Goal: Transaction & Acquisition: Purchase product/service

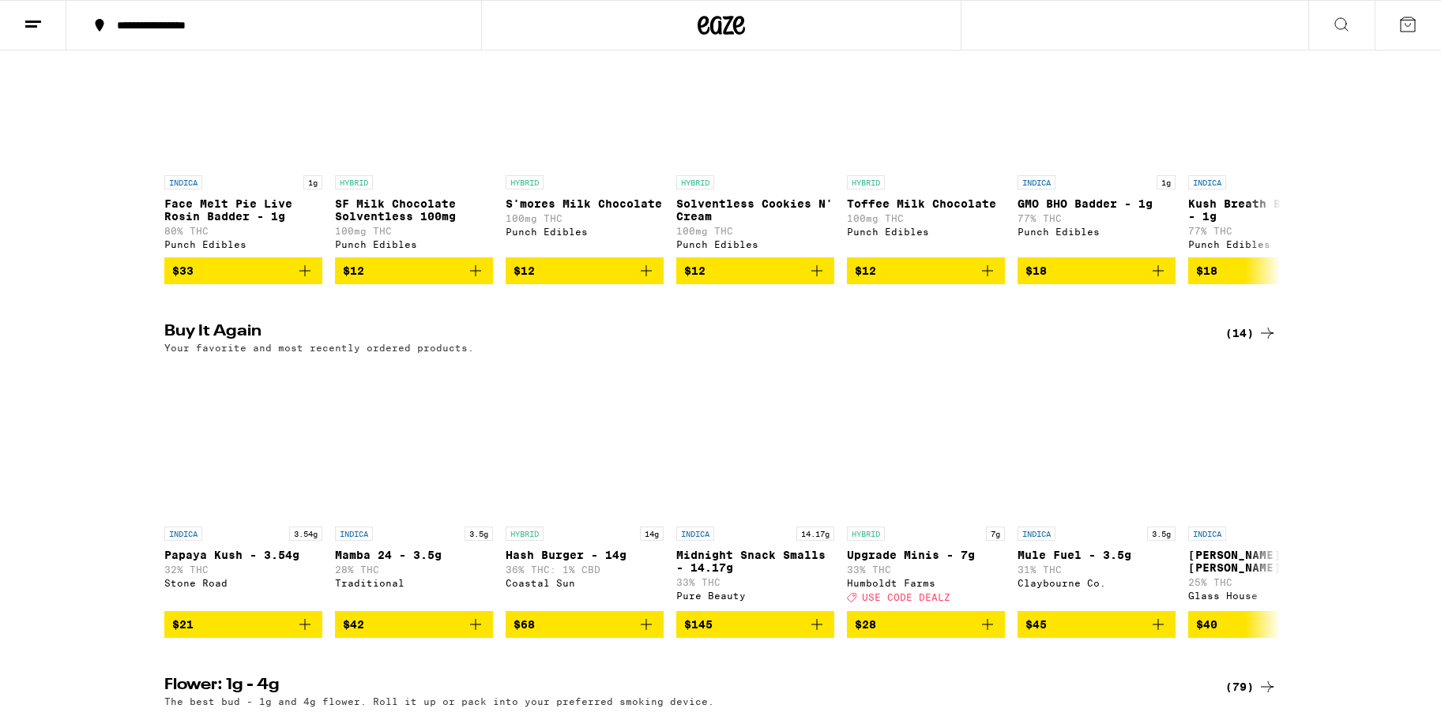
scroll to position [1050, 0]
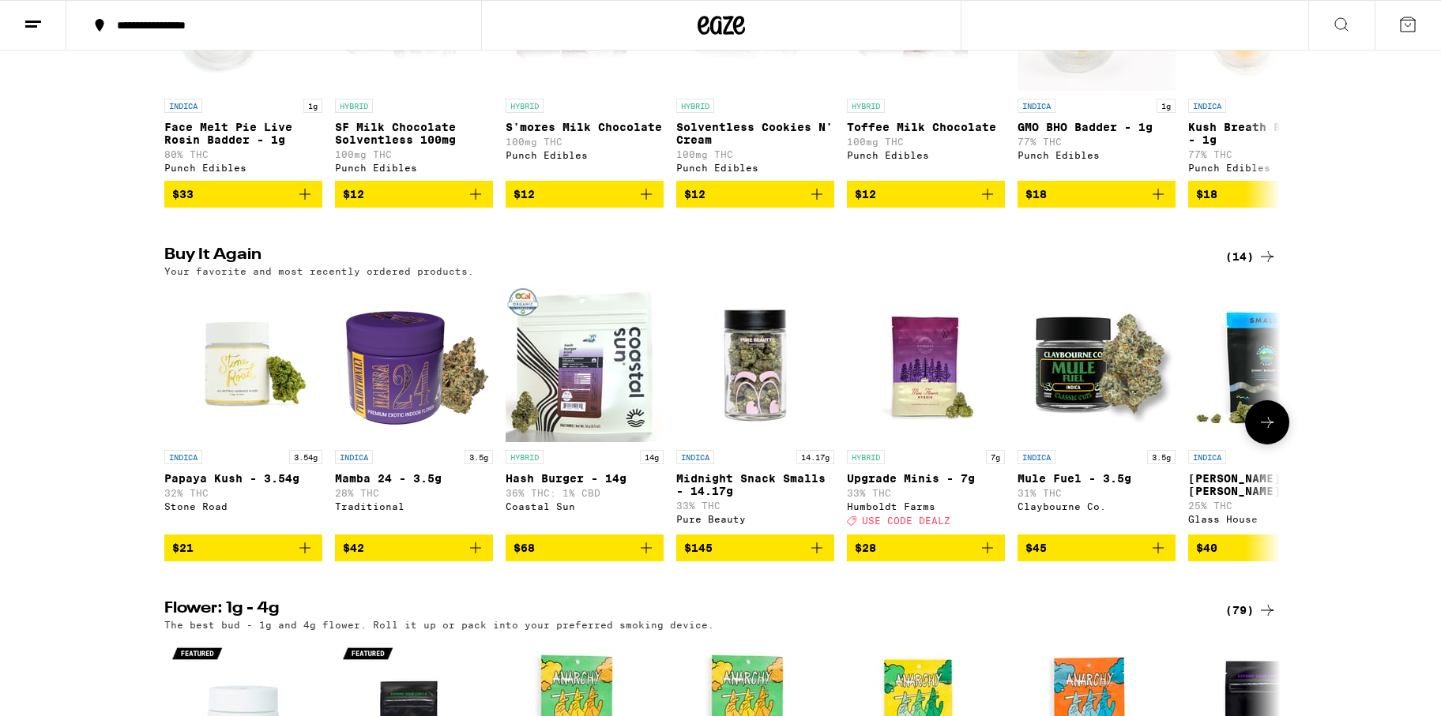
click at [307, 558] on icon "Add to bag" at bounding box center [304, 548] width 19 height 19
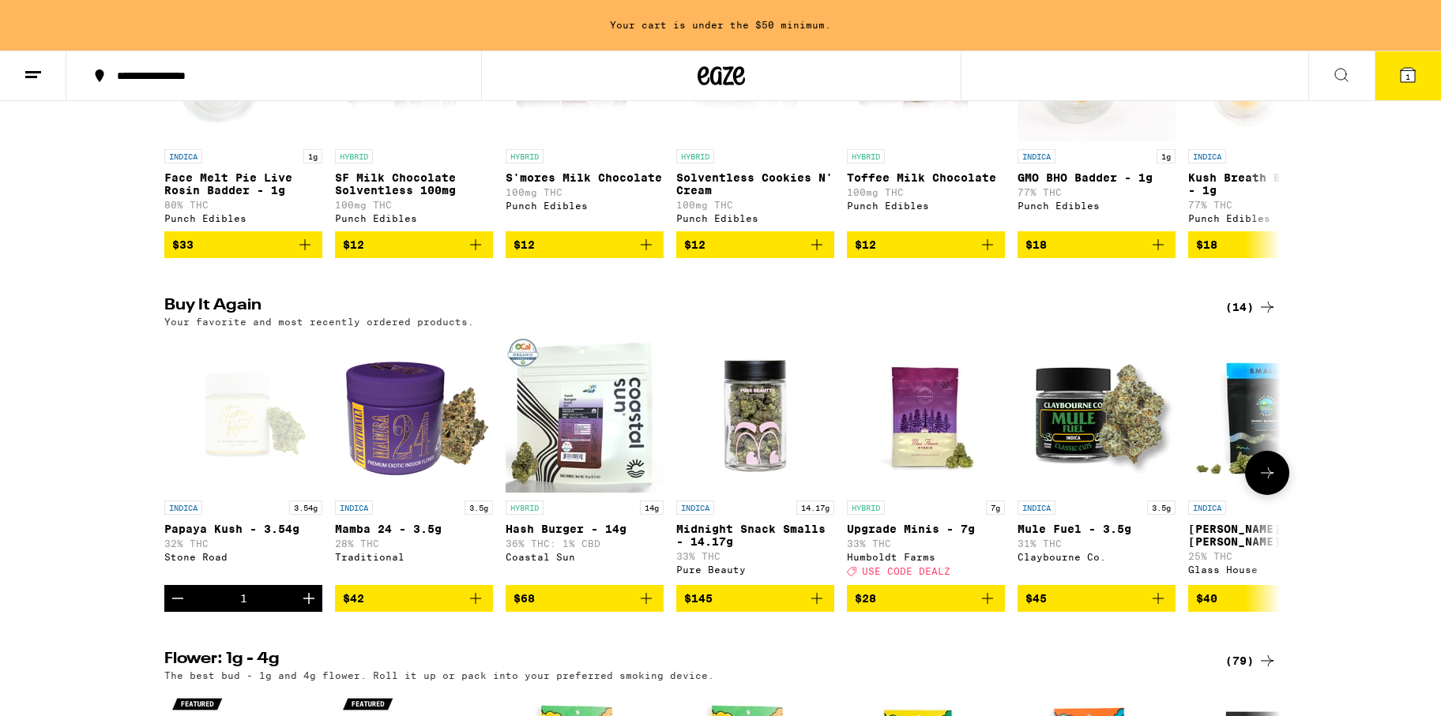
scroll to position [1101, 0]
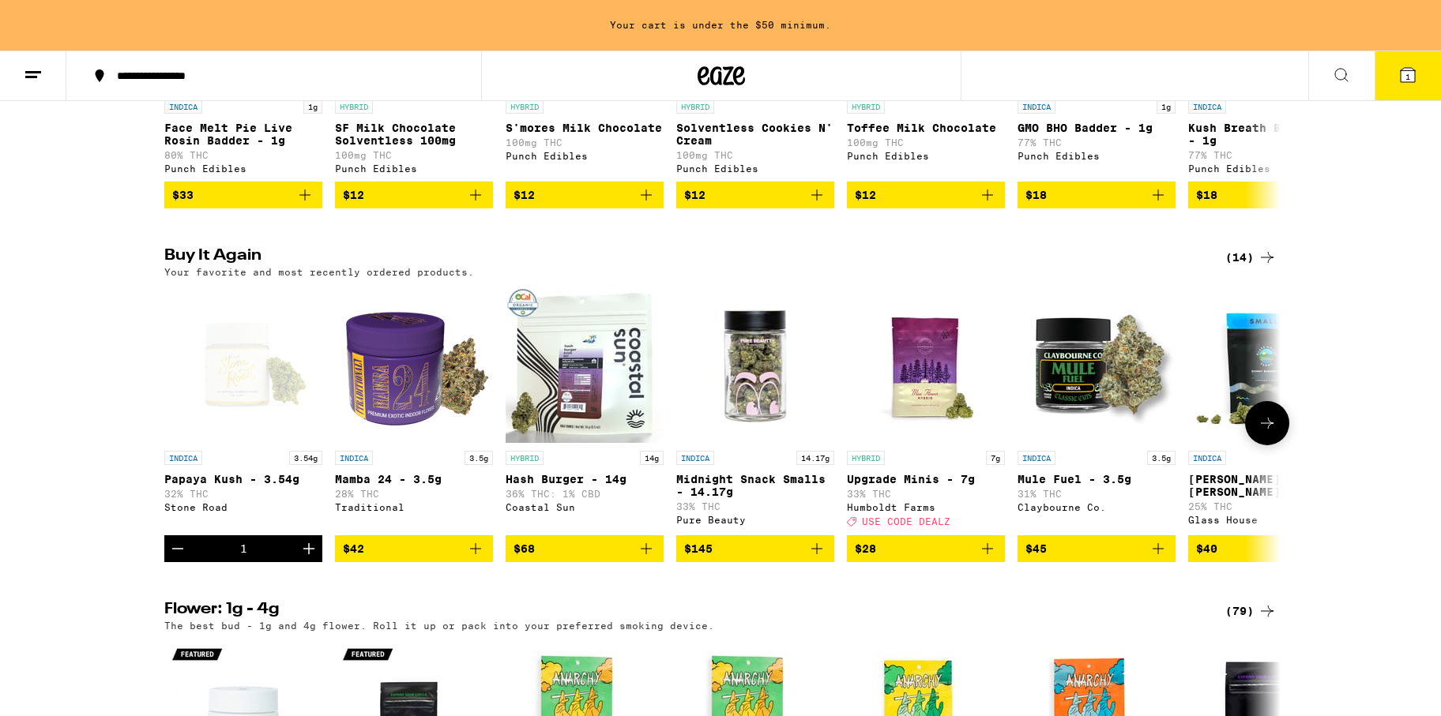
click at [1271, 433] on icon at bounding box center [1266, 423] width 19 height 19
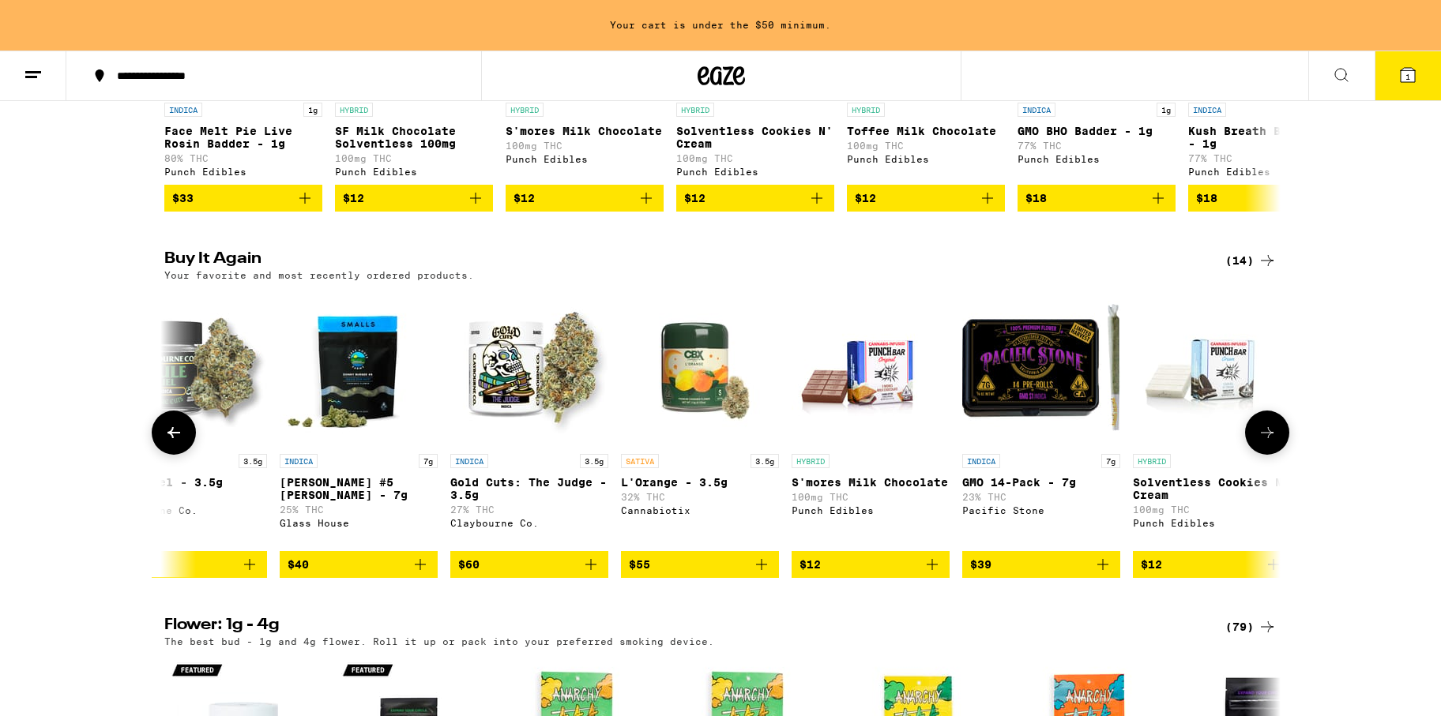
scroll to position [0, 940]
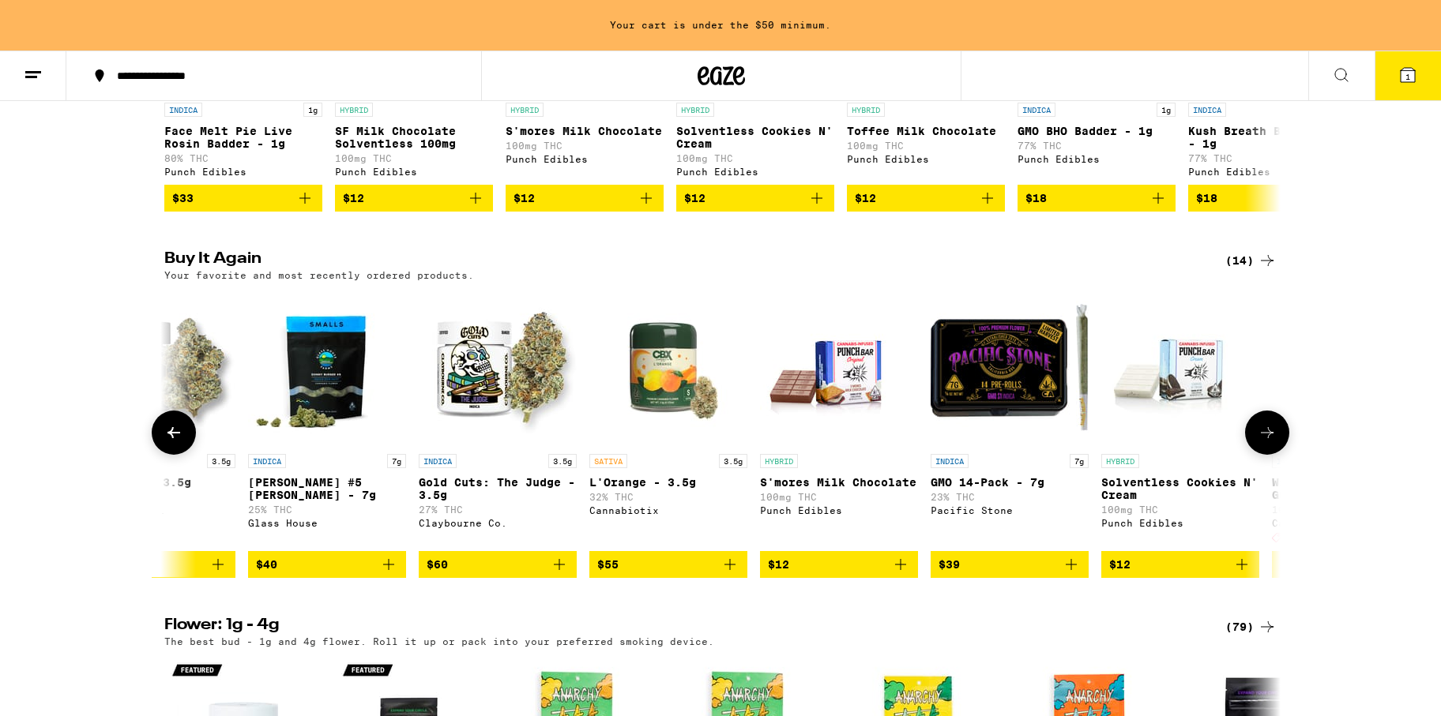
click at [179, 442] on icon at bounding box center [173, 432] width 19 height 19
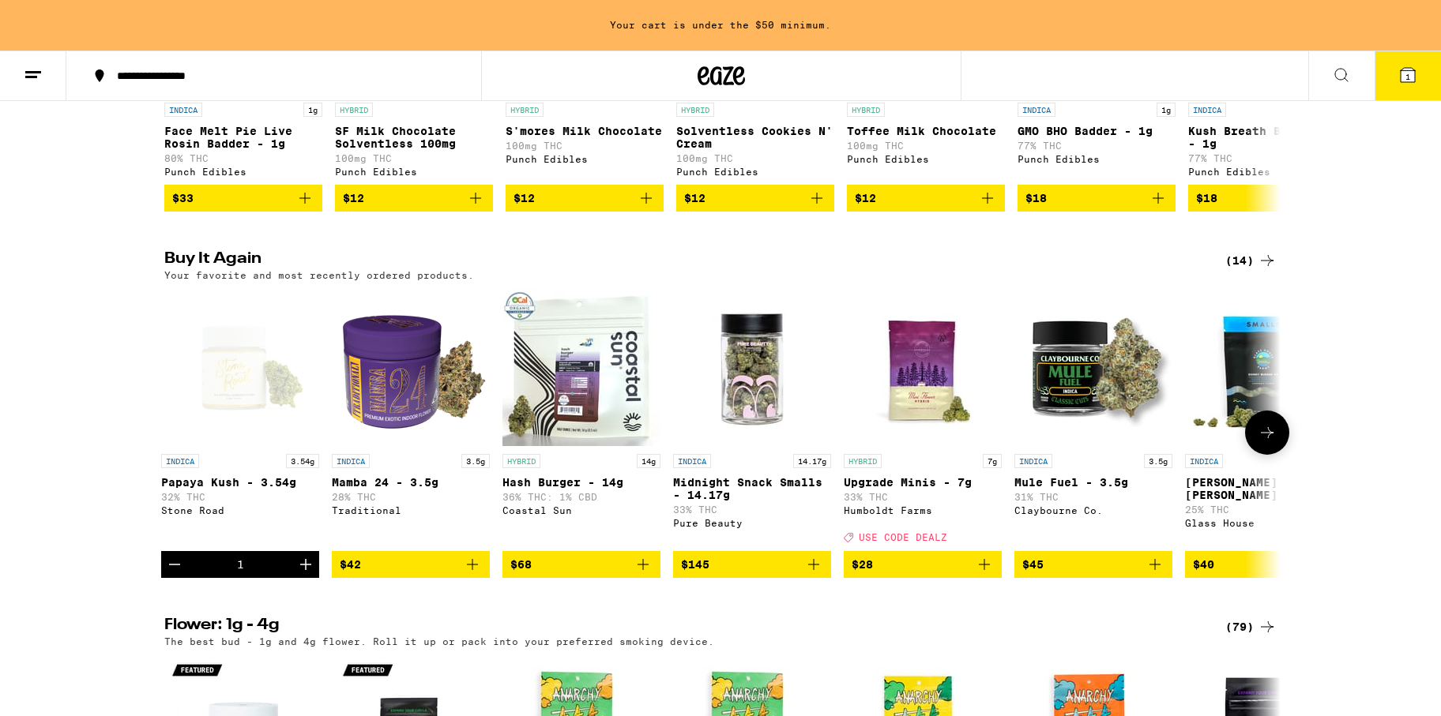
scroll to position [0, 0]
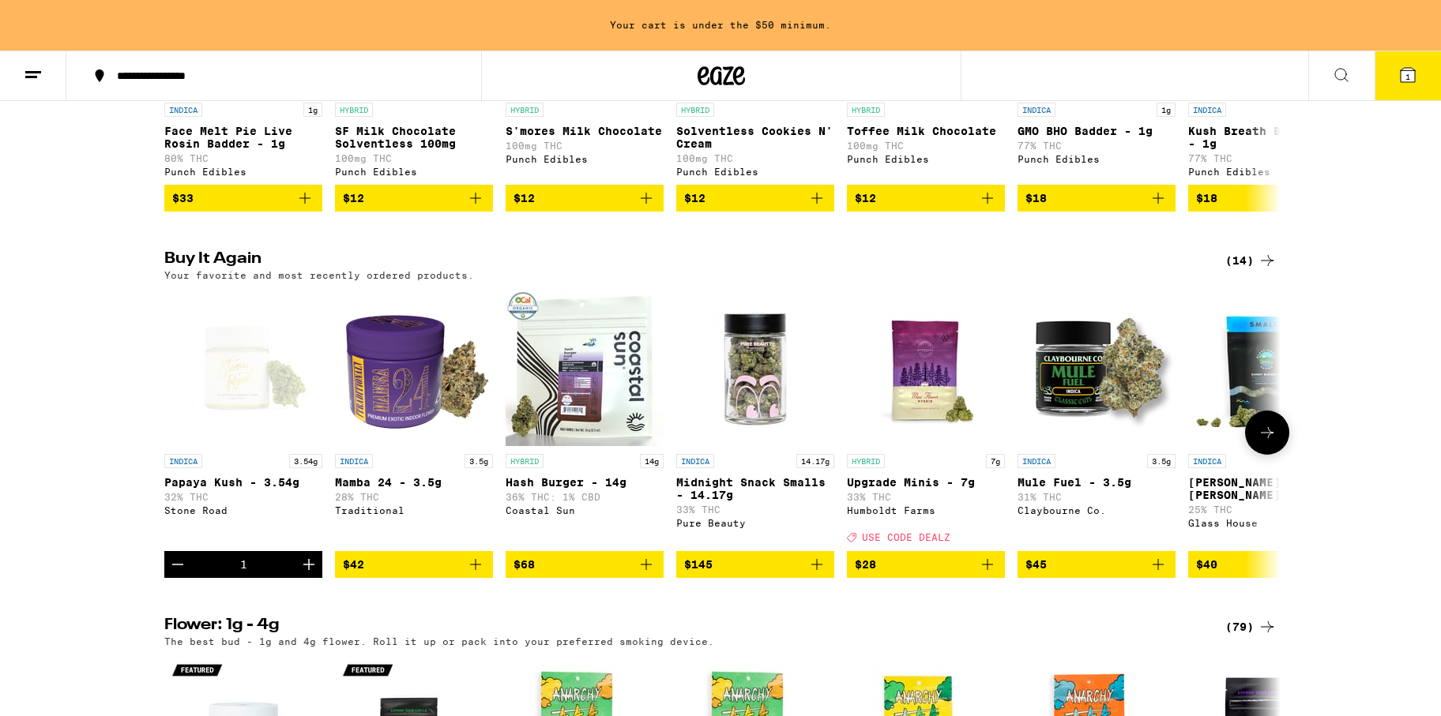
click at [987, 574] on icon "Add to bag" at bounding box center [987, 564] width 19 height 19
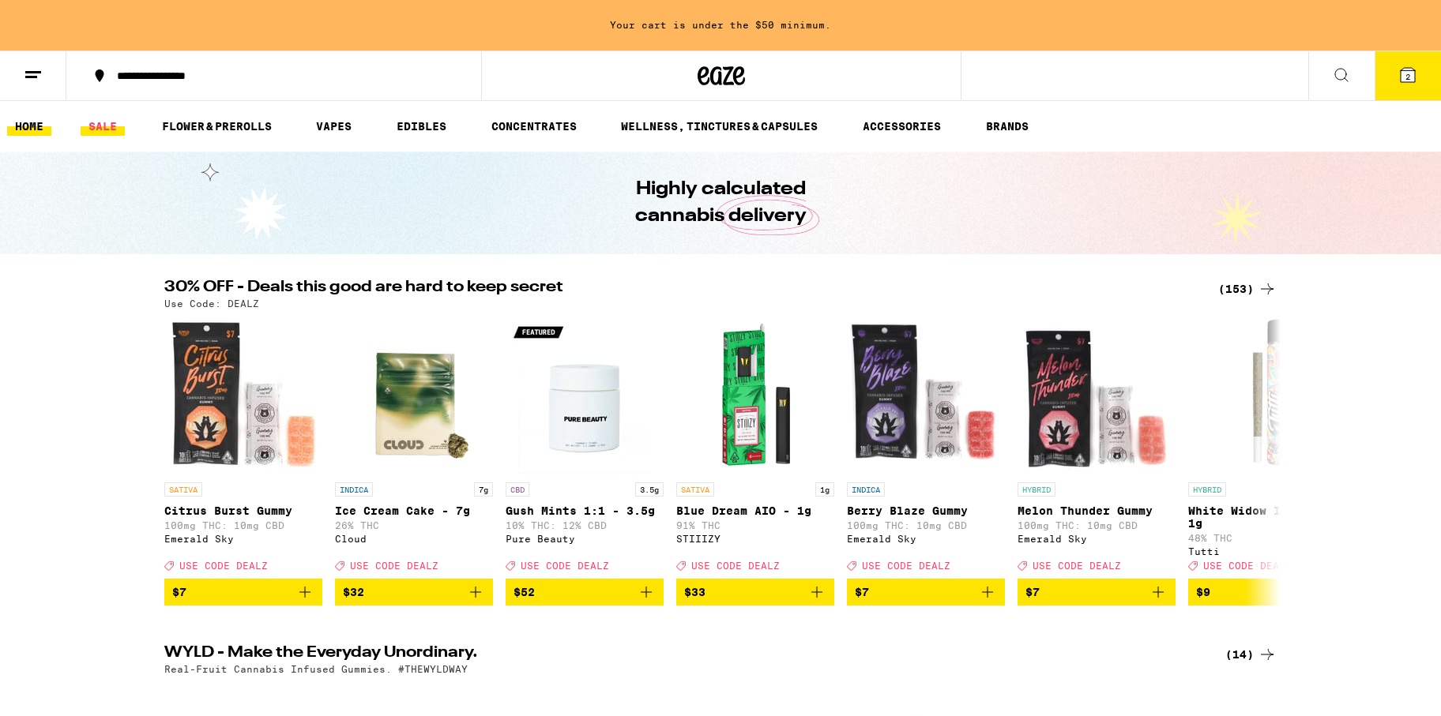
click at [103, 128] on link "SALE" at bounding box center [103, 126] width 44 height 19
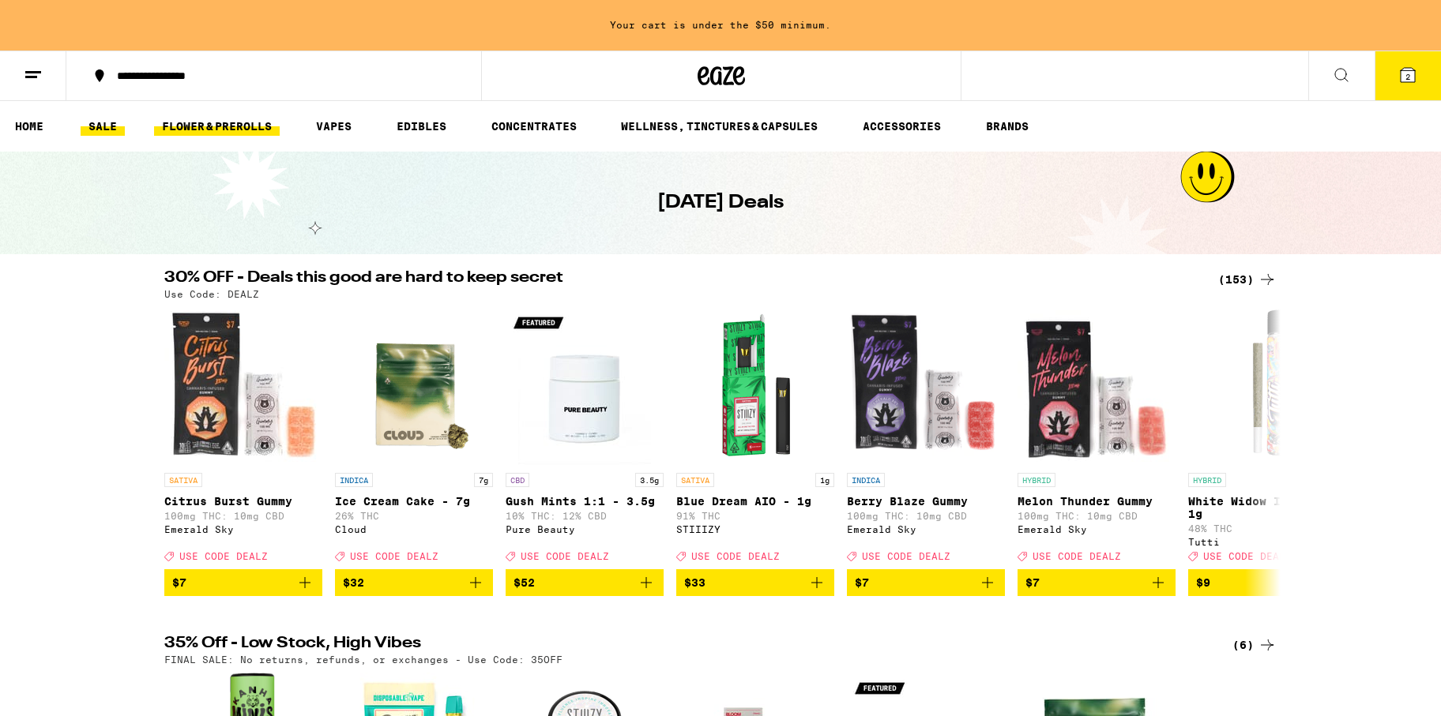
click at [200, 124] on link "FLOWER & PREROLLS" at bounding box center [217, 126] width 126 height 19
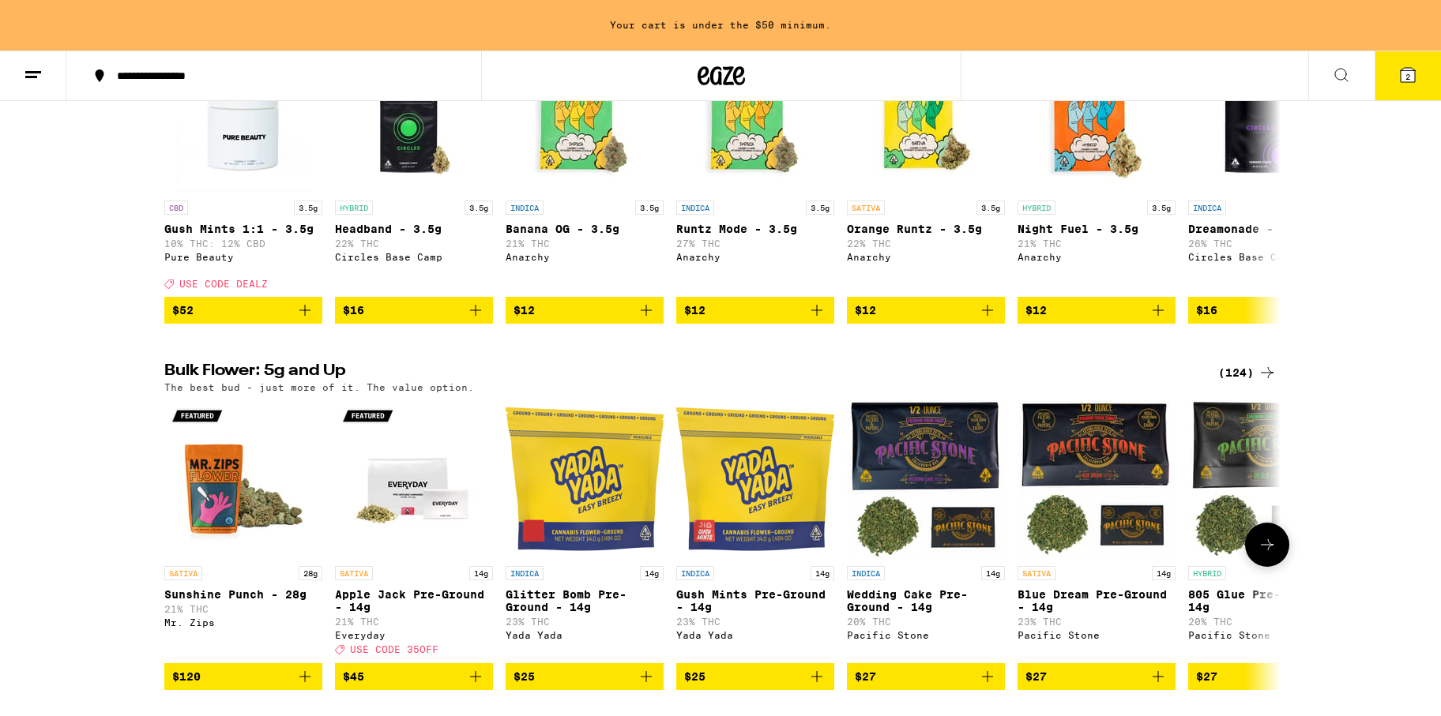
click at [1261, 554] on icon at bounding box center [1266, 545] width 19 height 19
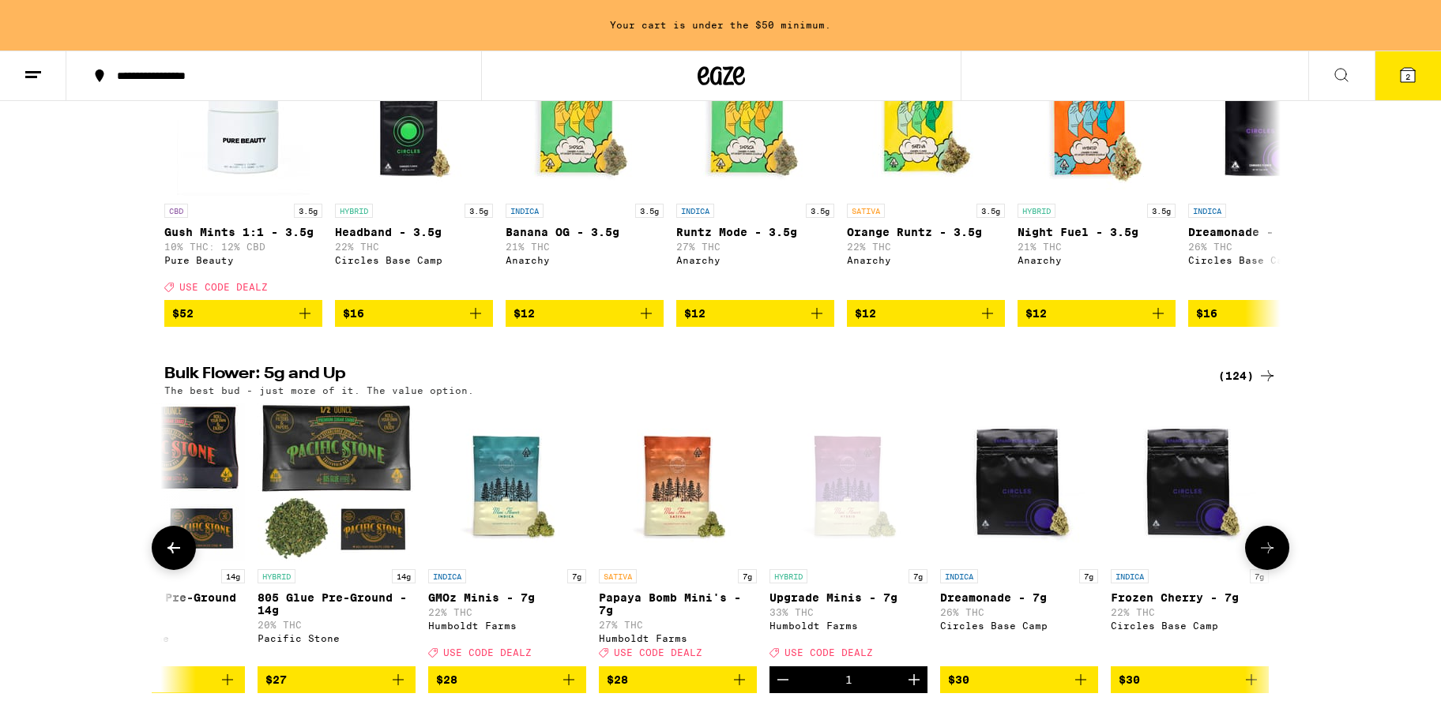
scroll to position [0, 940]
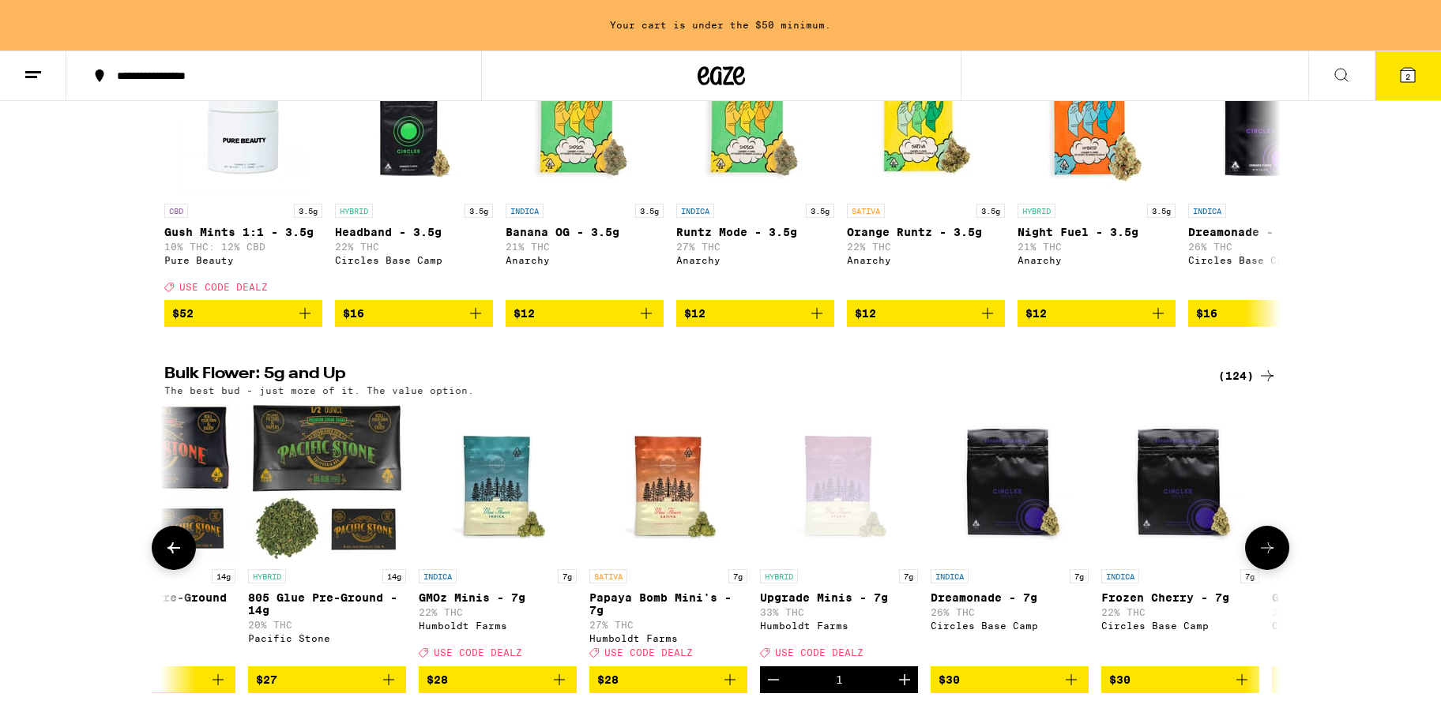
click at [1257, 558] on icon at bounding box center [1266, 548] width 19 height 19
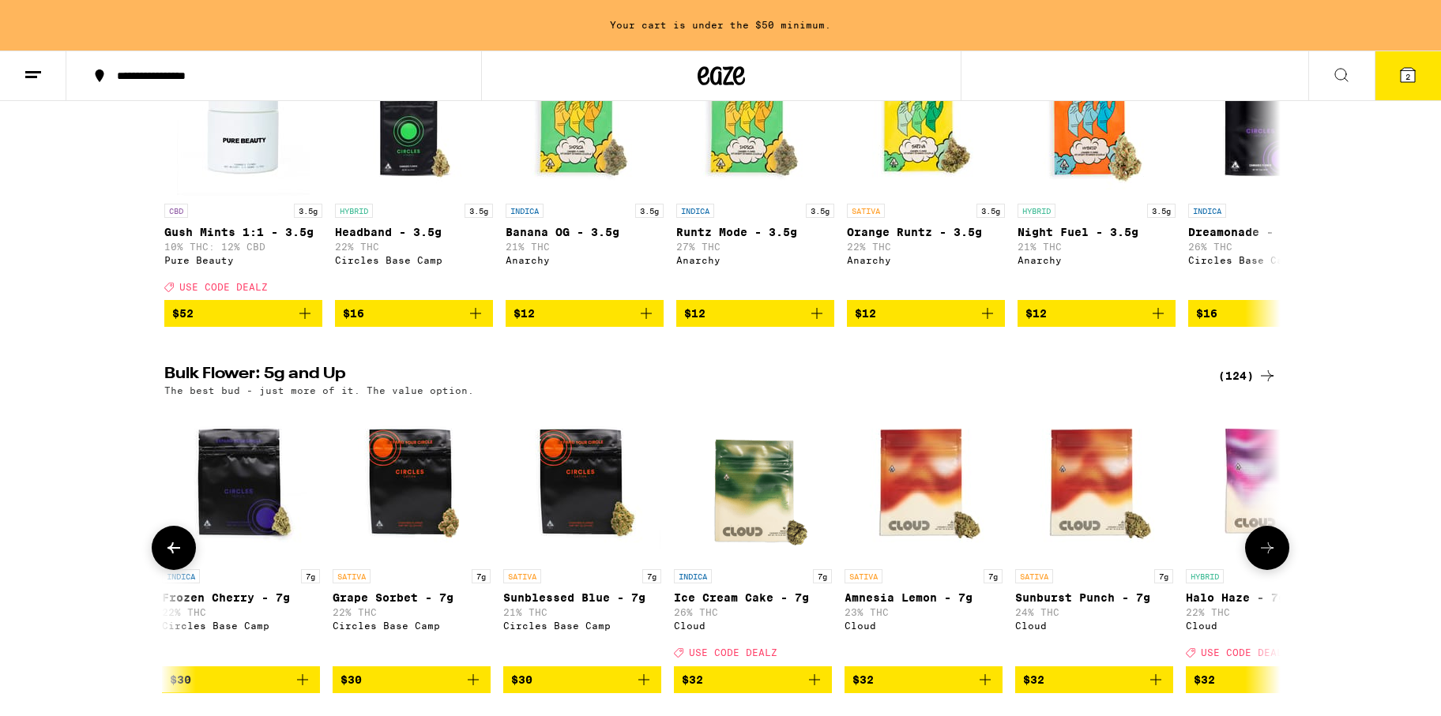
scroll to position [0, 1880]
click at [1257, 558] on icon at bounding box center [1266, 548] width 19 height 19
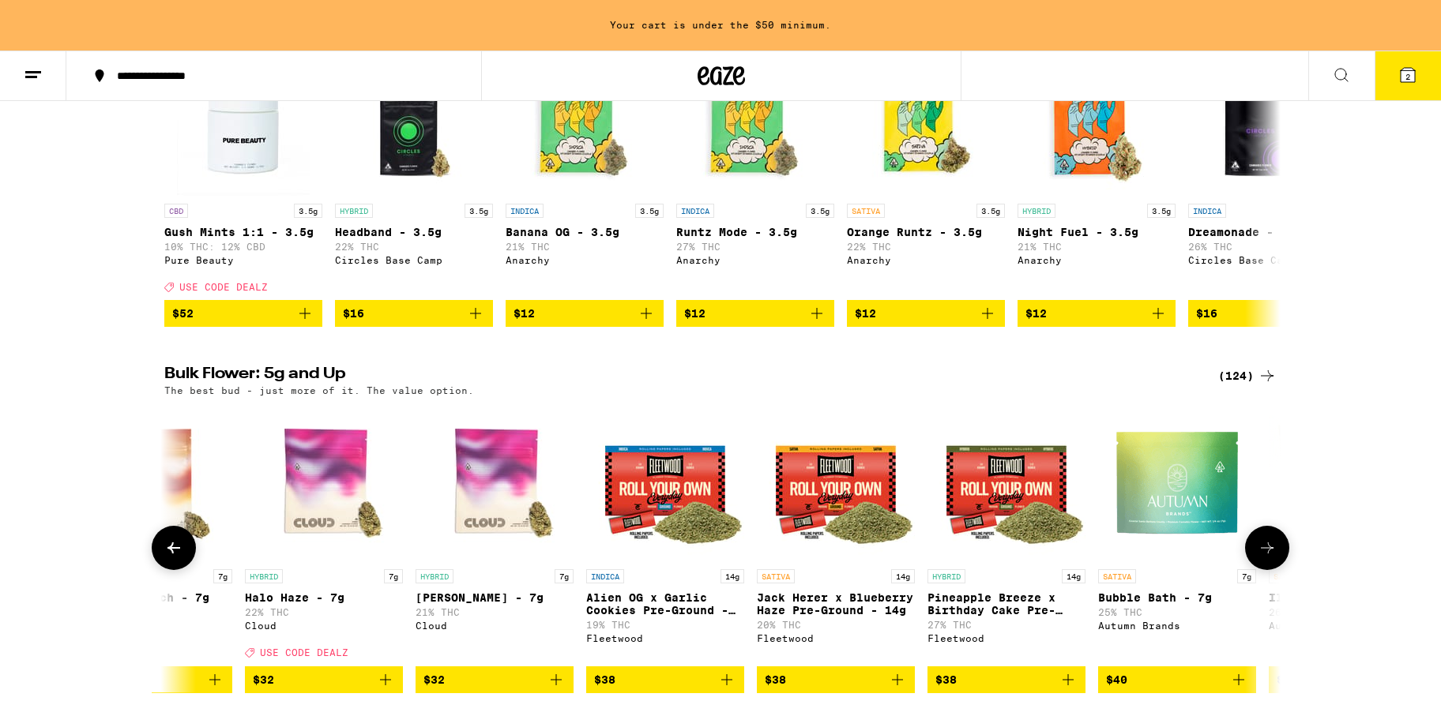
click at [1257, 558] on icon at bounding box center [1266, 548] width 19 height 19
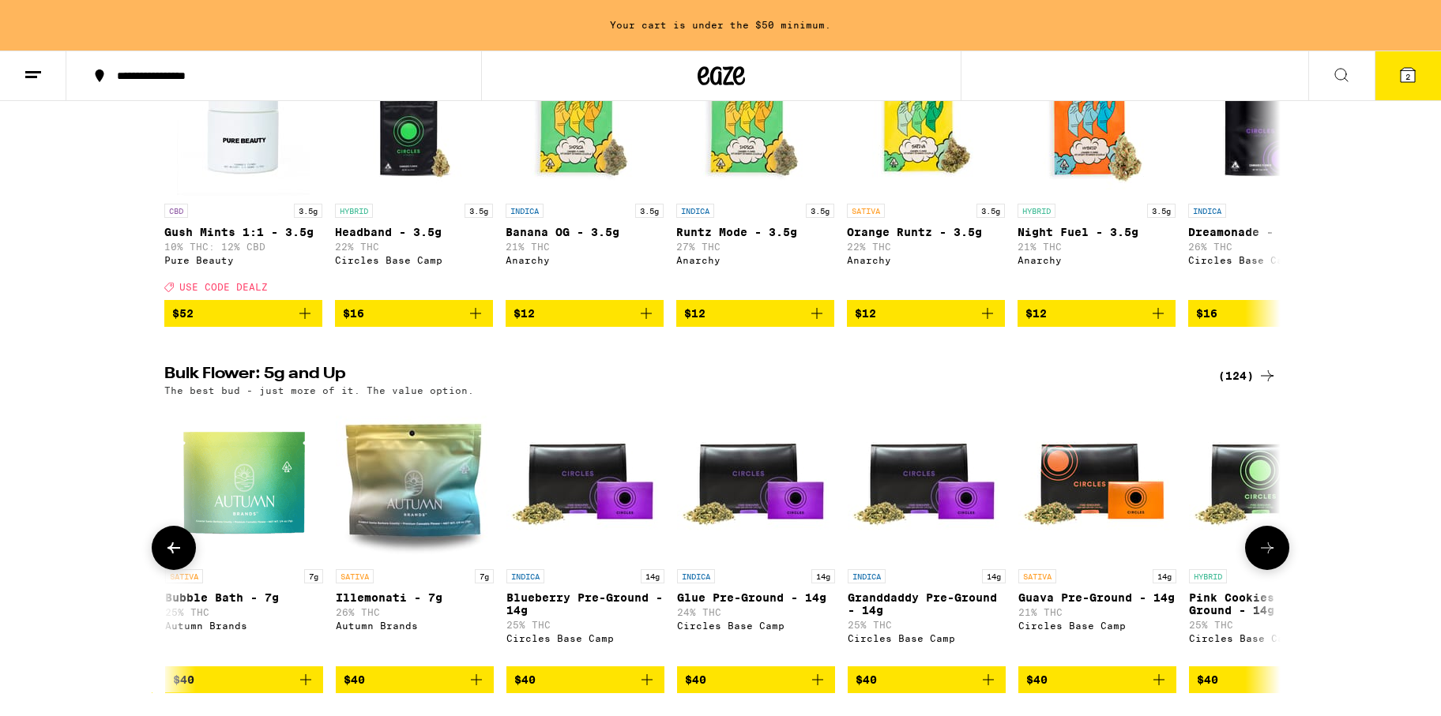
scroll to position [0, 3760]
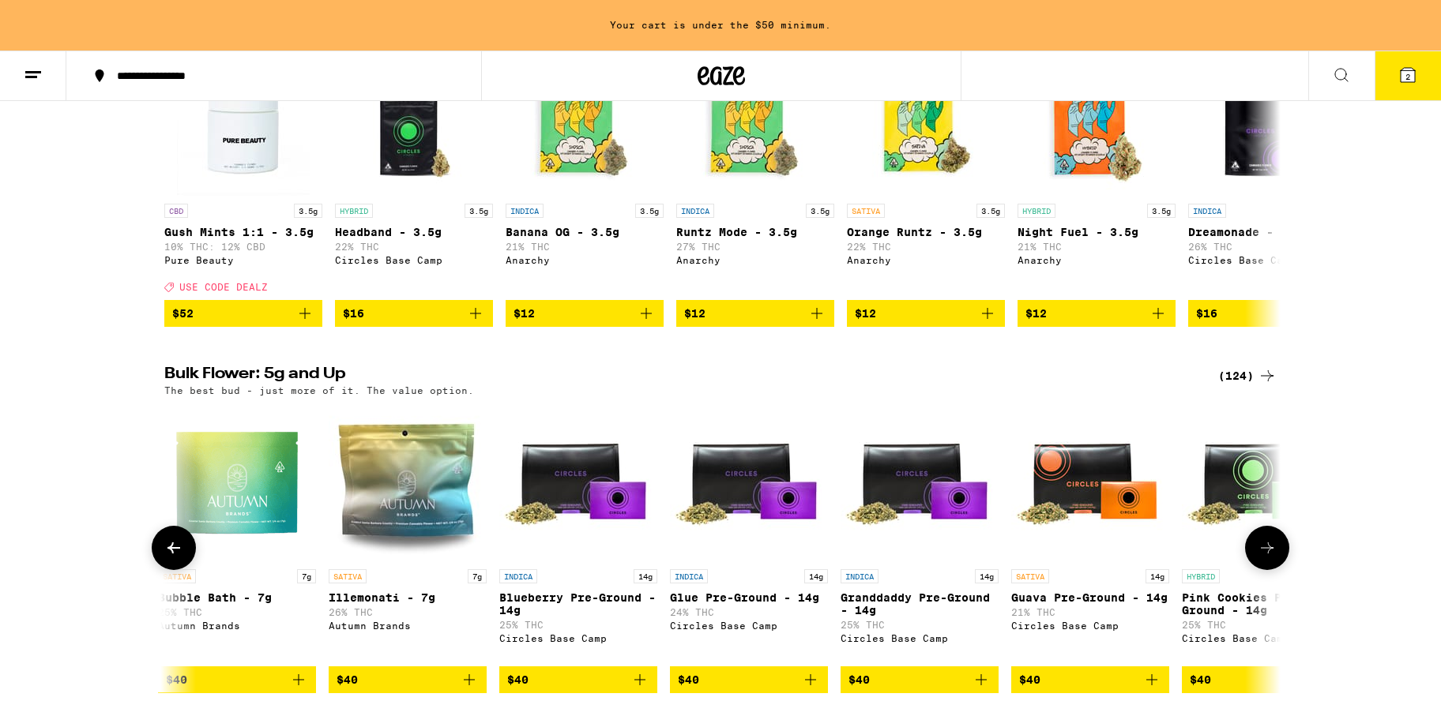
click at [1257, 566] on button at bounding box center [1267, 548] width 44 height 44
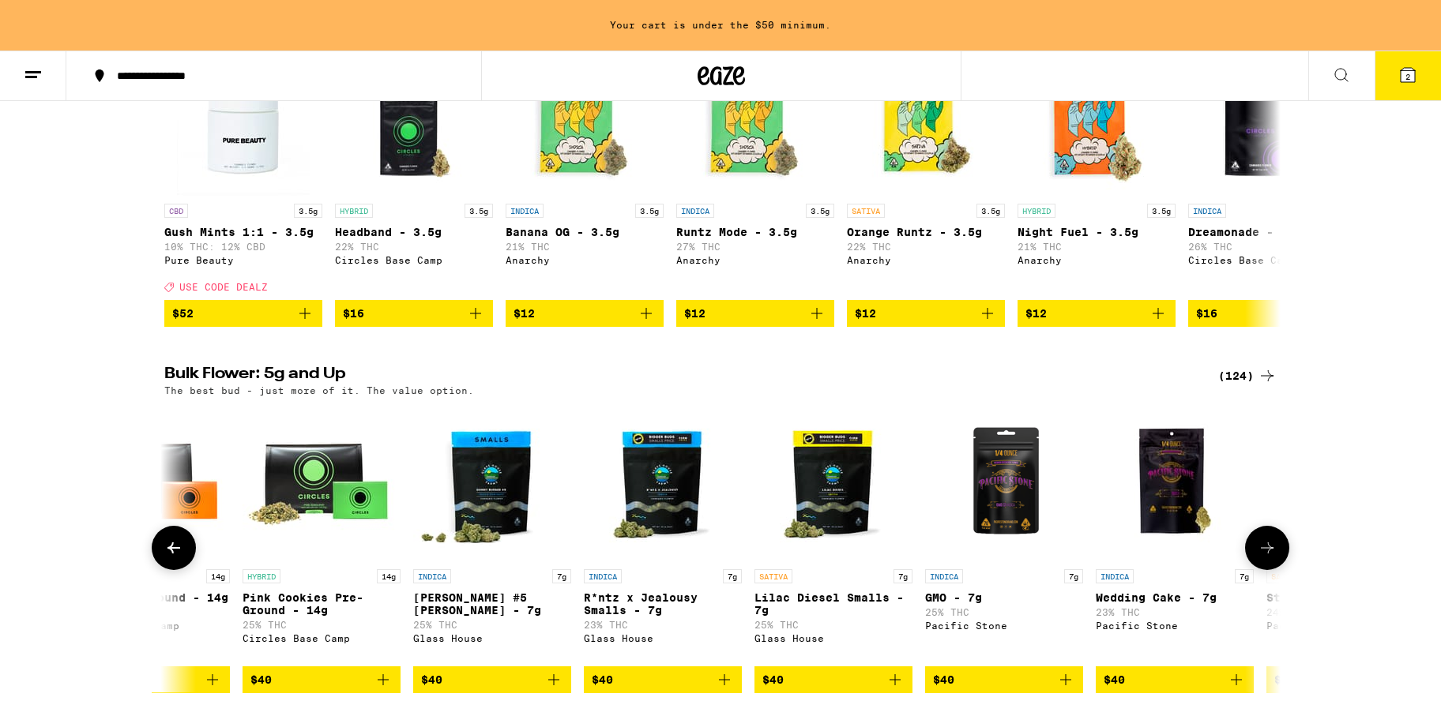
scroll to position [0, 4699]
click at [1267, 558] on icon at bounding box center [1266, 548] width 19 height 19
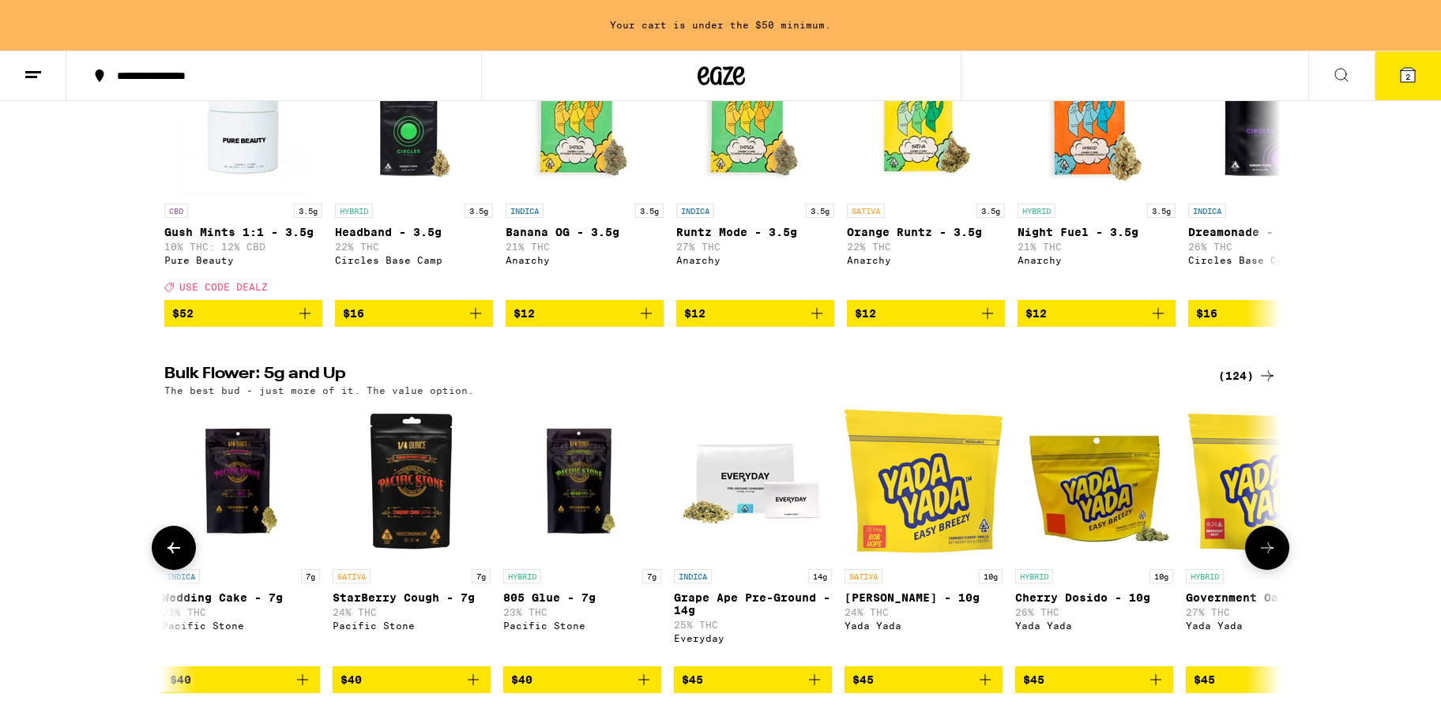
scroll to position [0, 5639]
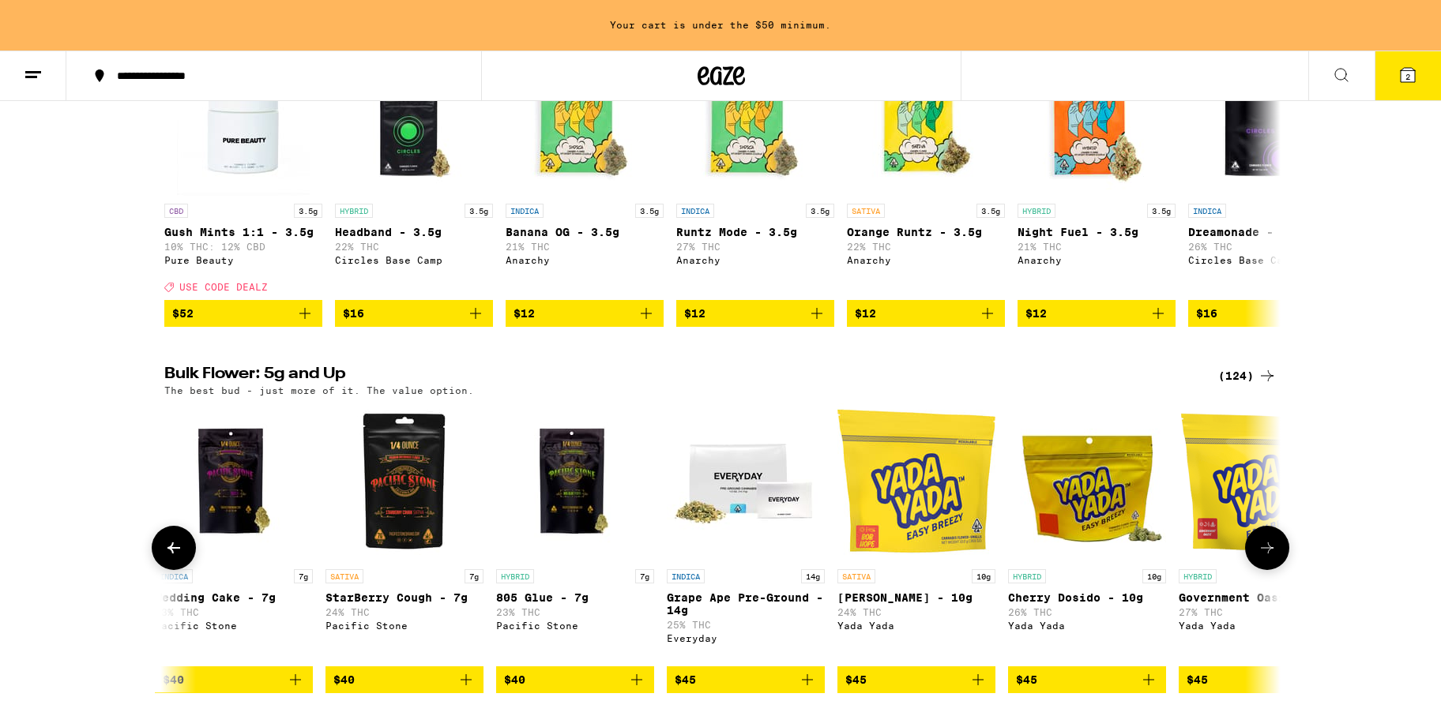
click at [1268, 558] on icon at bounding box center [1266, 548] width 19 height 19
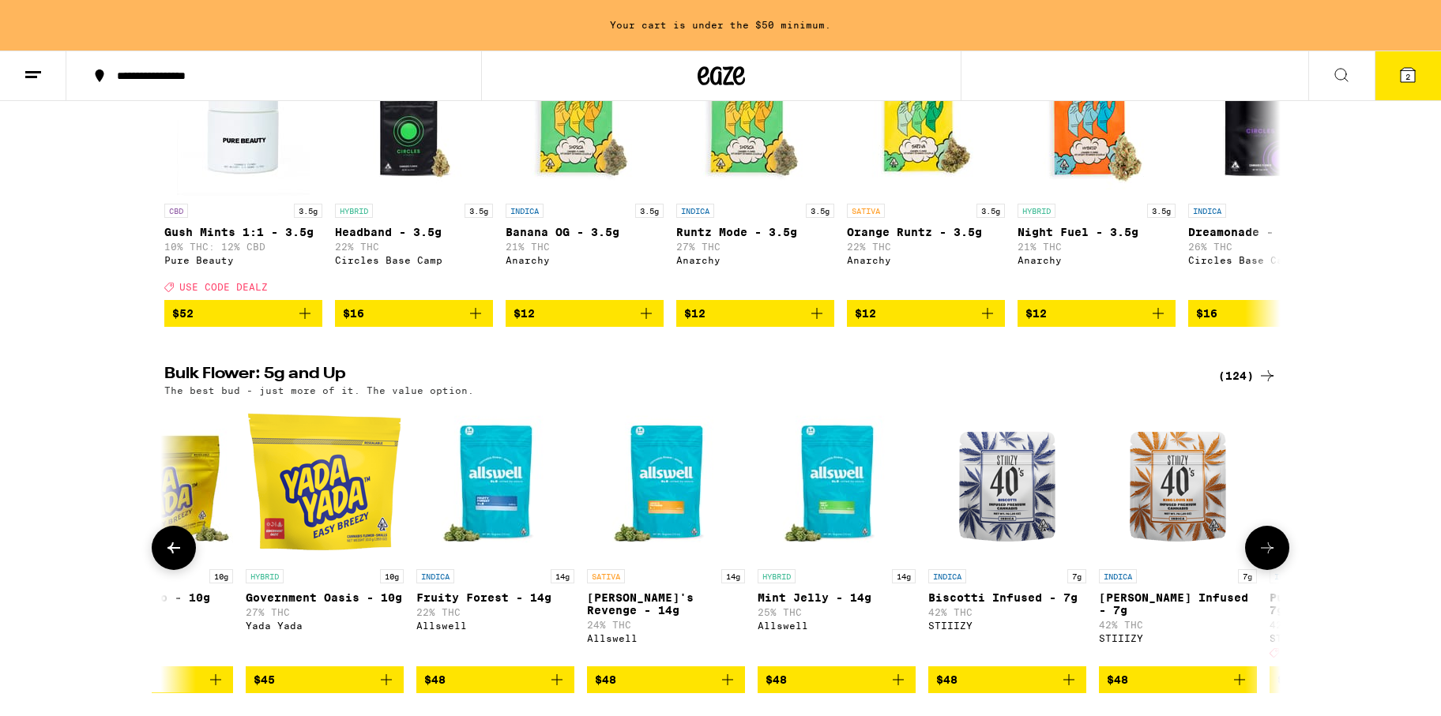
scroll to position [0, 6579]
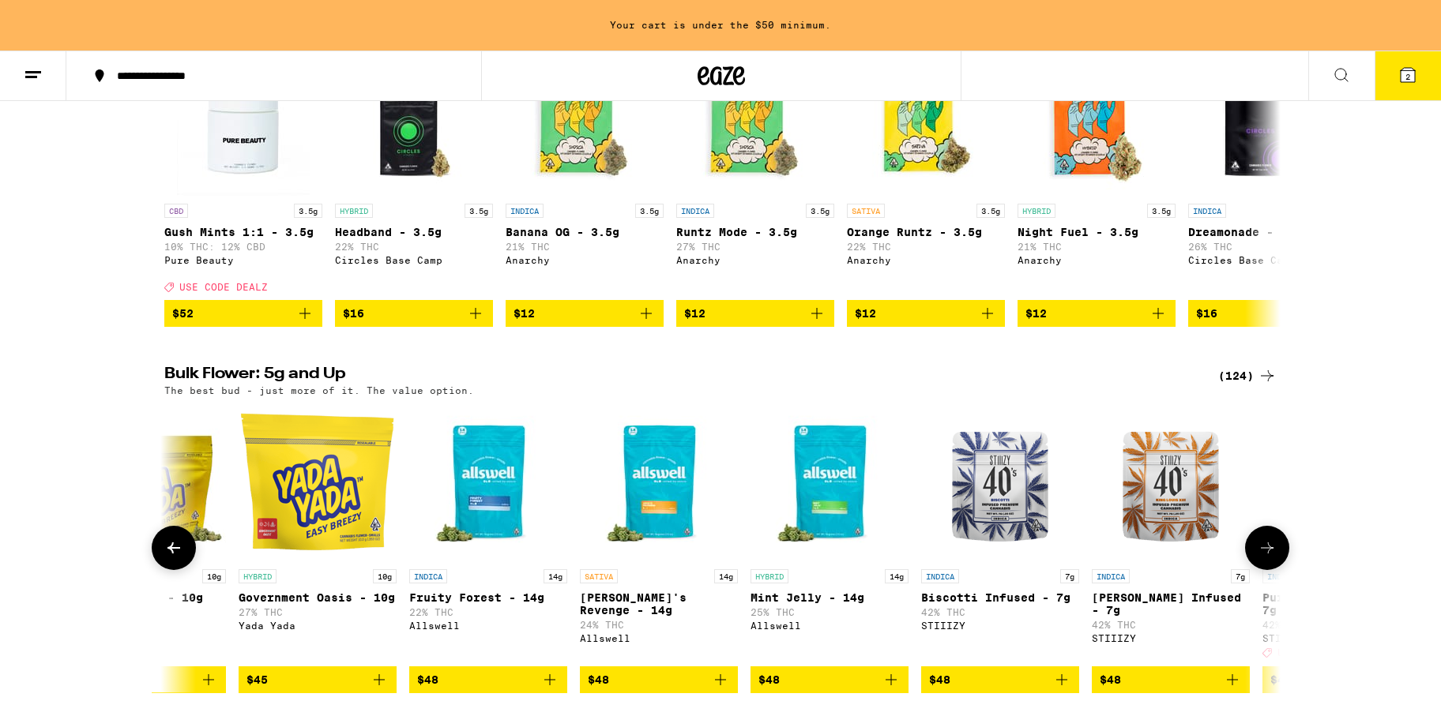
click at [1265, 558] on icon at bounding box center [1266, 548] width 19 height 19
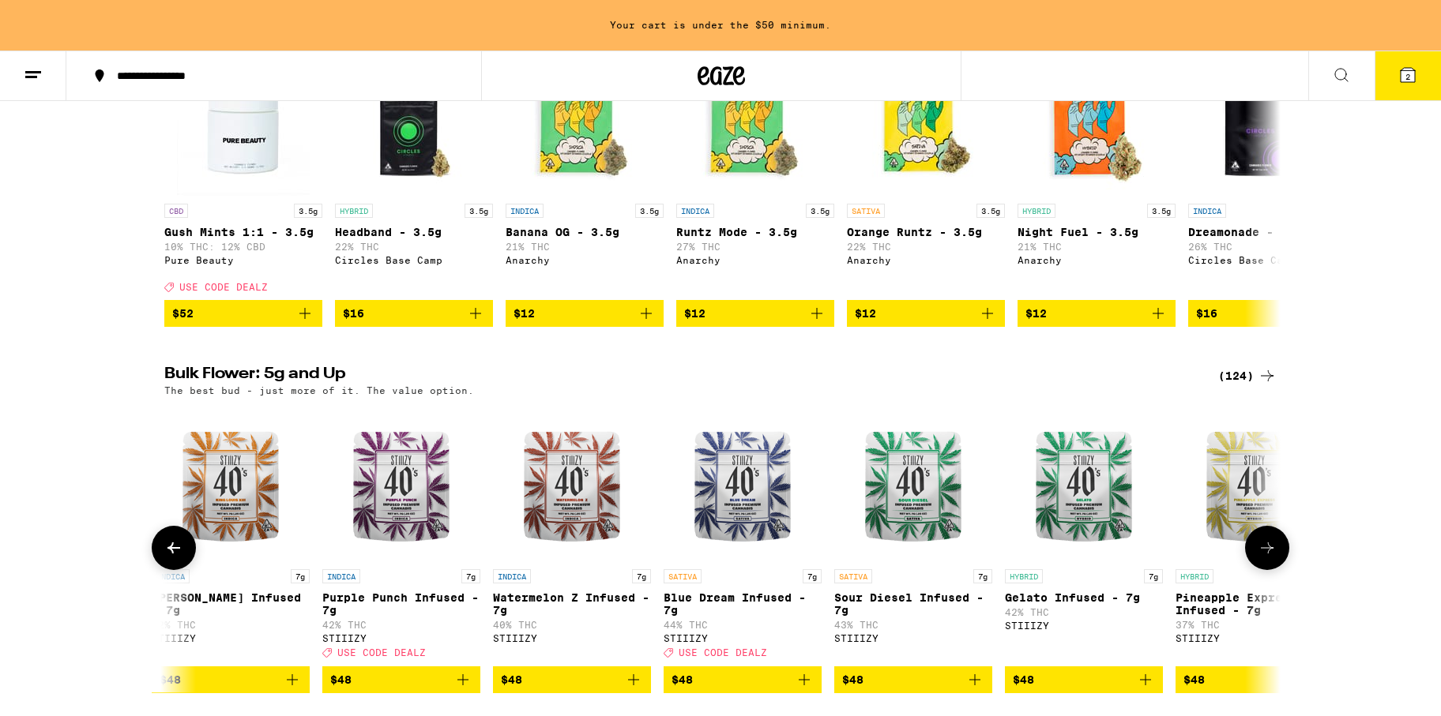
click at [1264, 558] on icon at bounding box center [1266, 548] width 19 height 19
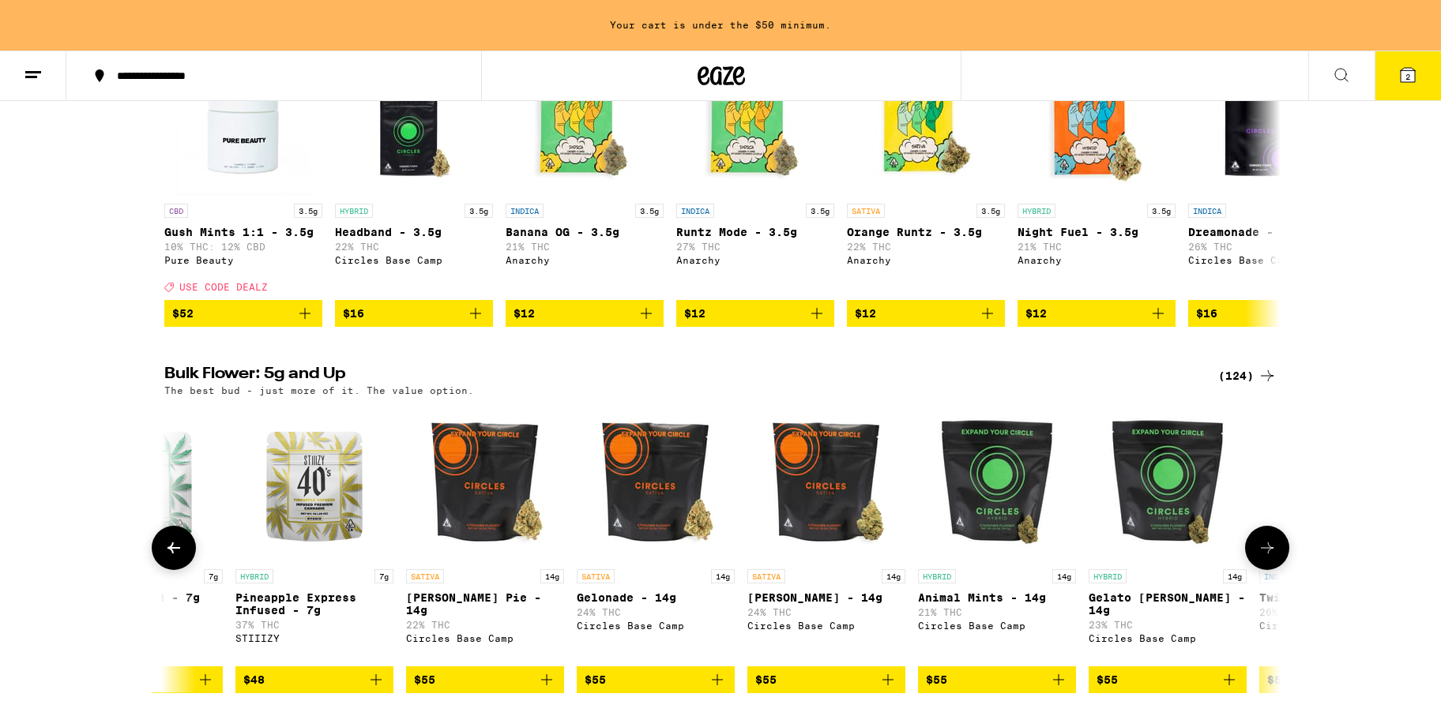
click at [1263, 558] on icon at bounding box center [1266, 548] width 19 height 19
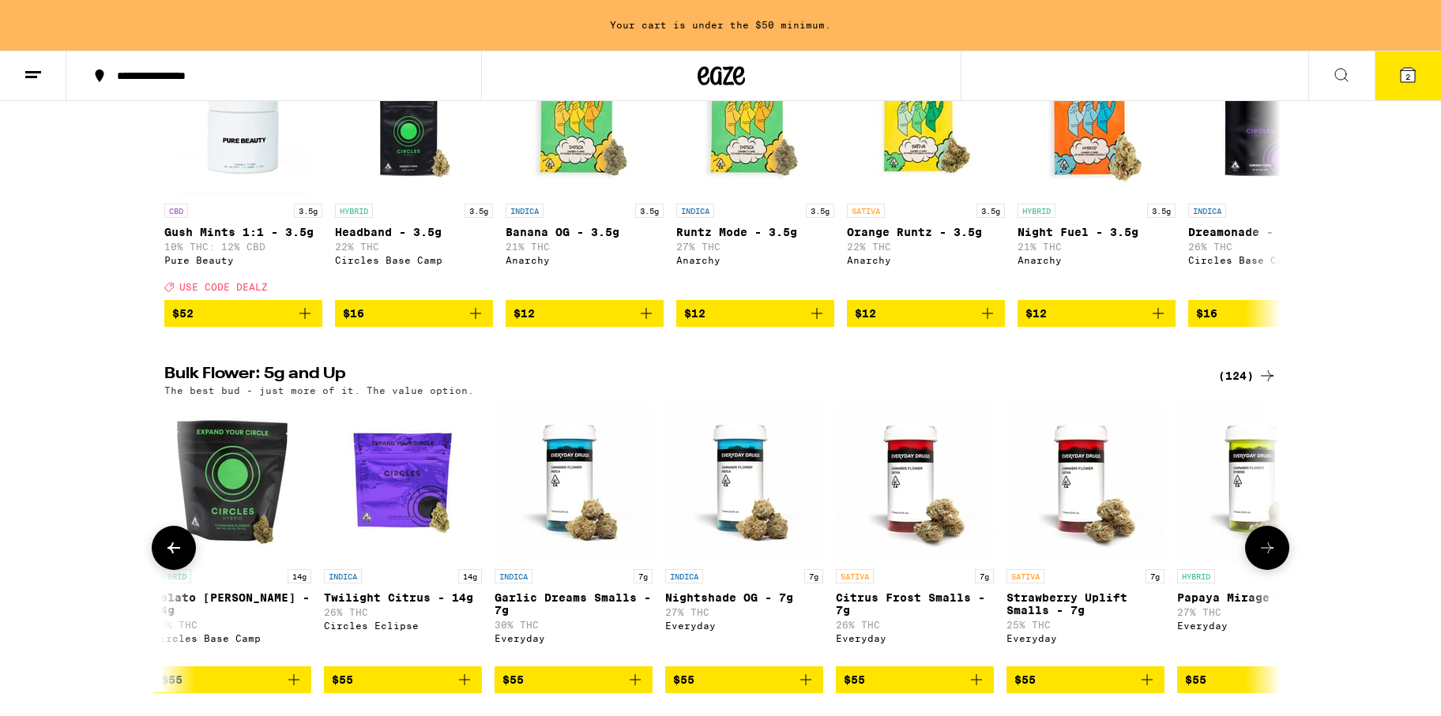
scroll to position [0, 9399]
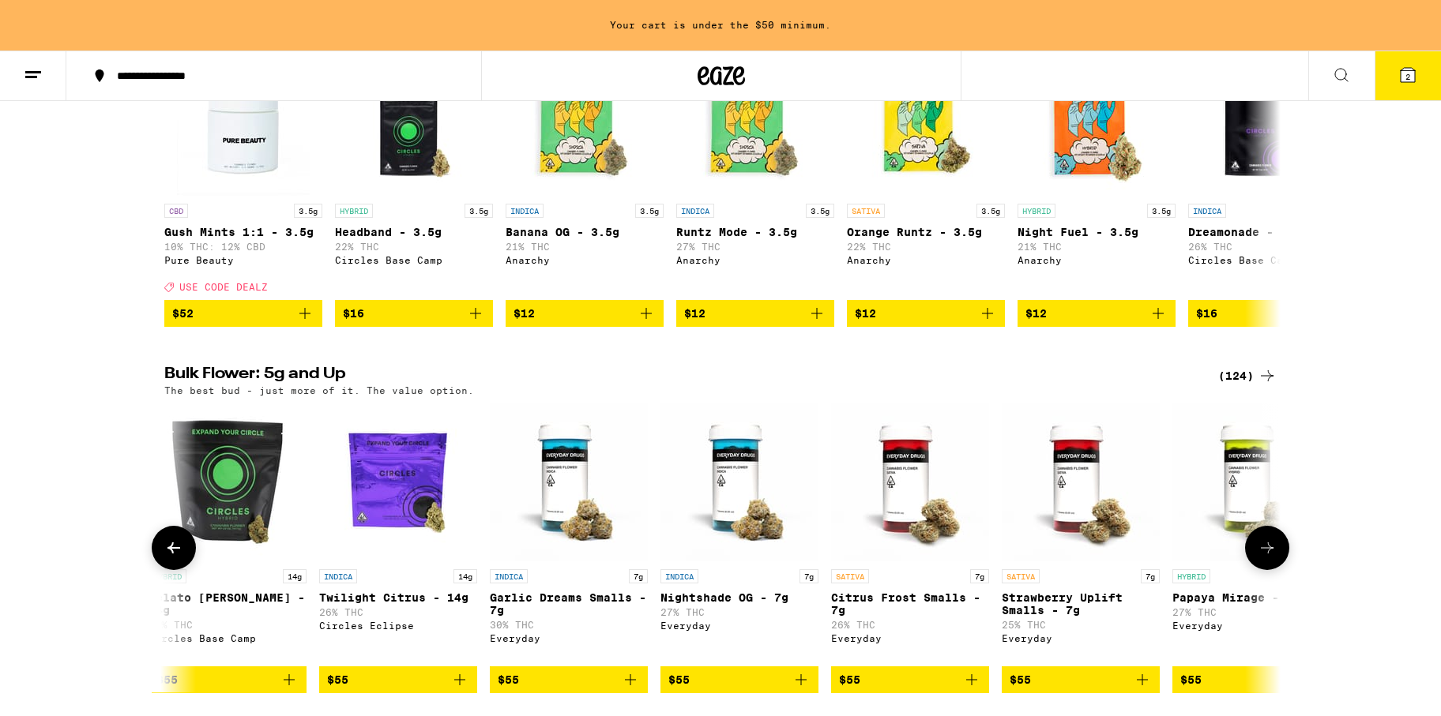
click at [1263, 558] on icon at bounding box center [1266, 548] width 19 height 19
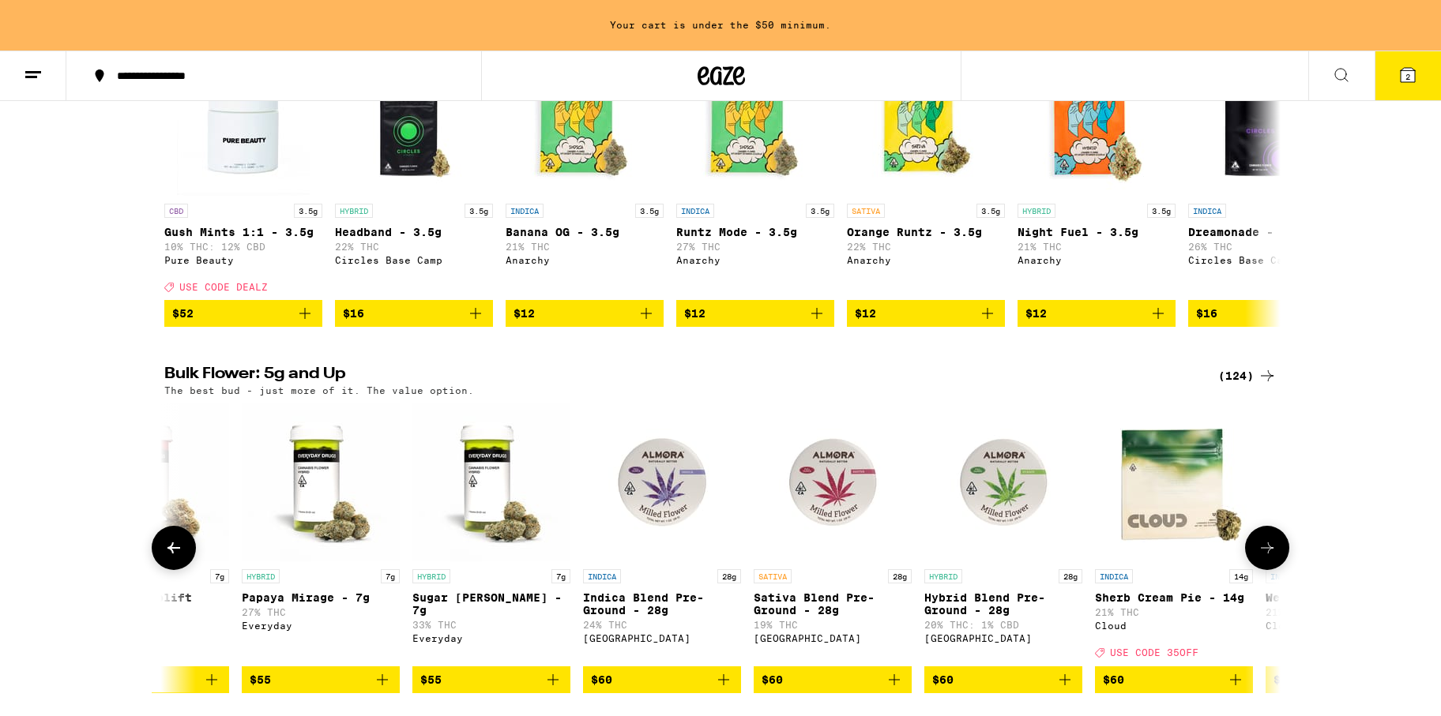
scroll to position [0, 10339]
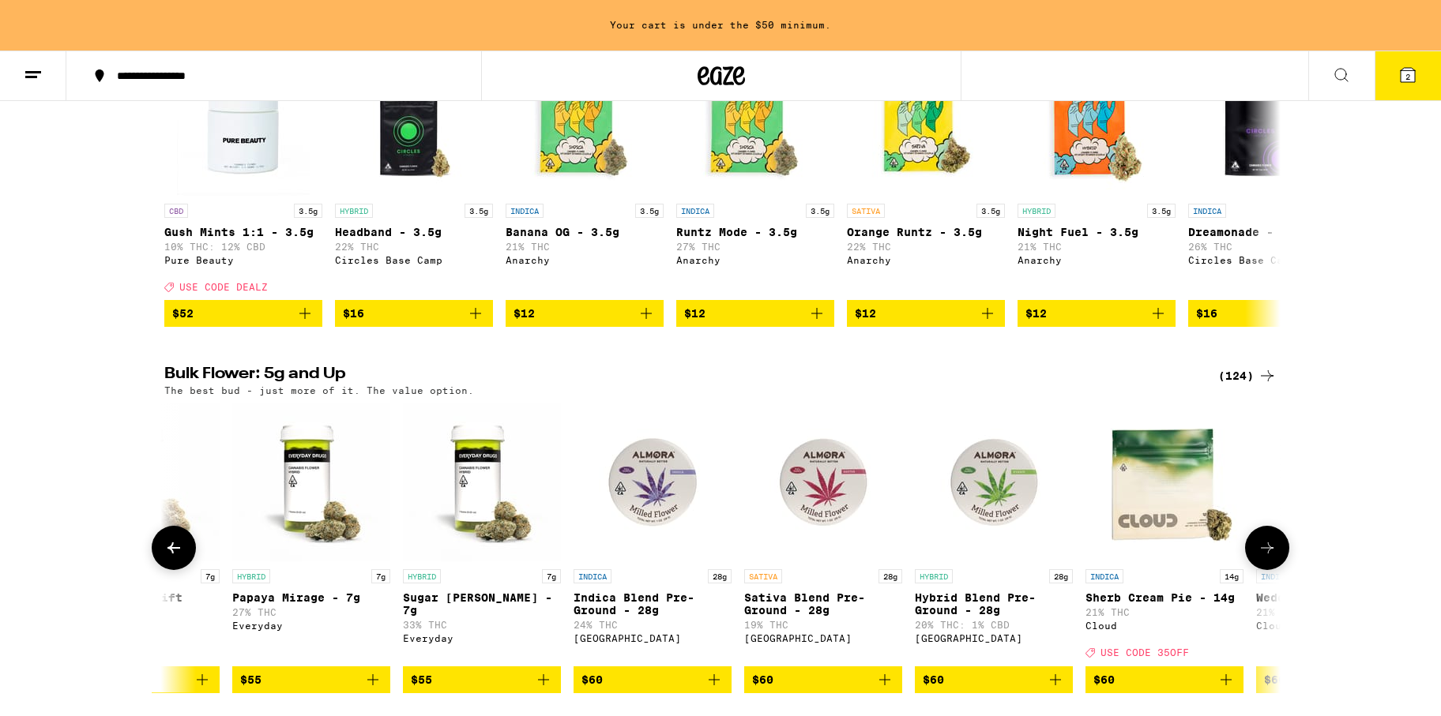
click at [1264, 558] on icon at bounding box center [1266, 548] width 19 height 19
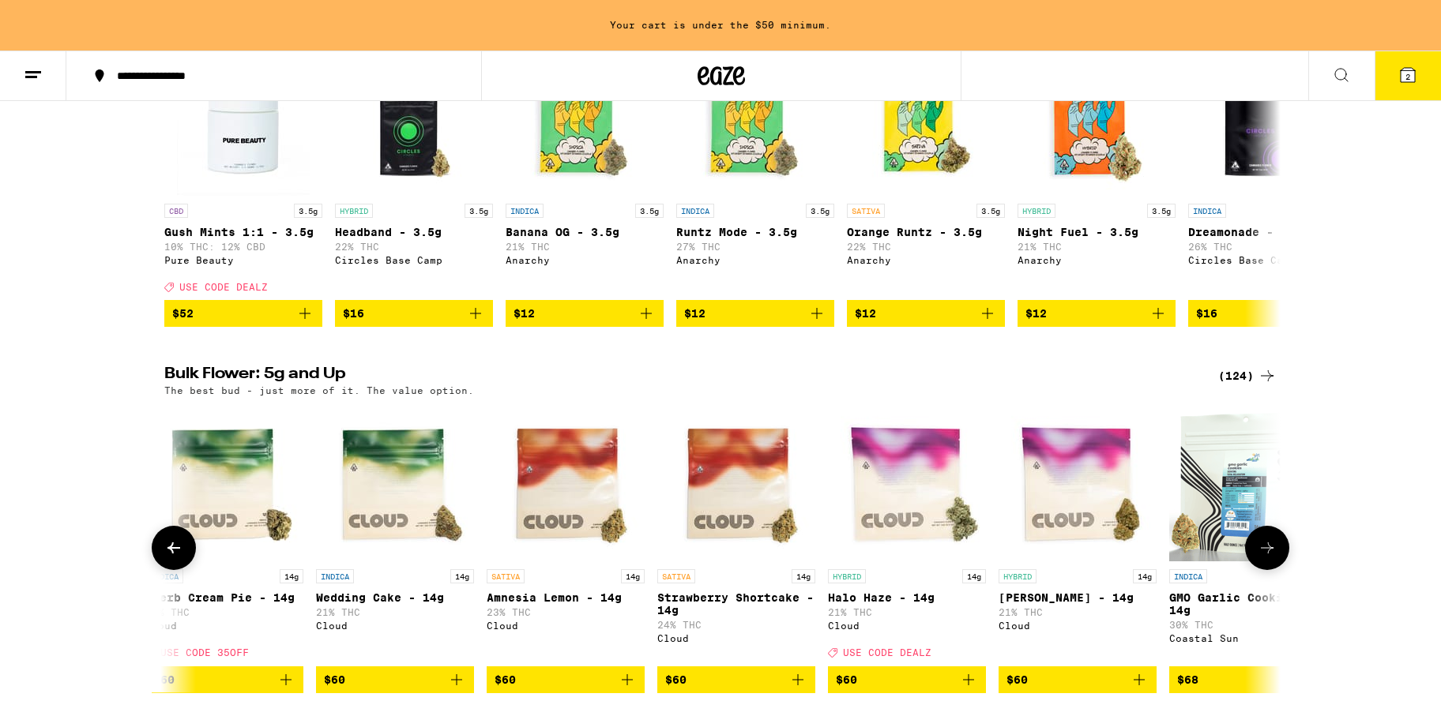
scroll to position [270, 0]
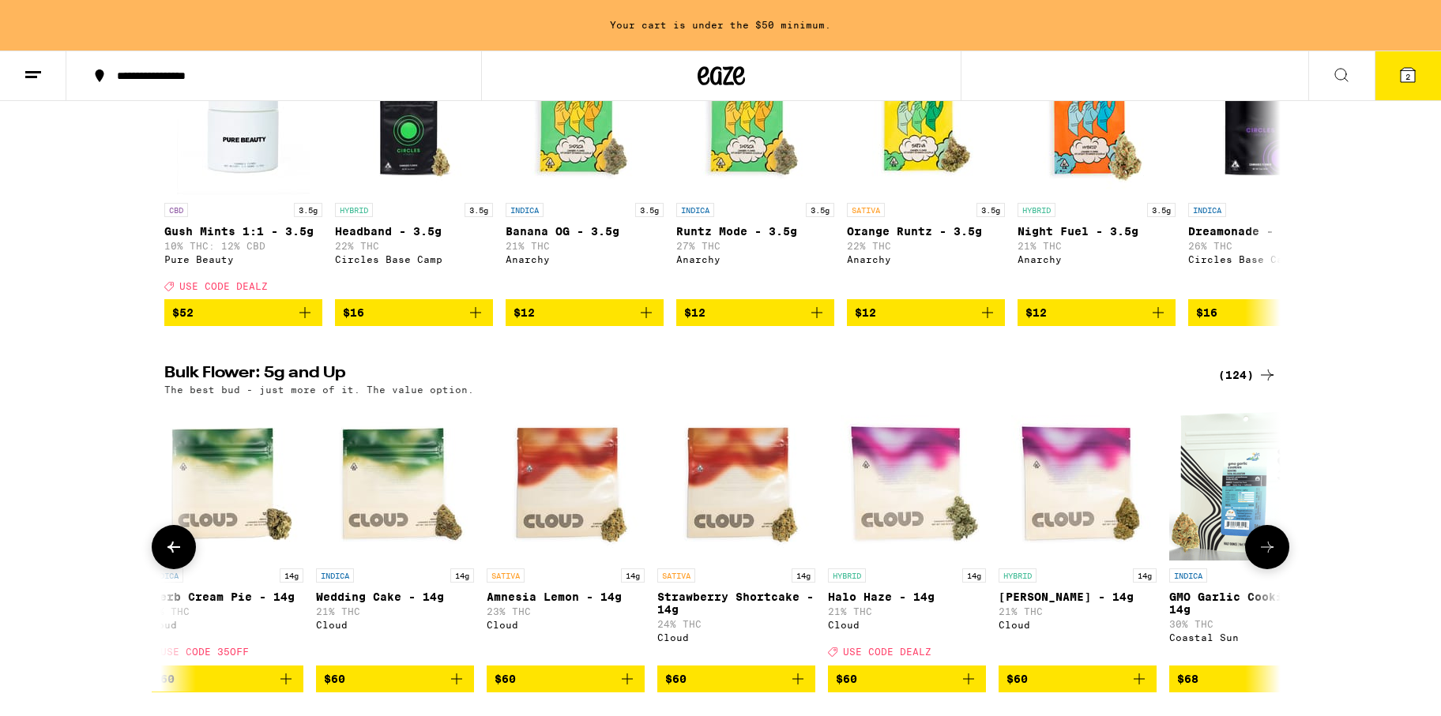
click at [1256, 569] on button at bounding box center [1267, 547] width 44 height 44
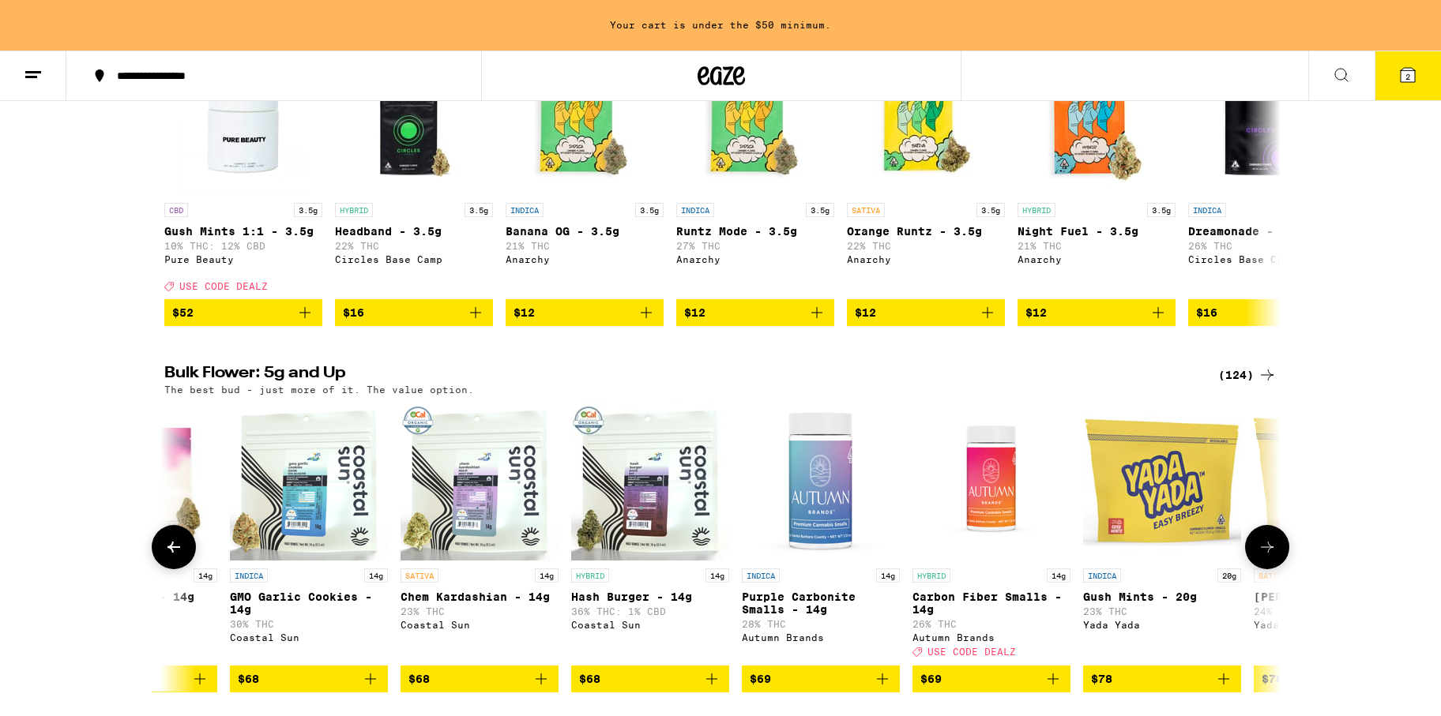
scroll to position [0, 12219]
click at [1270, 557] on icon at bounding box center [1266, 547] width 19 height 19
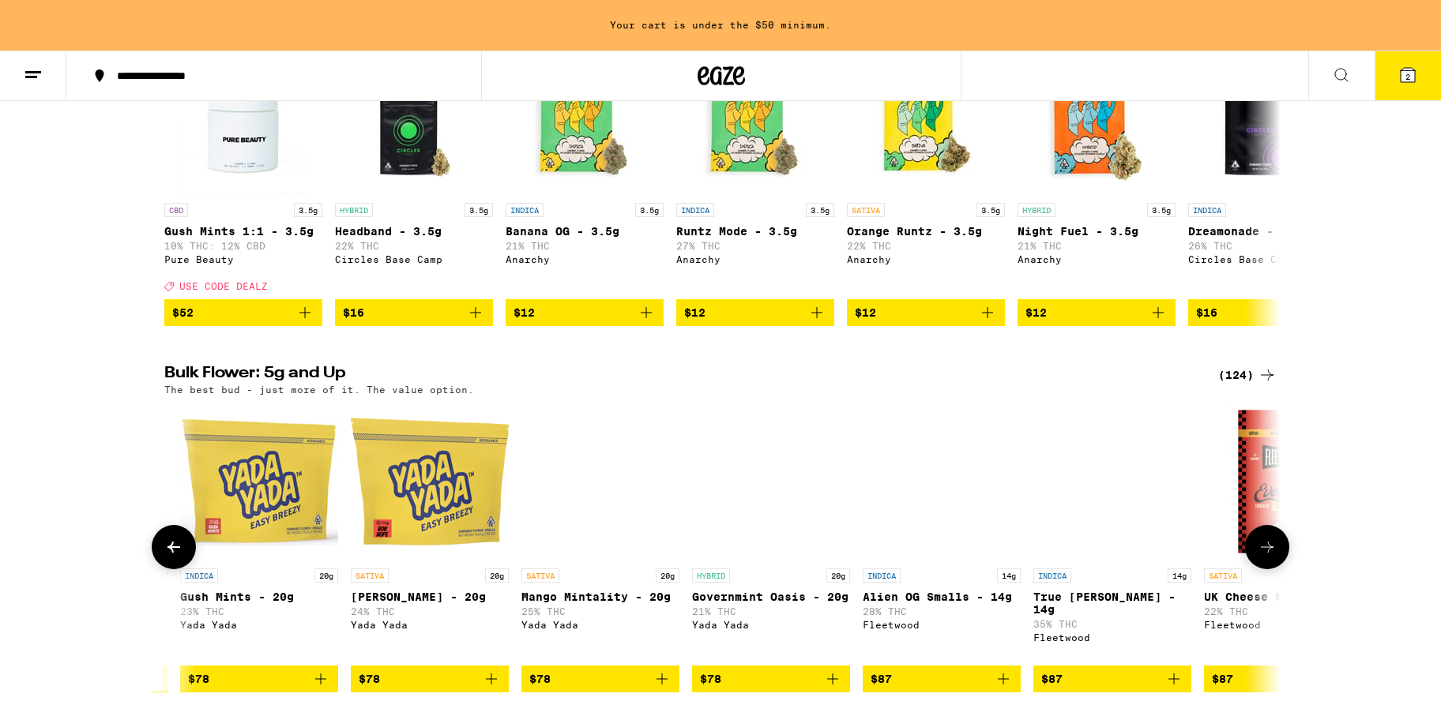
scroll to position [0, 13159]
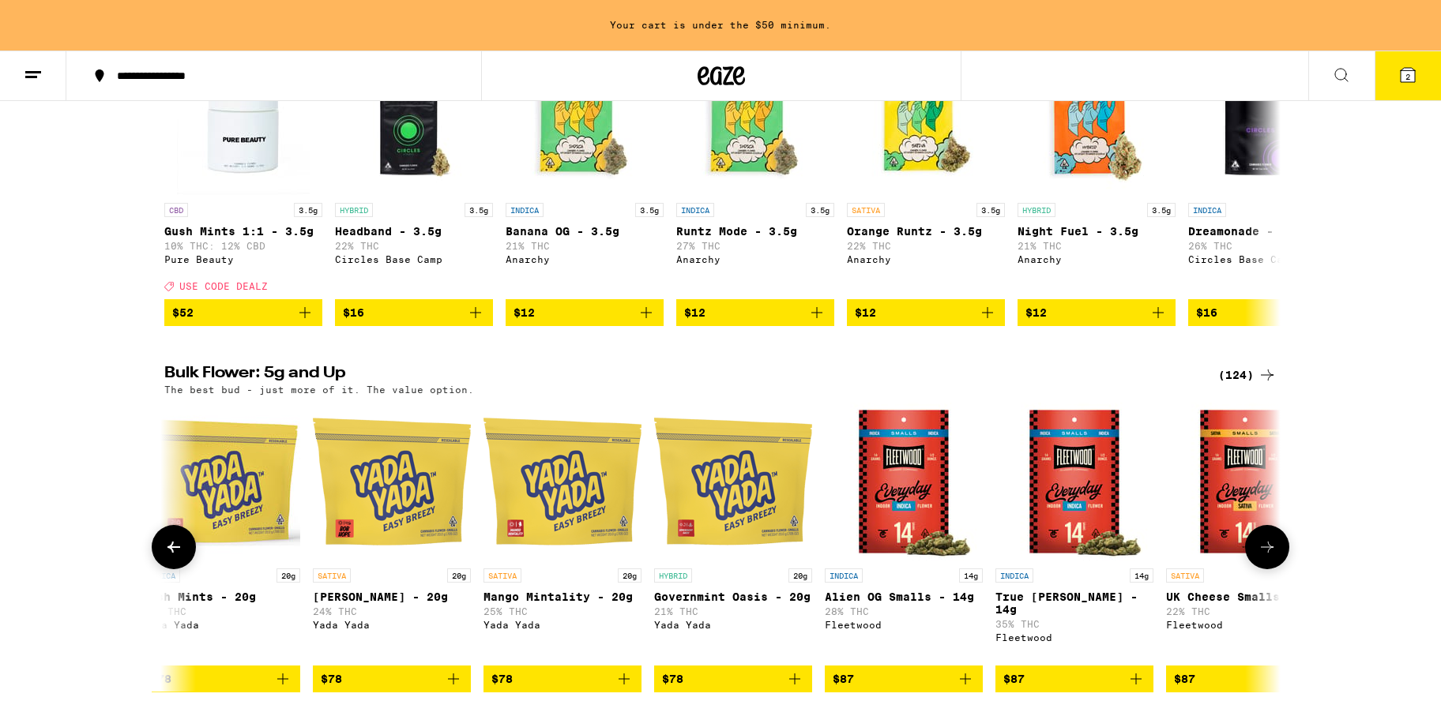
click at [1135, 685] on icon "Add to bag" at bounding box center [1135, 679] width 11 height 11
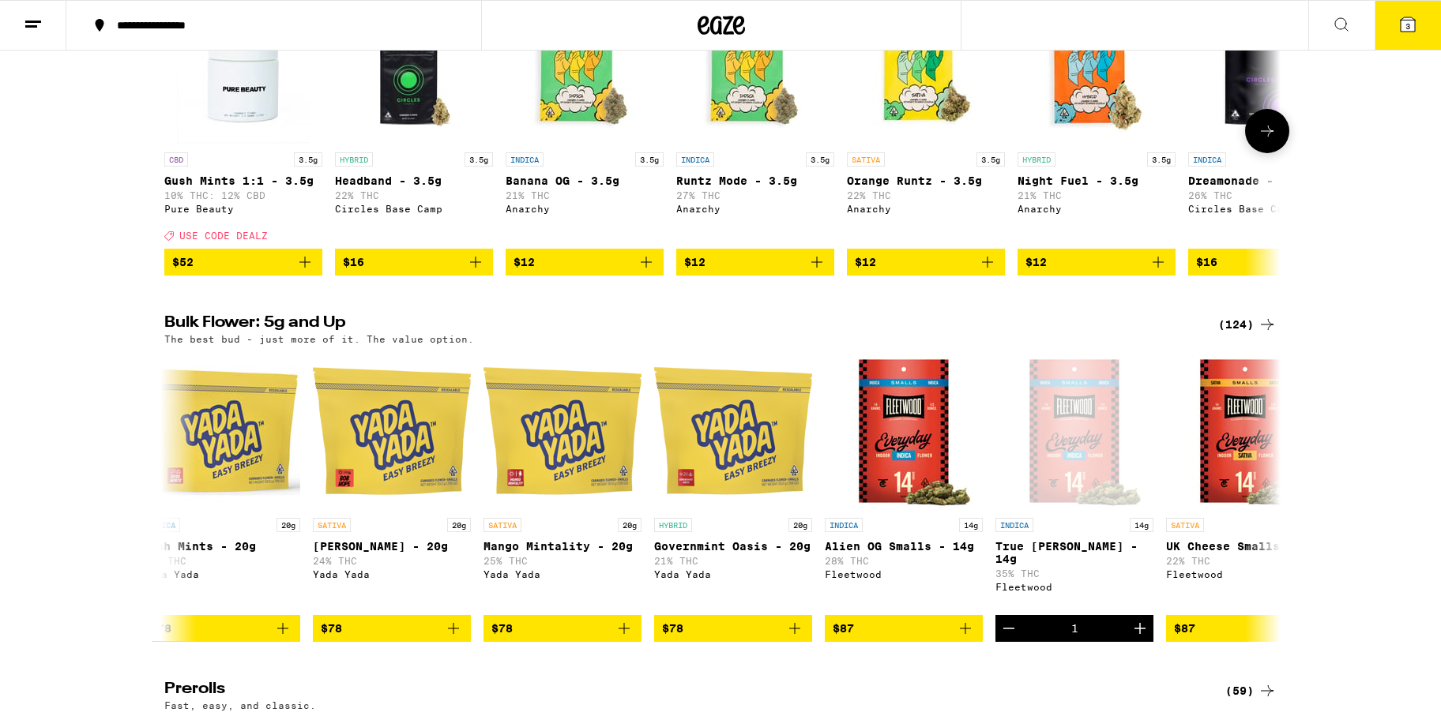
scroll to position [220, 0]
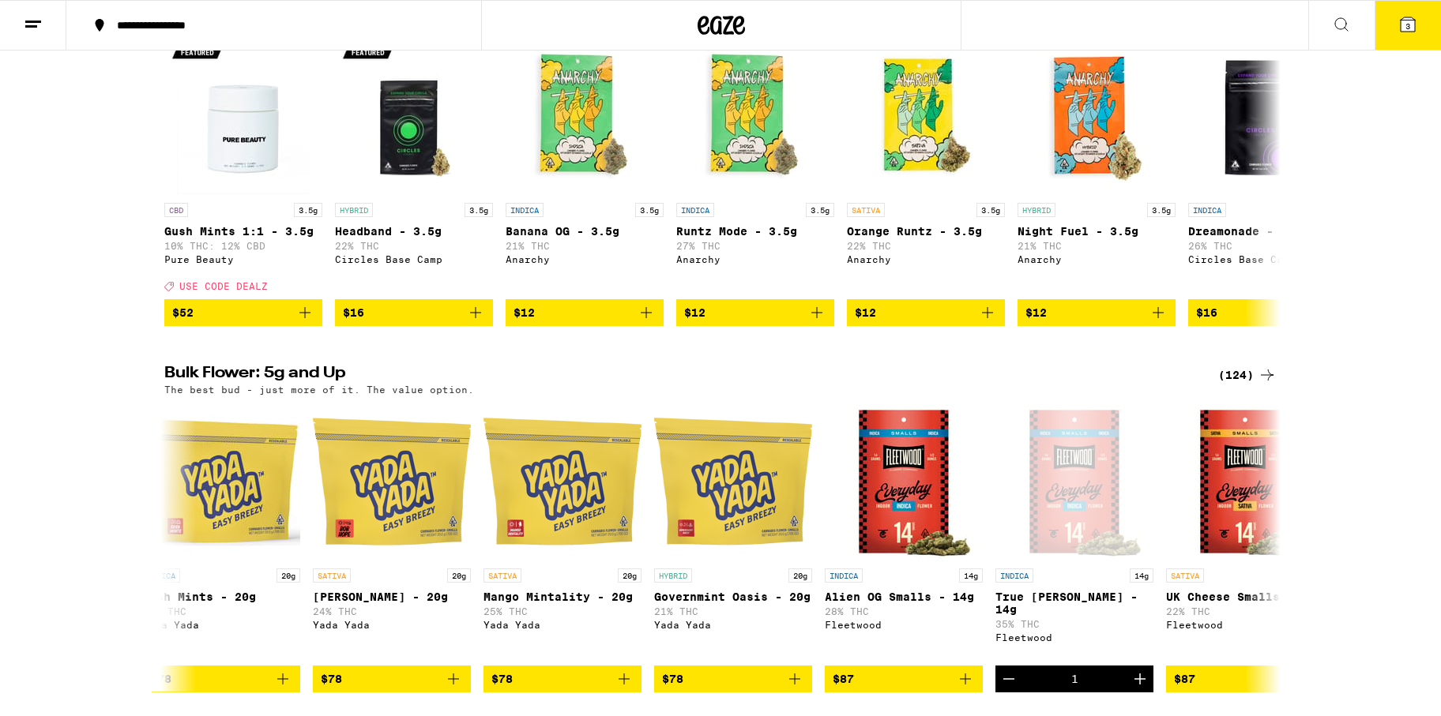
click at [1407, 24] on span "3" at bounding box center [1407, 25] width 5 height 9
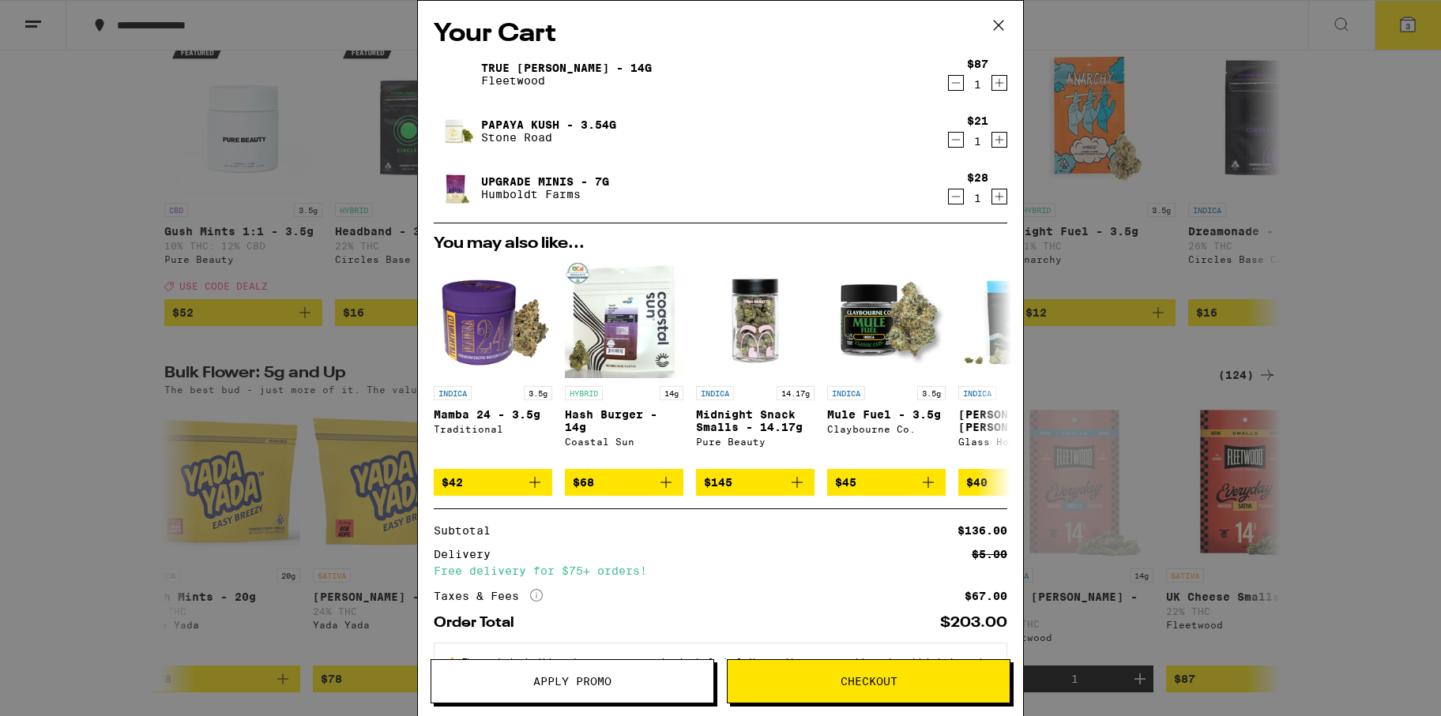
click at [593, 682] on span "Apply Promo" at bounding box center [572, 681] width 78 height 11
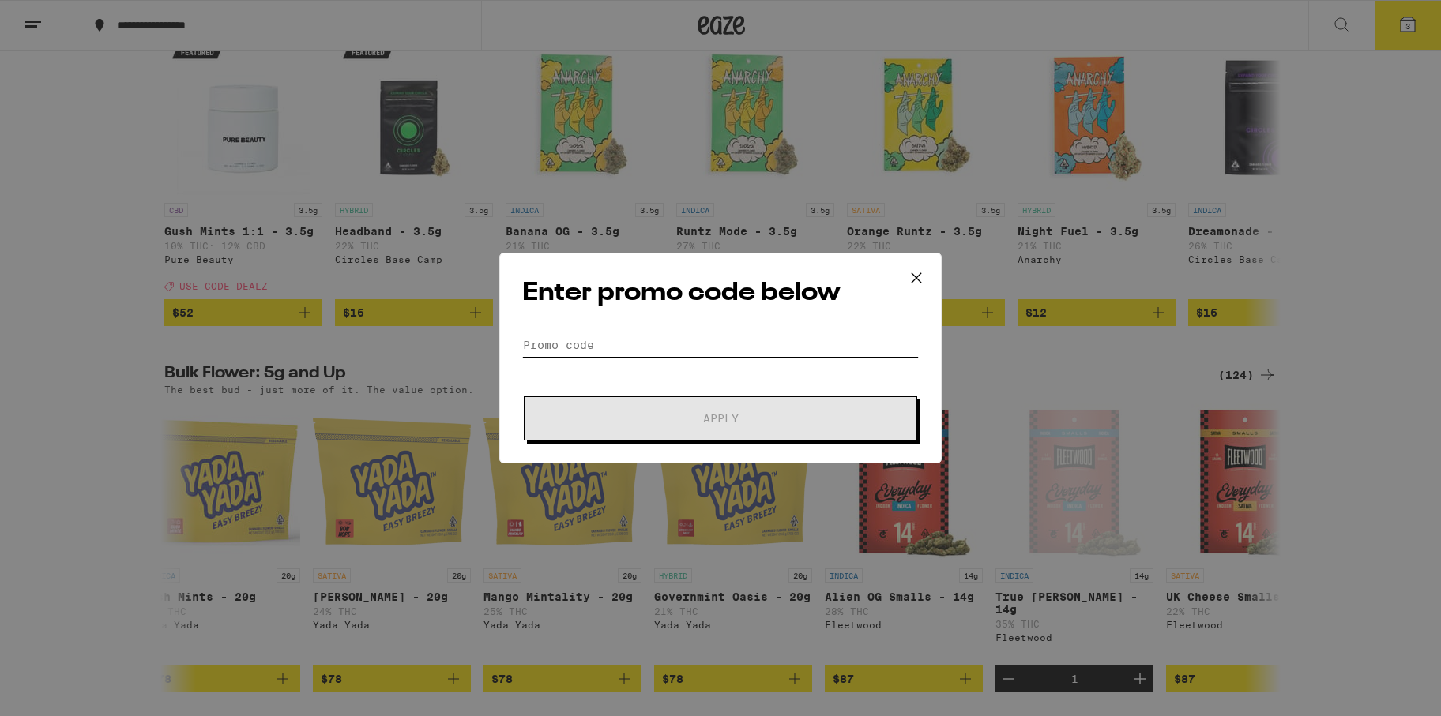
click at [581, 341] on input "Promo Code" at bounding box center [720, 345] width 396 height 24
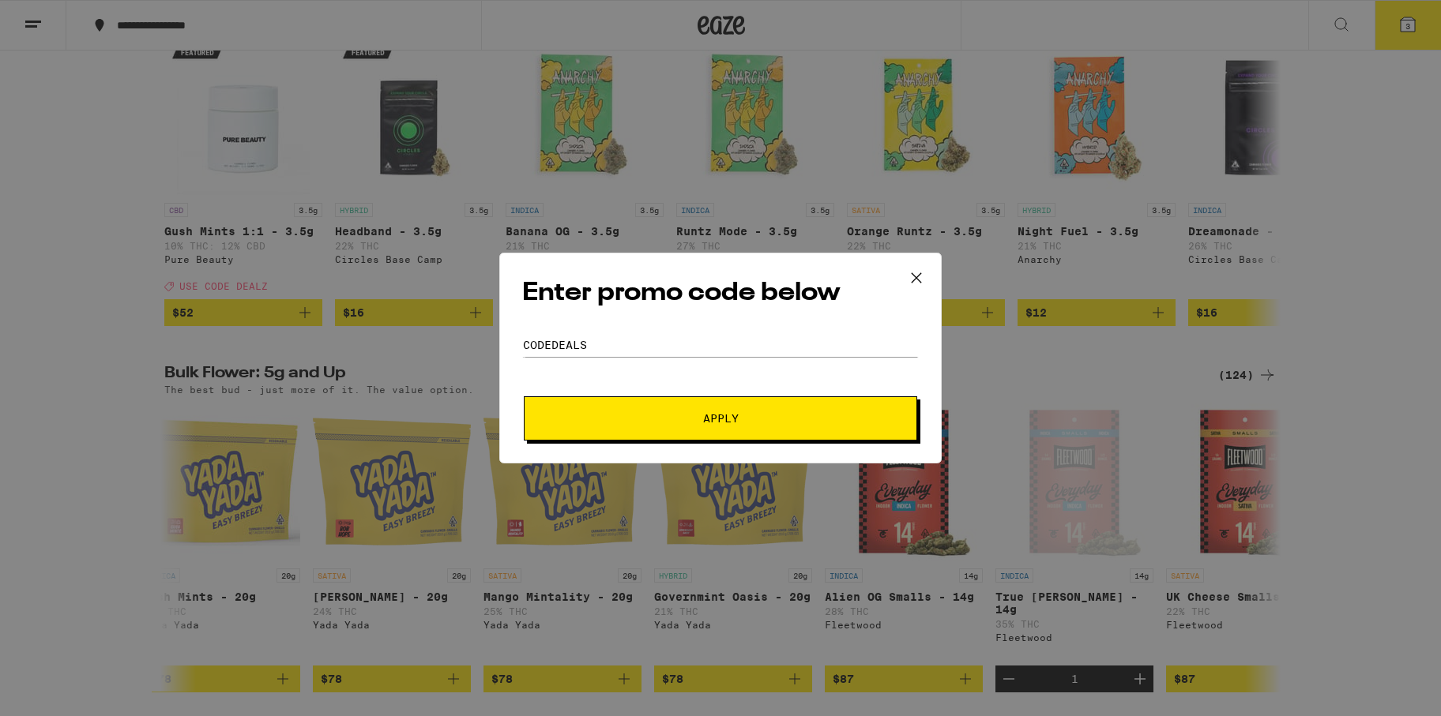
click at [671, 434] on button "Apply" at bounding box center [720, 418] width 393 height 44
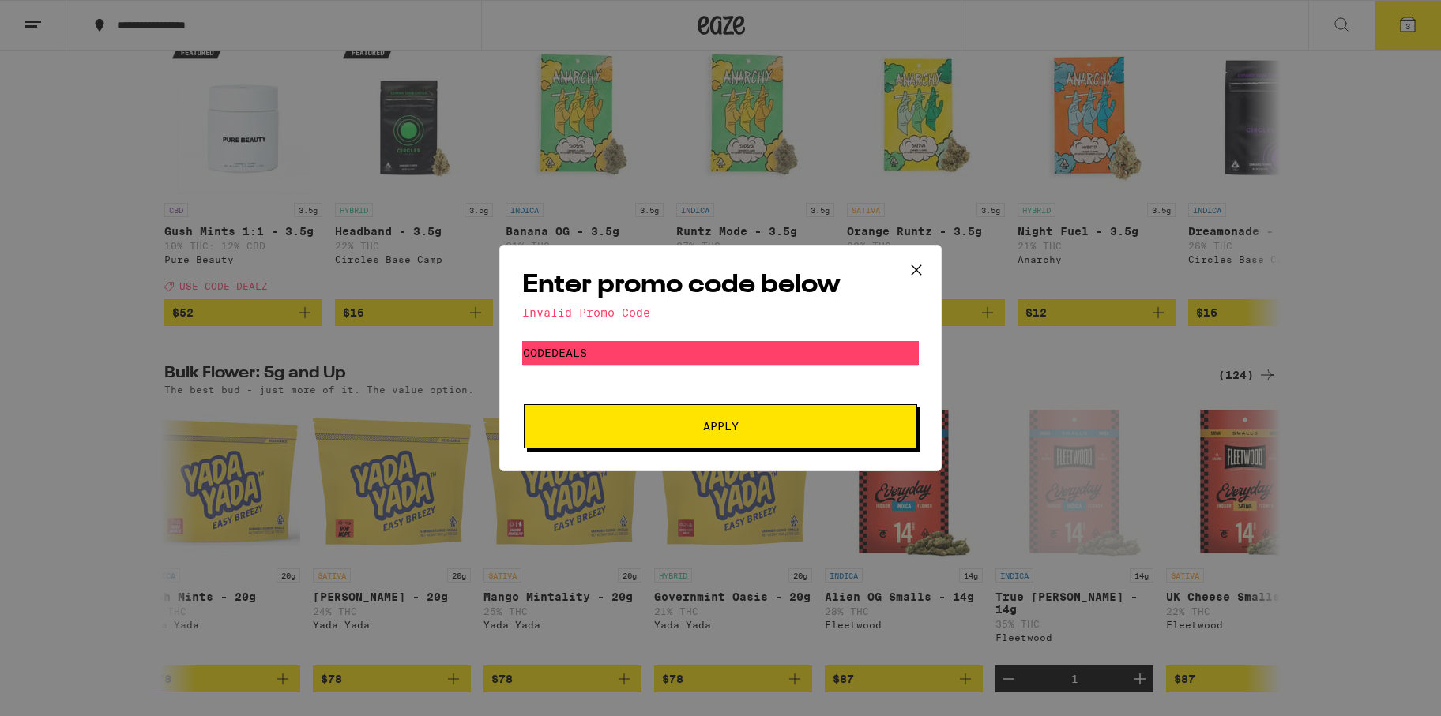
click at [599, 356] on input "CODEDEALS" at bounding box center [720, 353] width 396 height 24
click at [721, 431] on span "Apply" at bounding box center [721, 426] width 36 height 11
click at [552, 355] on input "CODEDEALZ" at bounding box center [720, 353] width 396 height 24
click at [524, 404] on button "Apply" at bounding box center [720, 426] width 393 height 44
click at [594, 355] on input "CODE DEALZ" at bounding box center [720, 353] width 396 height 24
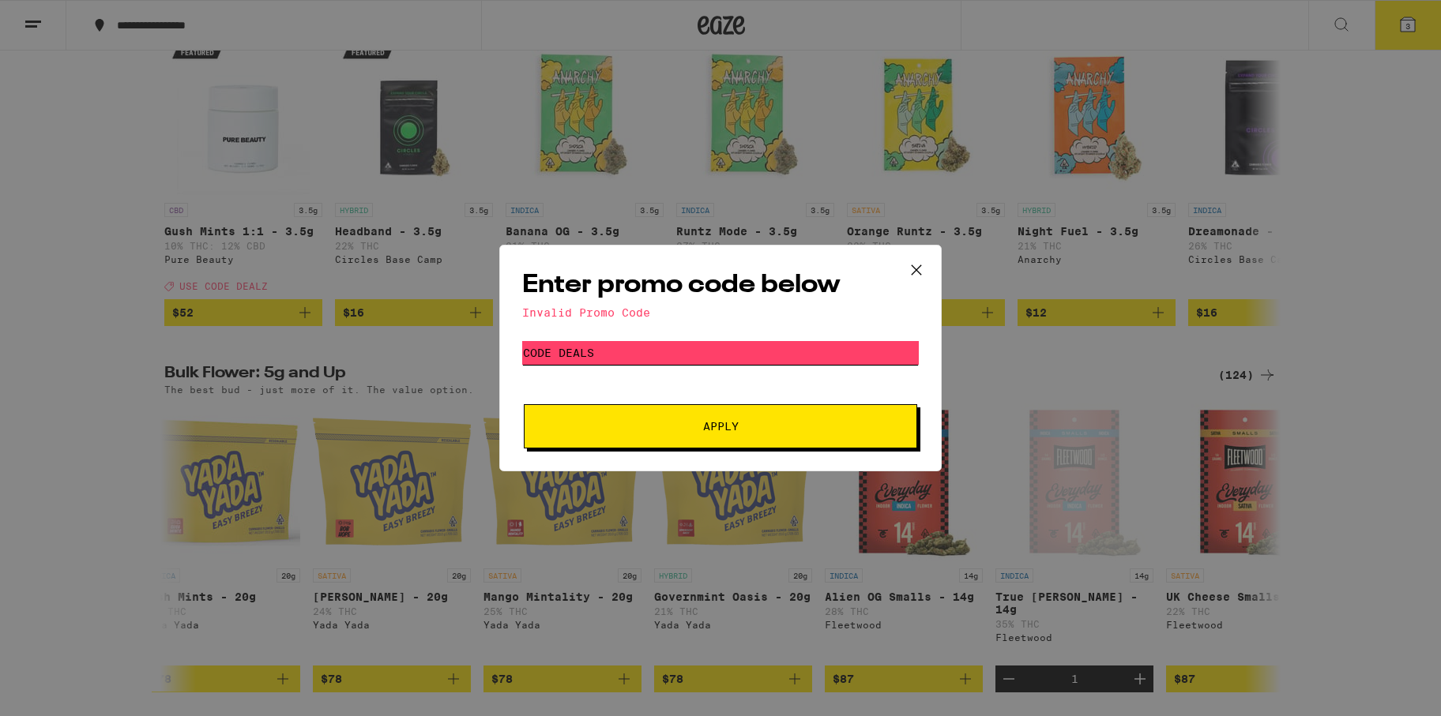
type input "CODE DEALS"
click at [688, 447] on button "Apply" at bounding box center [720, 426] width 393 height 44
click at [913, 269] on icon at bounding box center [916, 270] width 24 height 24
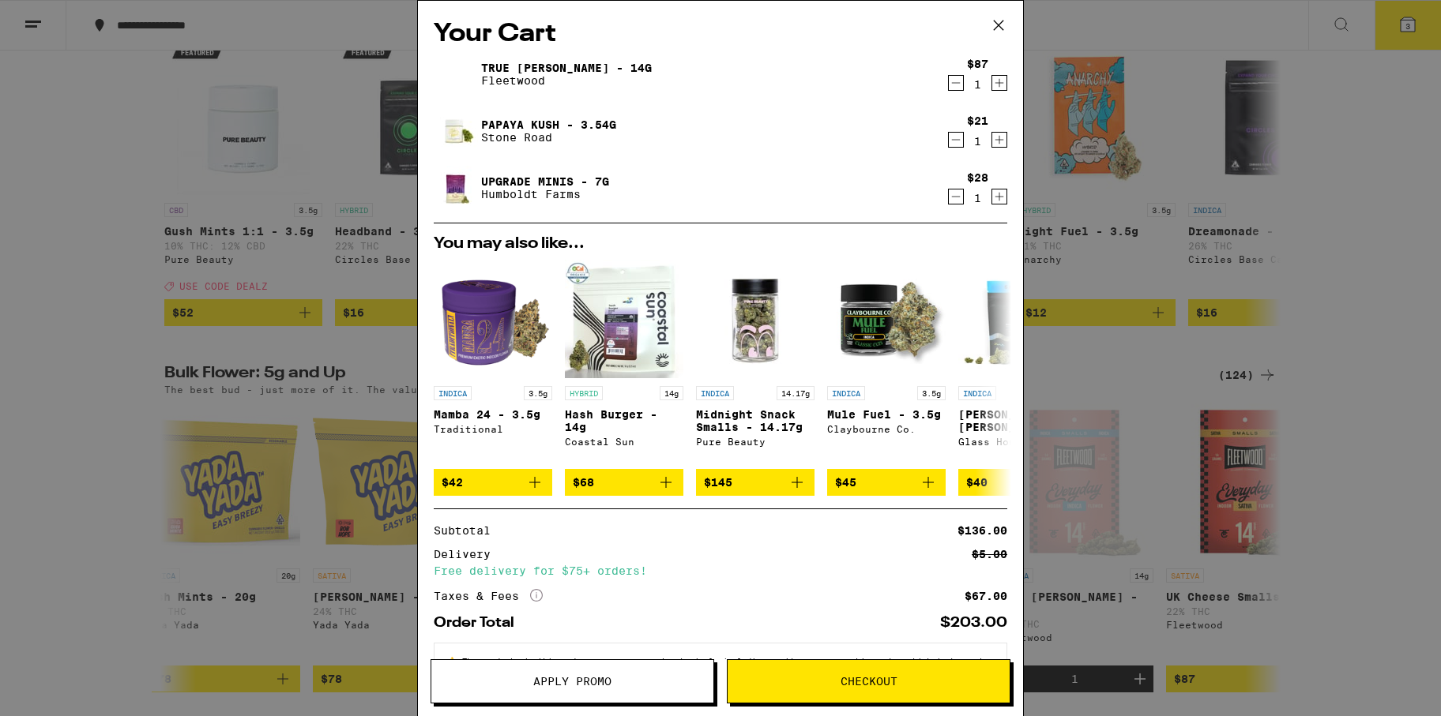
click at [521, 183] on link "Upgrade Minis - 7g" at bounding box center [545, 181] width 128 height 13
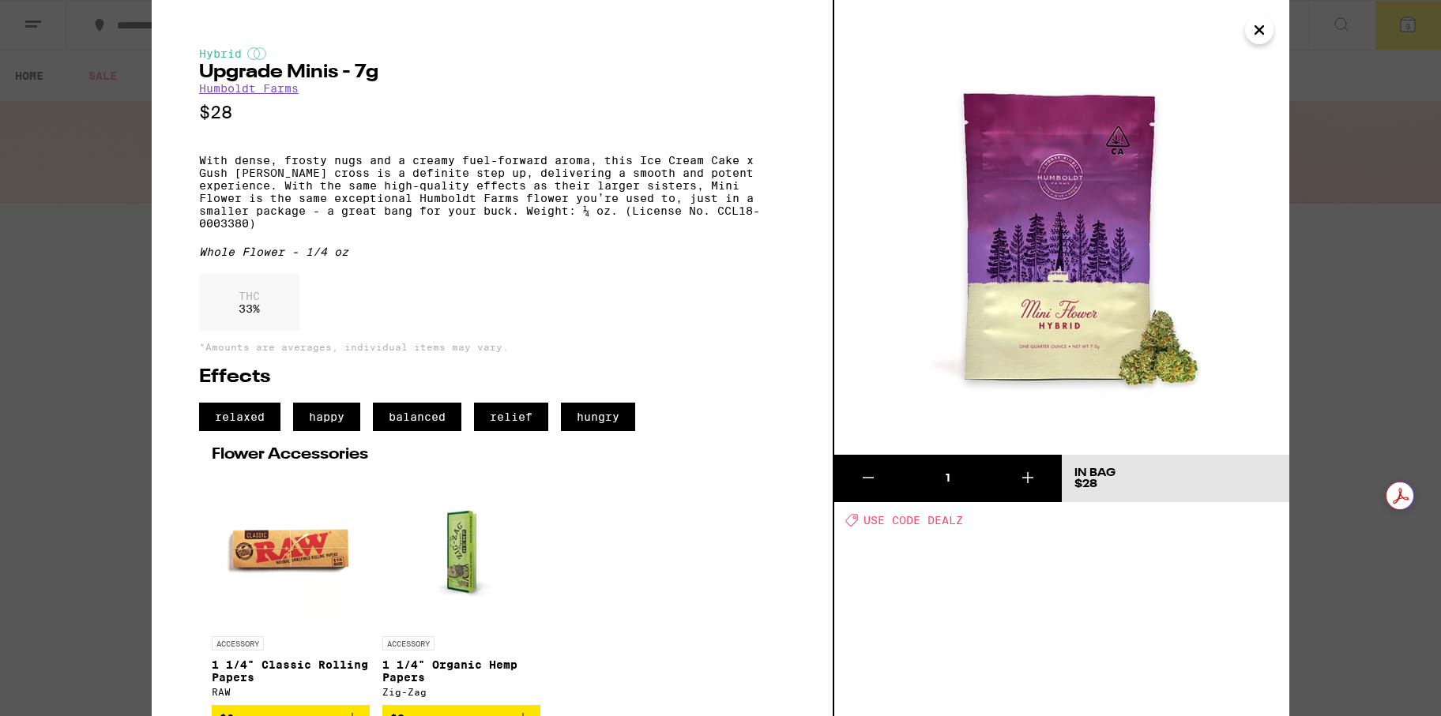
click at [1263, 29] on icon "Close" at bounding box center [1259, 30] width 19 height 24
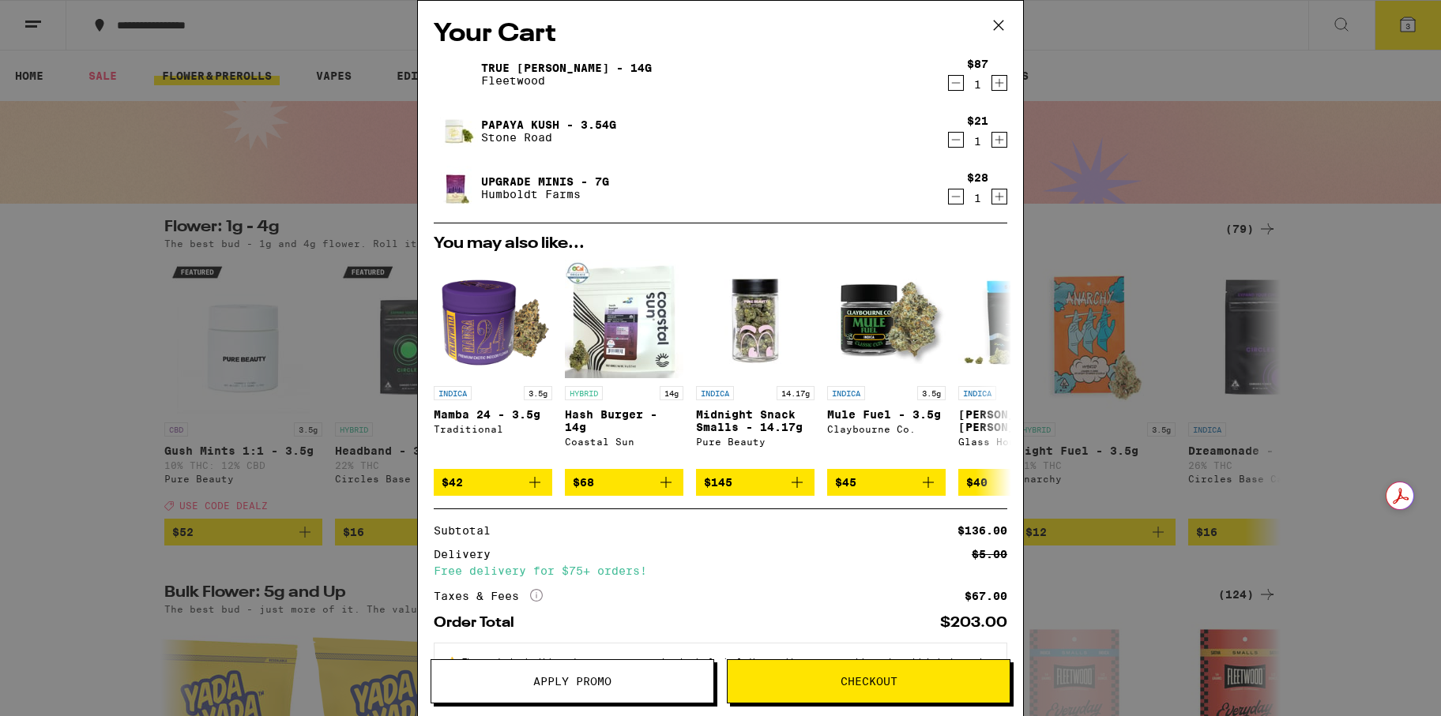
drag, startPoint x: 584, startPoint y: 686, endPoint x: 606, endPoint y: 675, distance: 24.0
click at [584, 686] on span "Apply Promo" at bounding box center [572, 681] width 78 height 11
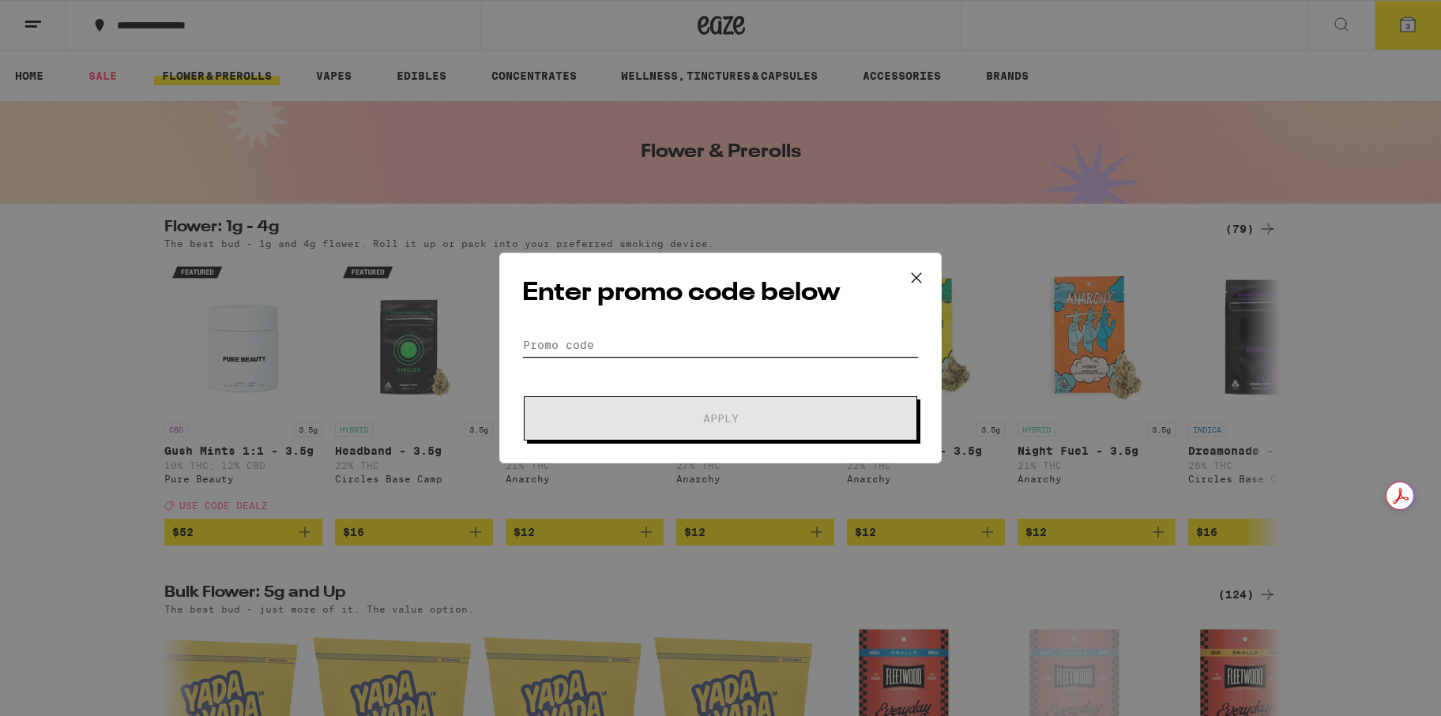
click at [563, 348] on input "Promo Code" at bounding box center [720, 345] width 396 height 24
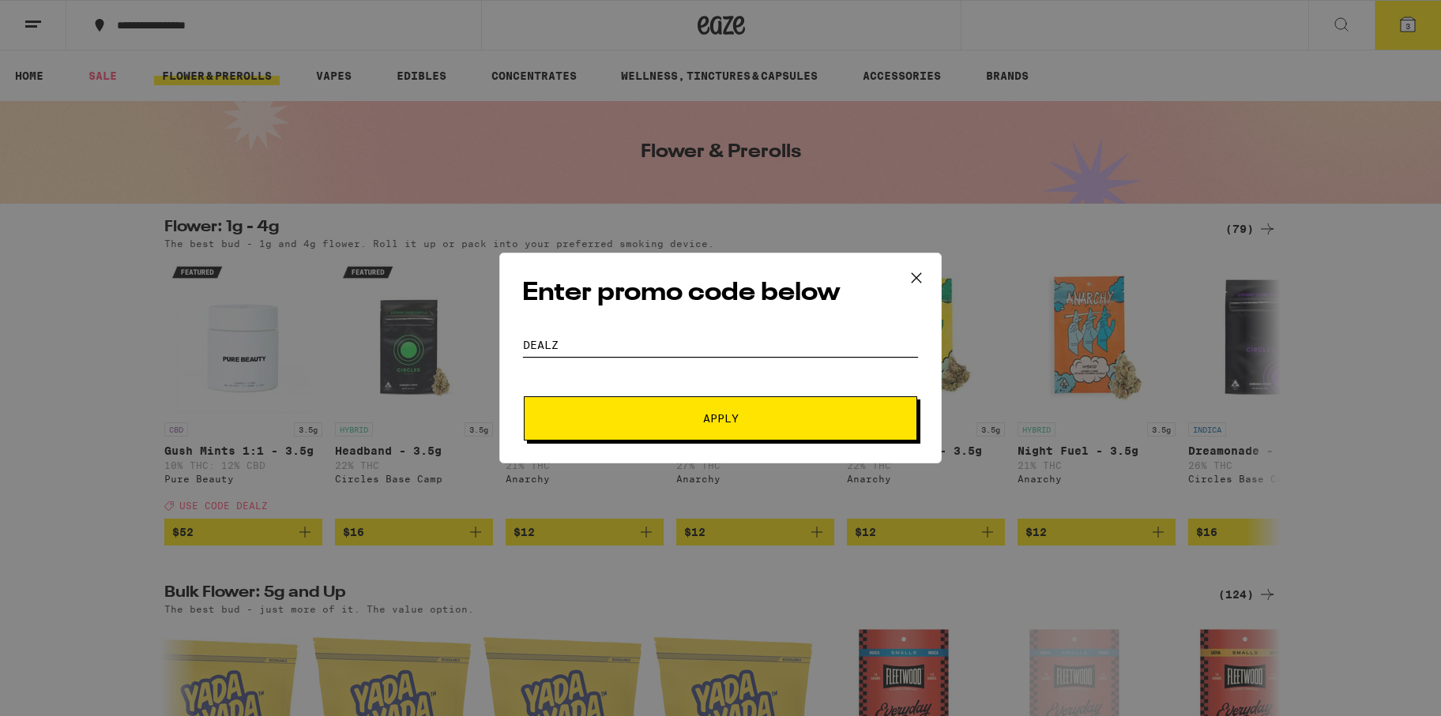
type input "DEALZ"
click at [643, 421] on span "Apply" at bounding box center [720, 418] width 284 height 11
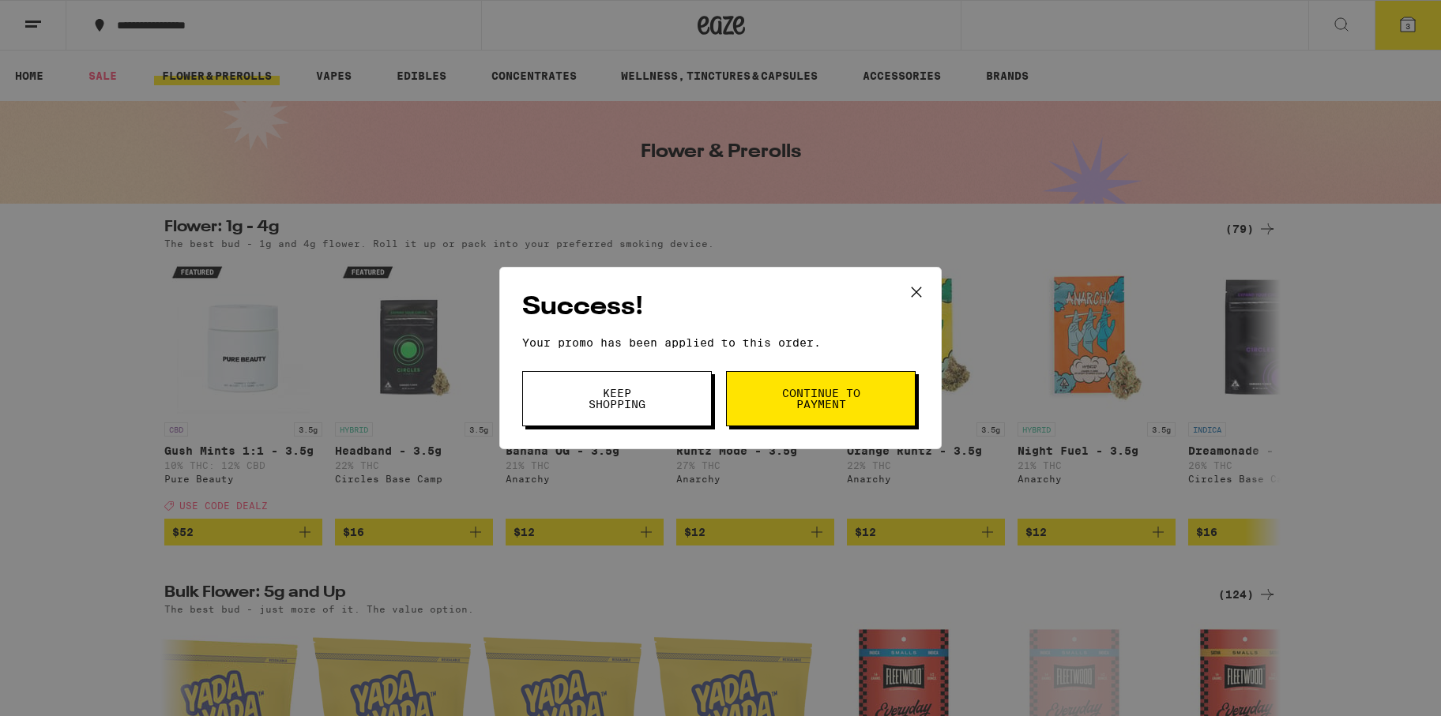
click at [761, 408] on button "Continue to payment" at bounding box center [821, 398] width 190 height 55
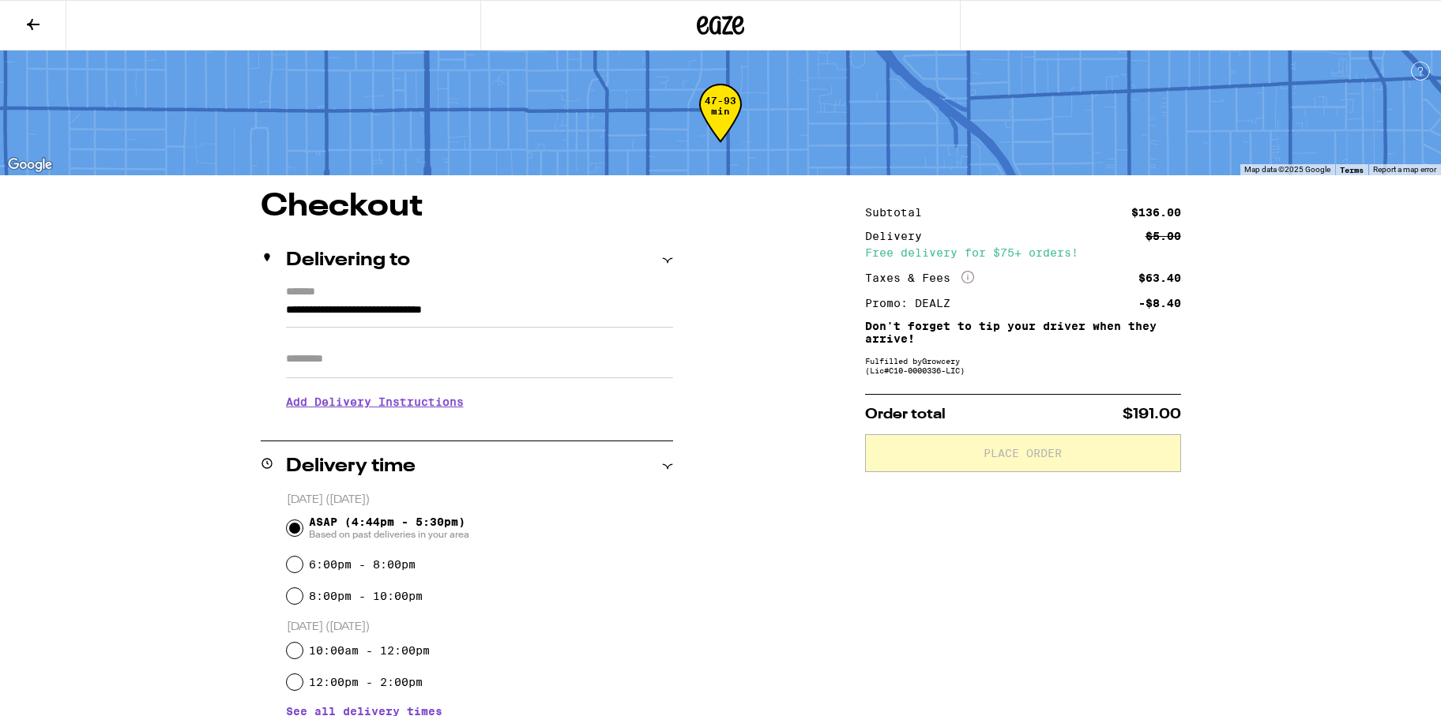
click at [36, 20] on icon at bounding box center [33, 24] width 19 height 19
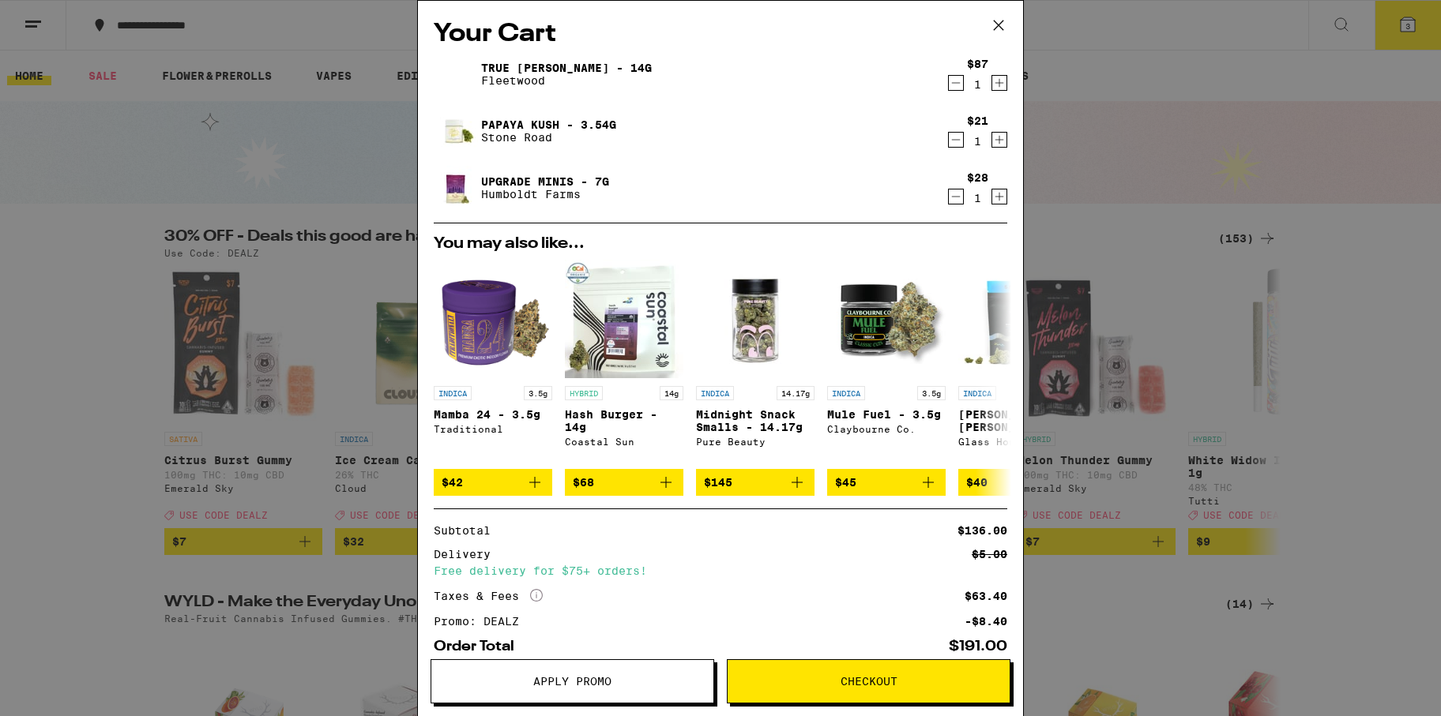
click at [951, 139] on icon "Decrement" at bounding box center [956, 139] width 14 height 19
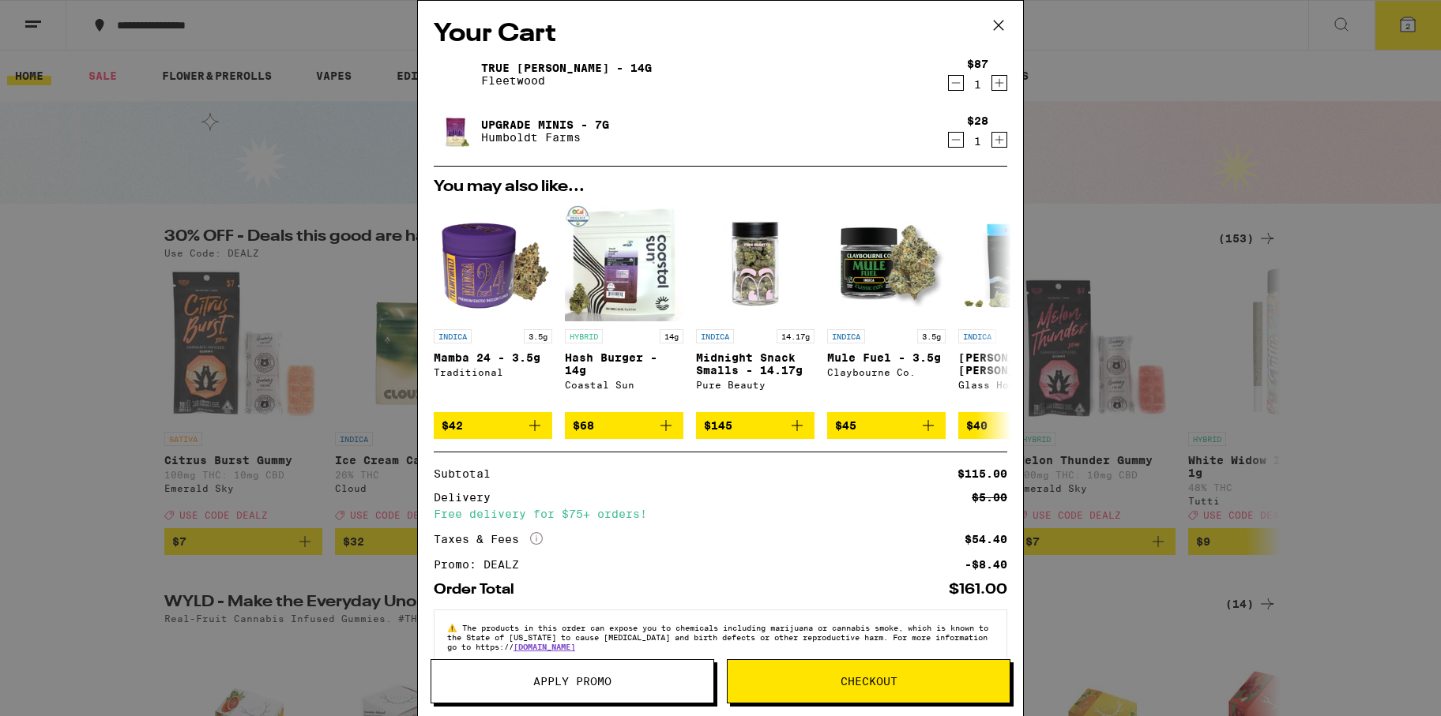
click at [839, 677] on span "Checkout" at bounding box center [868, 681] width 282 height 11
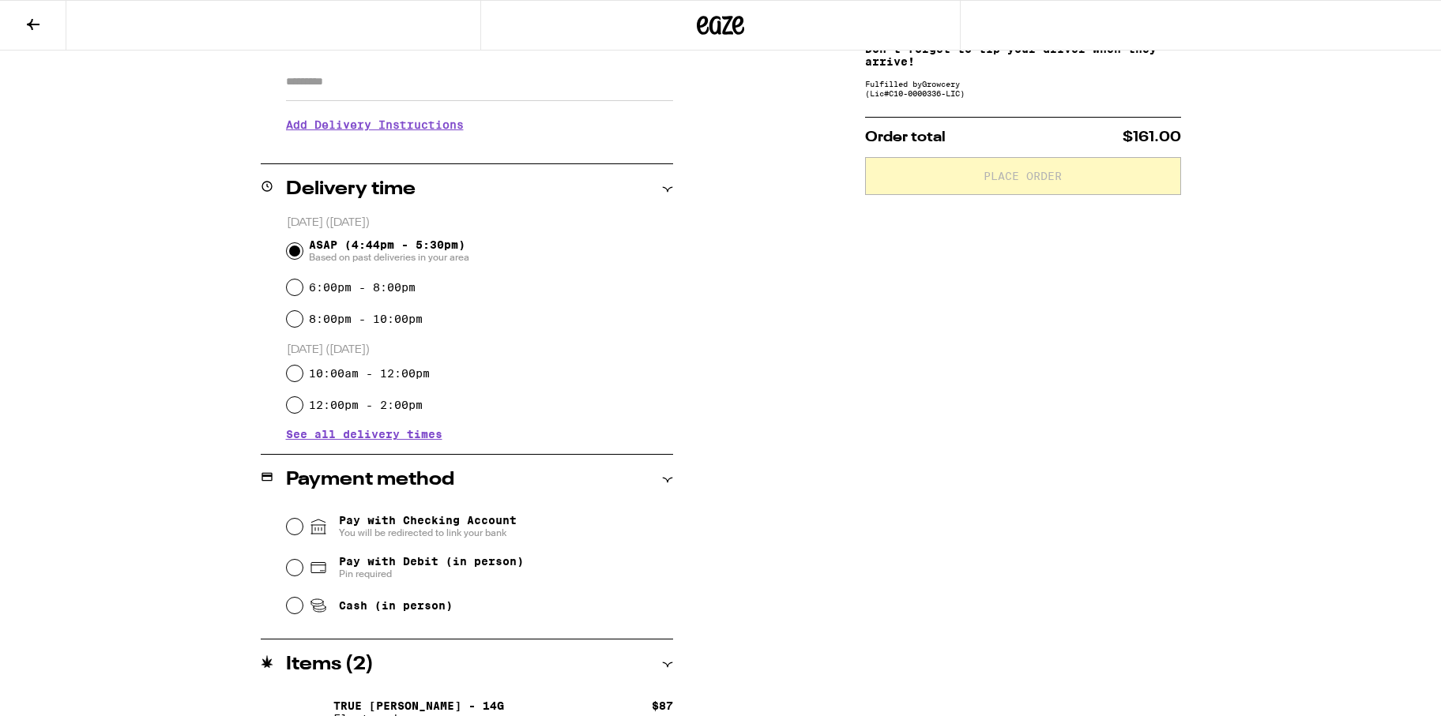
scroll to position [366, 0]
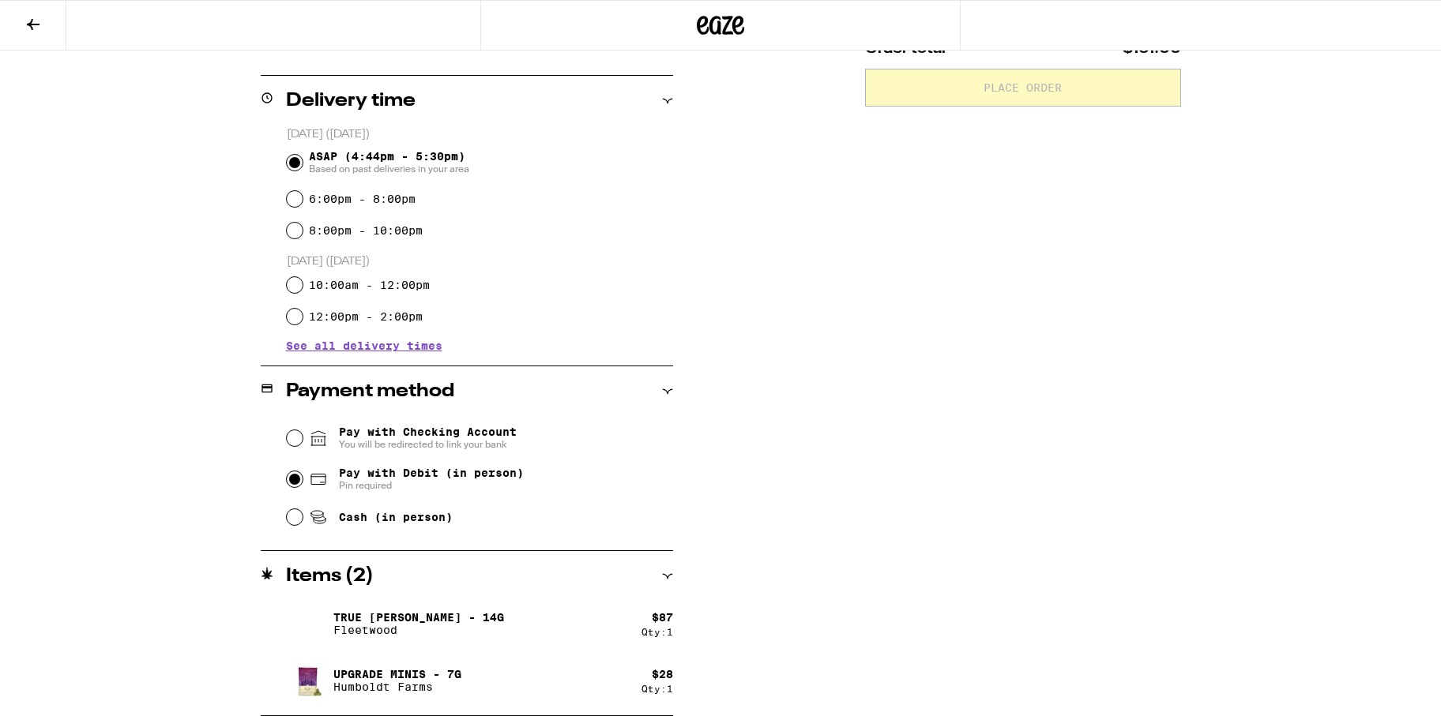
click at [295, 479] on input "Pay with Debit (in person) Pin required" at bounding box center [295, 480] width 16 height 16
radio input "true"
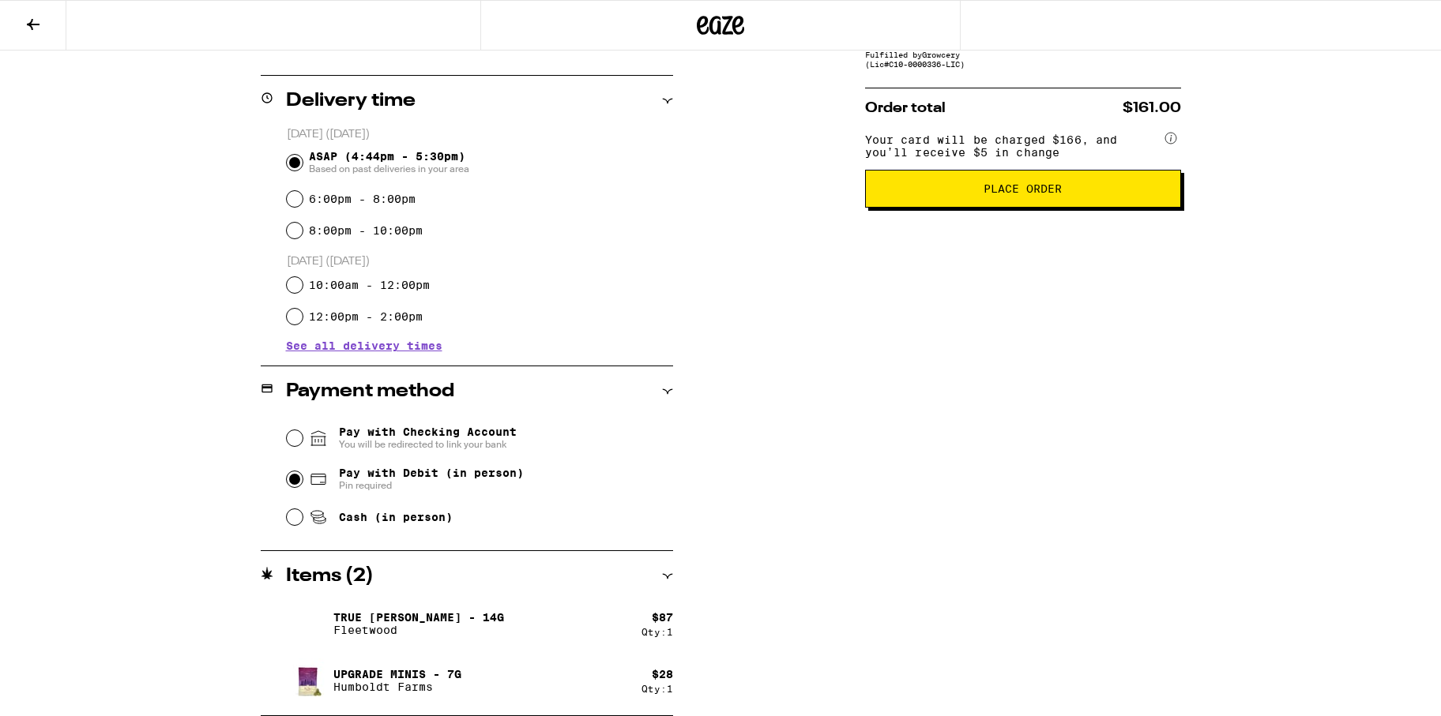
click at [1128, 194] on span "Place Order" at bounding box center [1022, 188] width 289 height 11
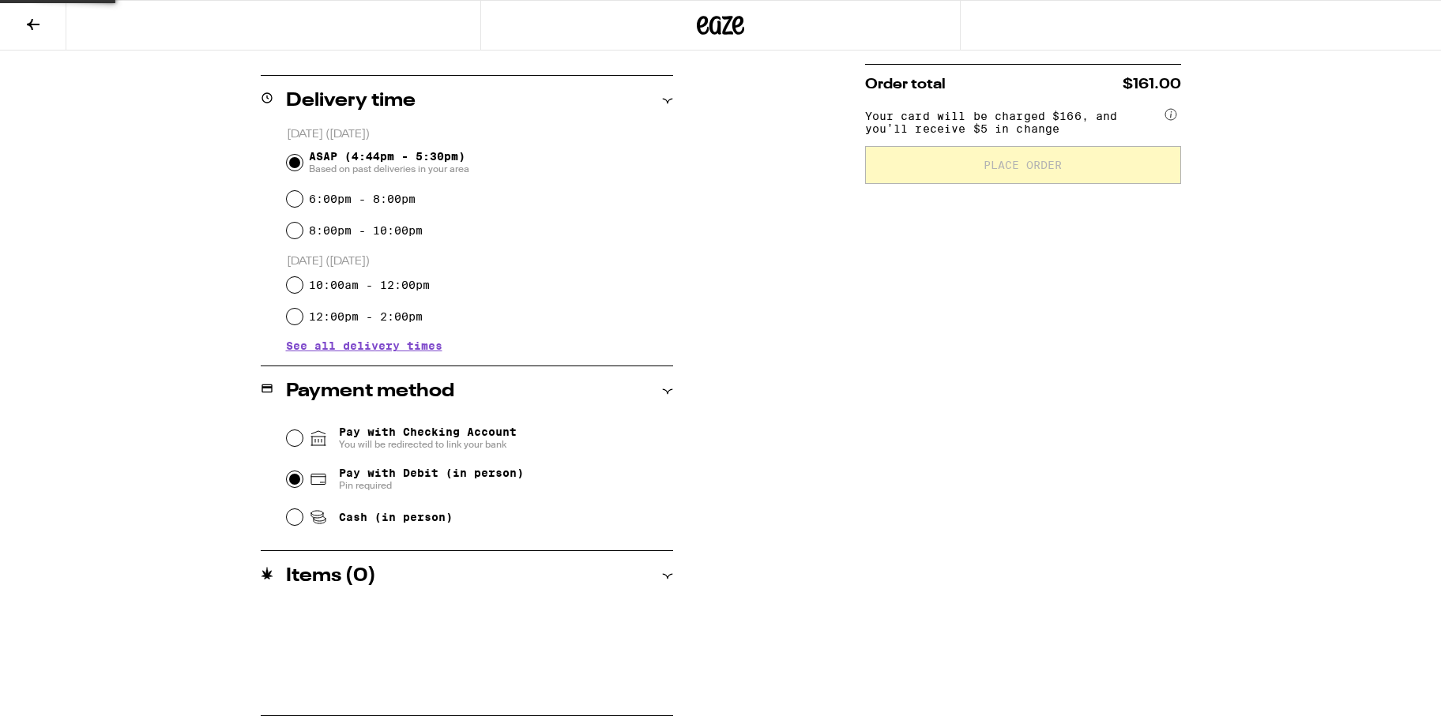
scroll to position [0, 0]
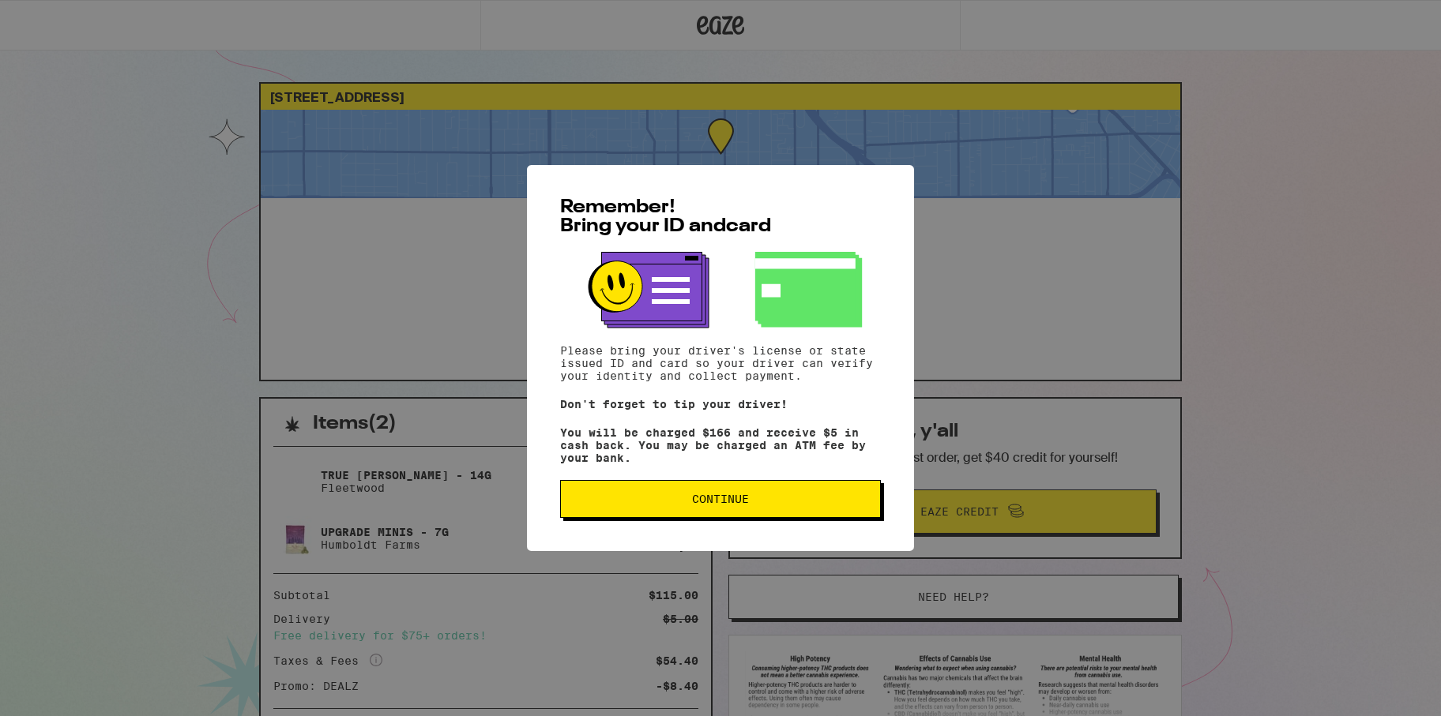
click at [728, 505] on span "Continue" at bounding box center [720, 499] width 57 height 11
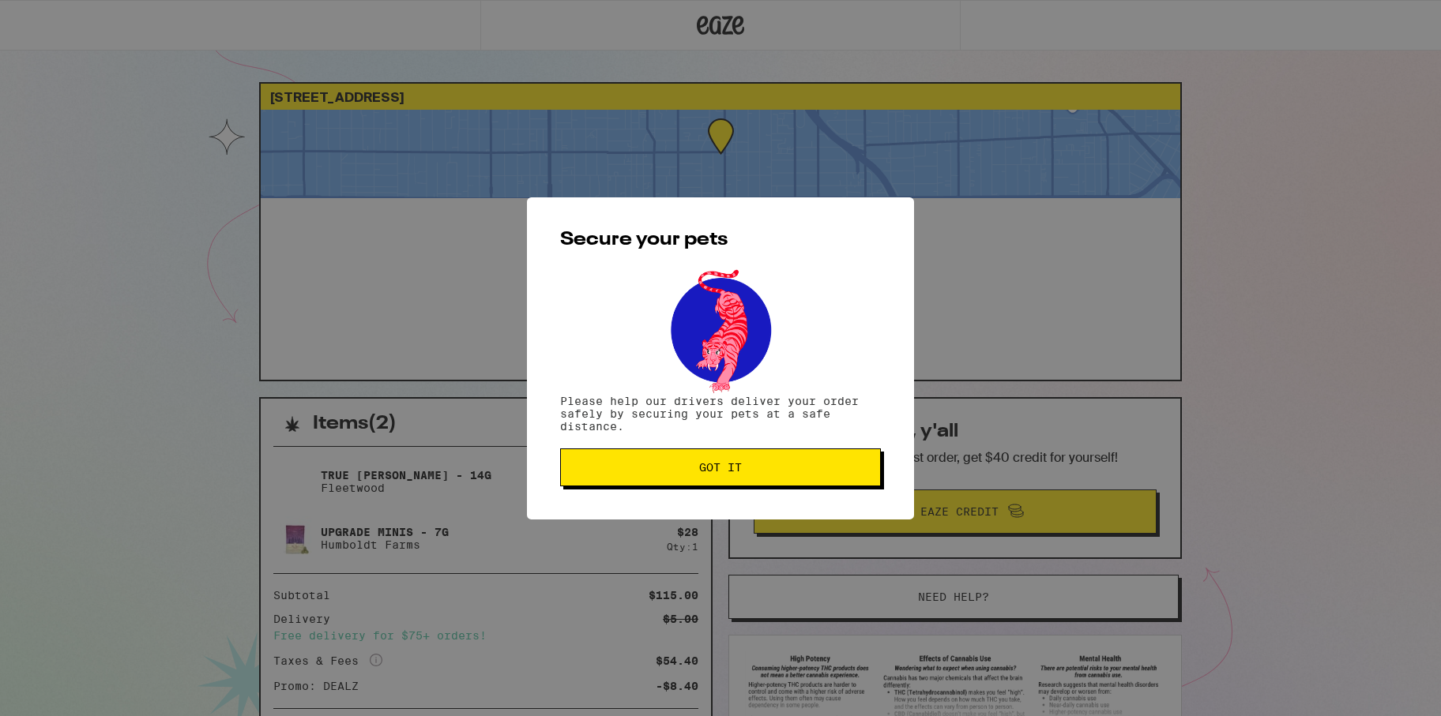
click at [736, 478] on button "Got it" at bounding box center [720, 468] width 321 height 38
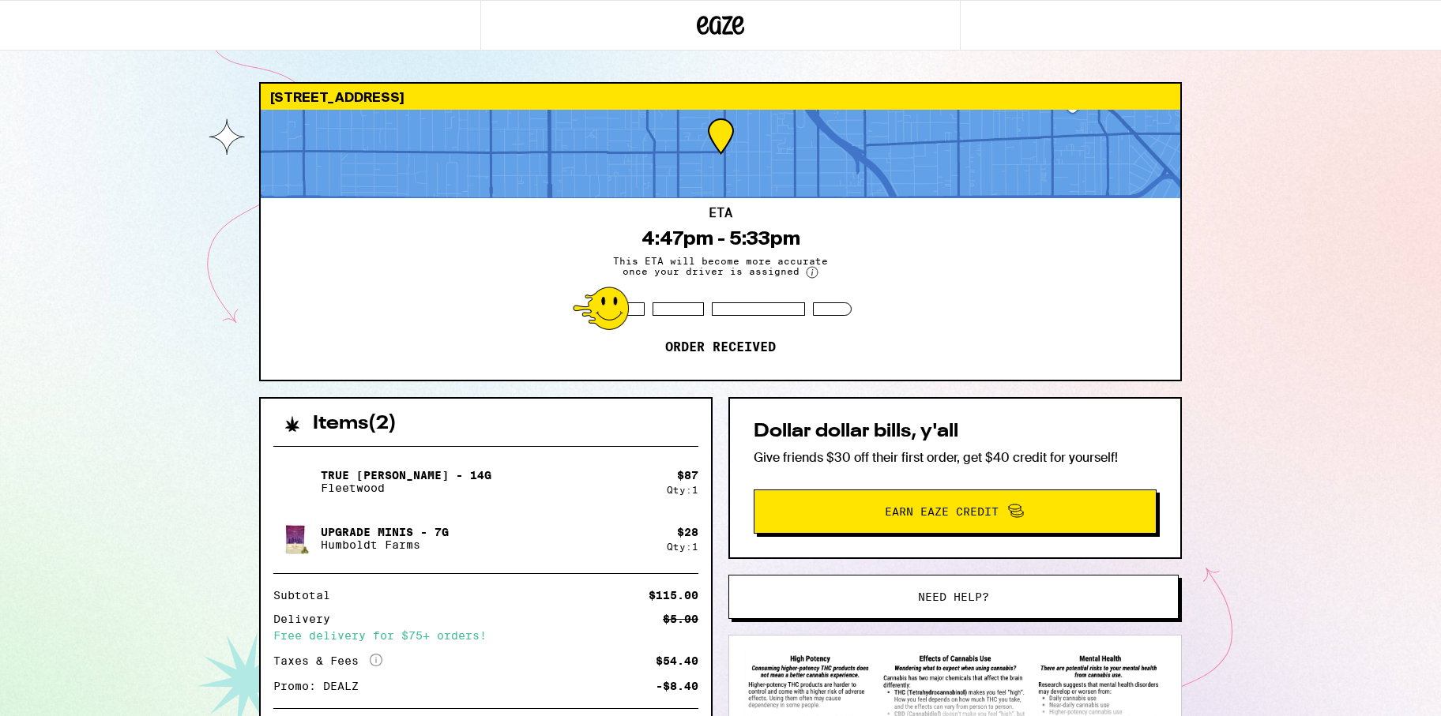
click at [1287, 397] on div "6108 Fountain Ave Los Angeles 90028 ETA 4:47pm - 5:33pm This ETA will become mo…" at bounding box center [720, 444] width 1441 height 888
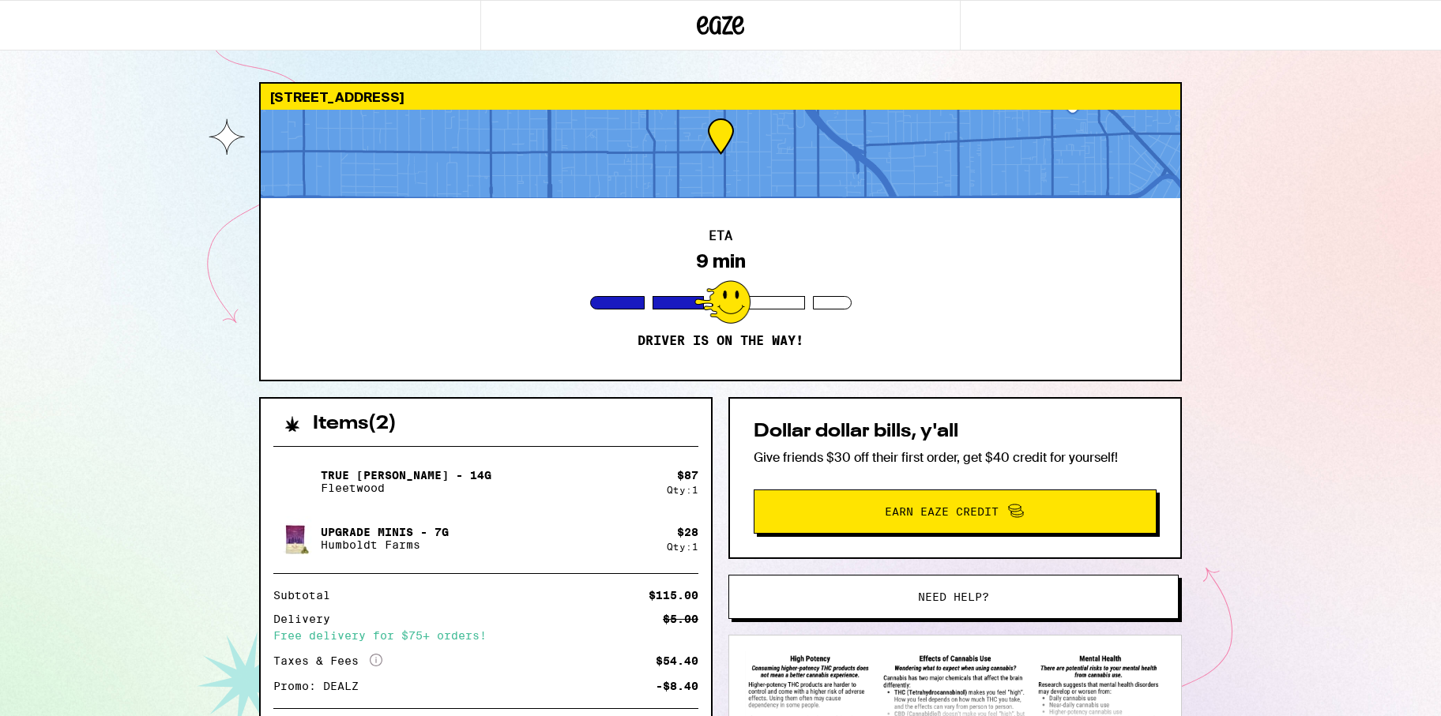
click at [1306, 314] on div "6108 Fountain Ave Los Angeles 90028 ETA 9 min Driver is on the way! Items ( 2 )…" at bounding box center [720, 444] width 1441 height 888
click at [717, 431] on div "Items ( 2 ) True OG Smalls - 14g Fleetwood $ 87 Qty: 1 Upgrade Minis - 7g Humbo…" at bounding box center [720, 642] width 923 height 490
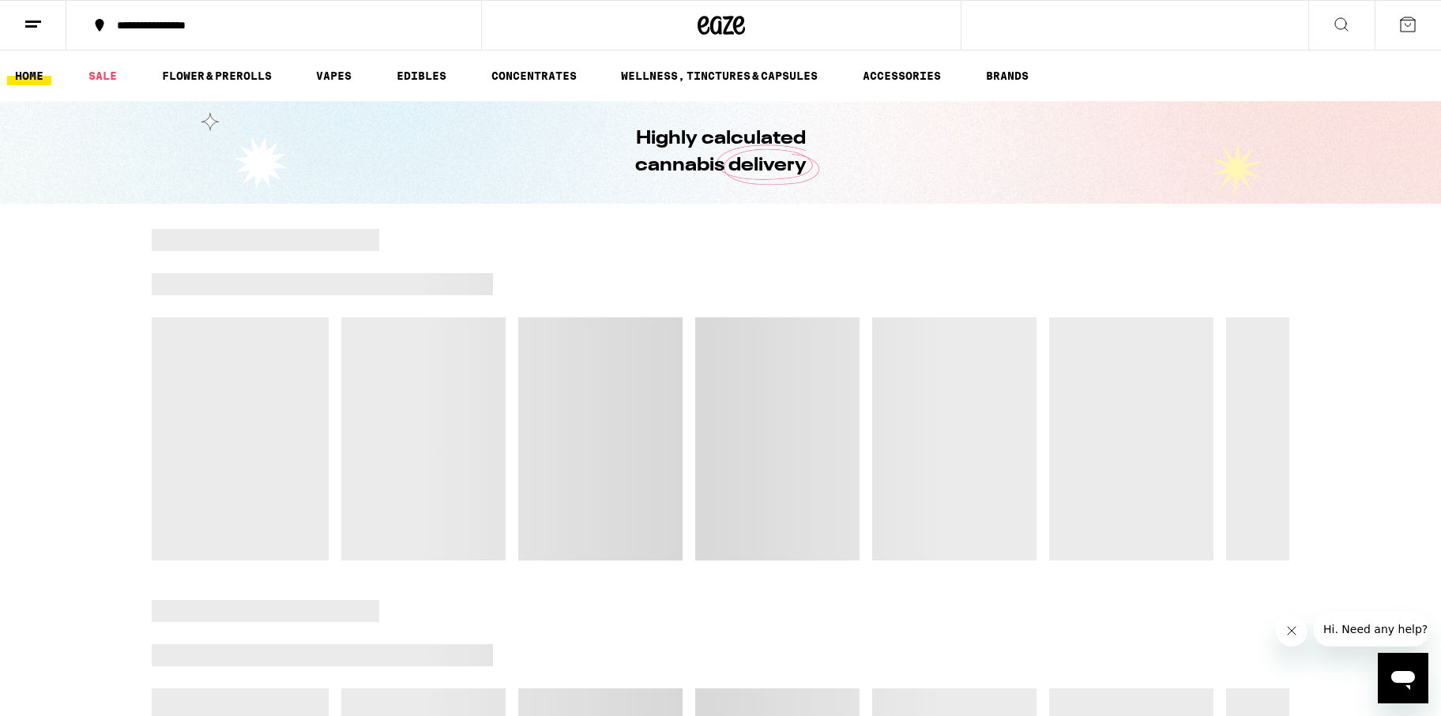
click at [41, 27] on icon at bounding box center [33, 24] width 19 height 19
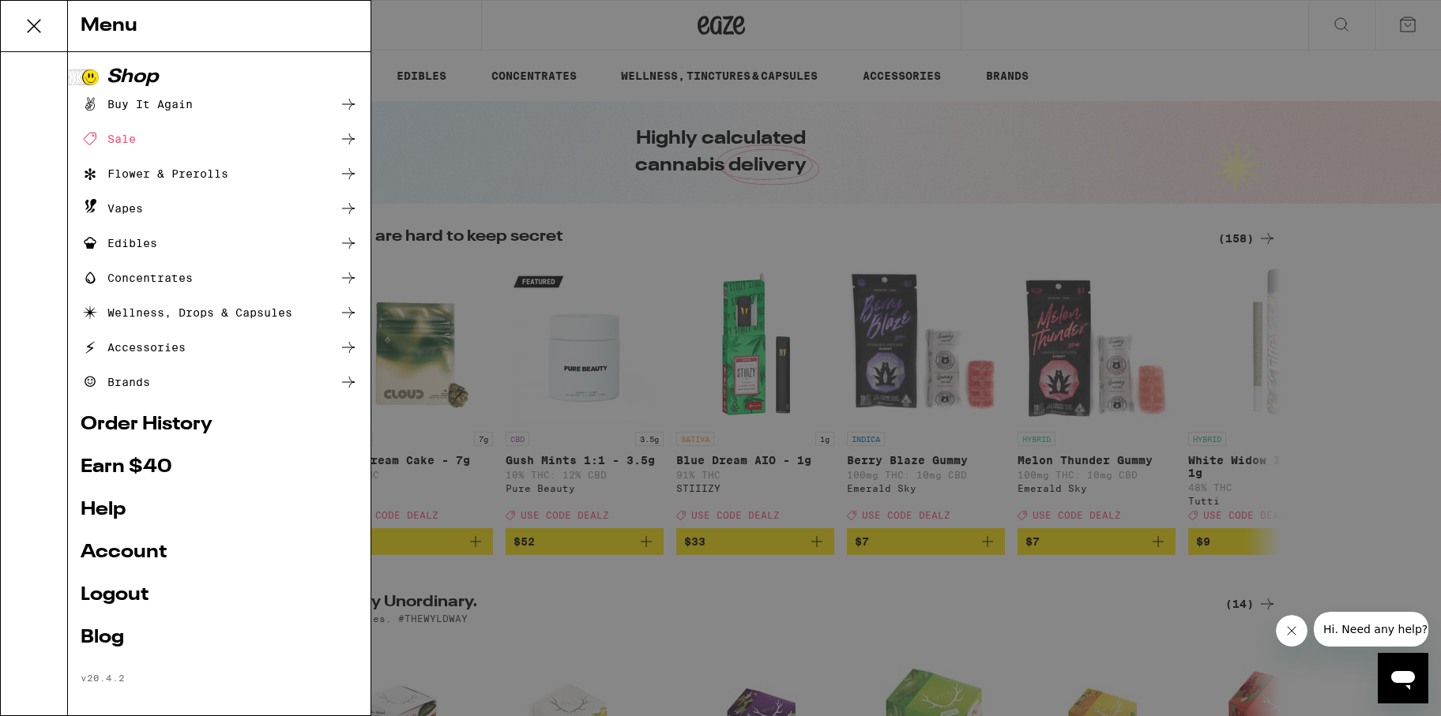
click at [159, 423] on link "Order History" at bounding box center [219, 424] width 277 height 19
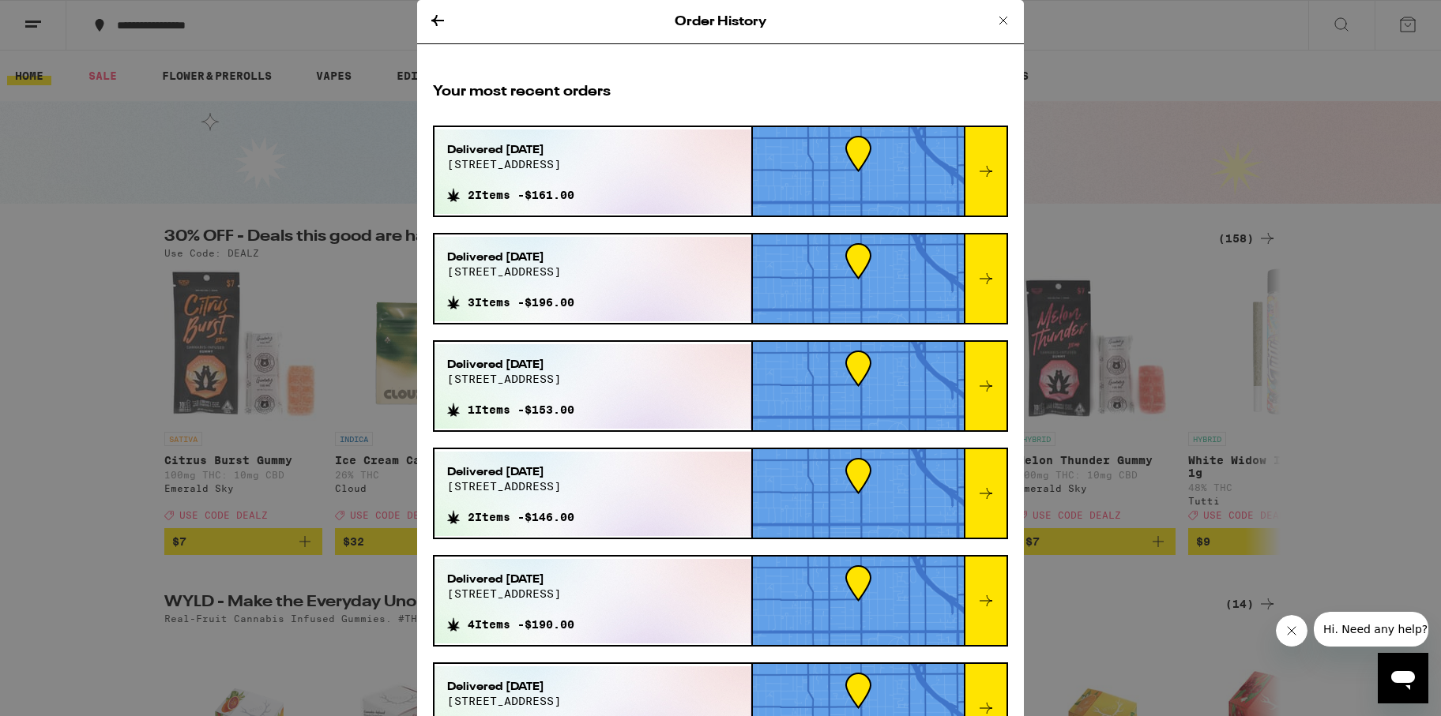
click at [683, 170] on div "Delivered Sep 23, 2025 6108 fountain ave 2 Items - $161.00" at bounding box center [592, 172] width 317 height 85
click at [479, 171] on div "Delivered Sep 23, 2025 6108 fountain ave" at bounding box center [510, 162] width 127 height 41
click at [995, 171] on div at bounding box center [985, 171] width 43 height 88
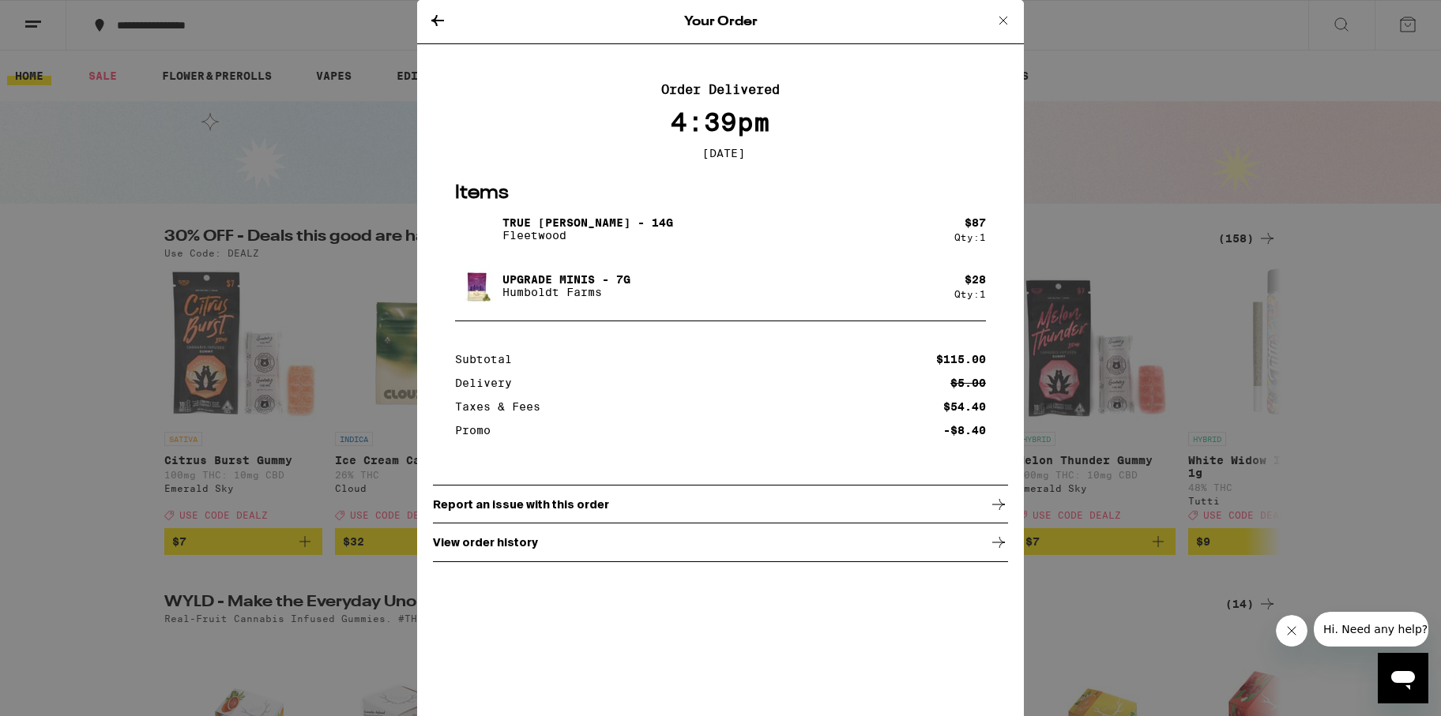
drag, startPoint x: 547, startPoint y: 236, endPoint x: 559, endPoint y: 246, distance: 15.7
click at [547, 236] on p "Fleetwood" at bounding box center [587, 235] width 171 height 13
drag, startPoint x: 559, startPoint y: 246, endPoint x: 583, endPoint y: 237, distance: 25.5
click at [566, 242] on p "Fleetwood" at bounding box center [587, 235] width 171 height 13
drag, startPoint x: 583, startPoint y: 236, endPoint x: 585, endPoint y: 227, distance: 9.0
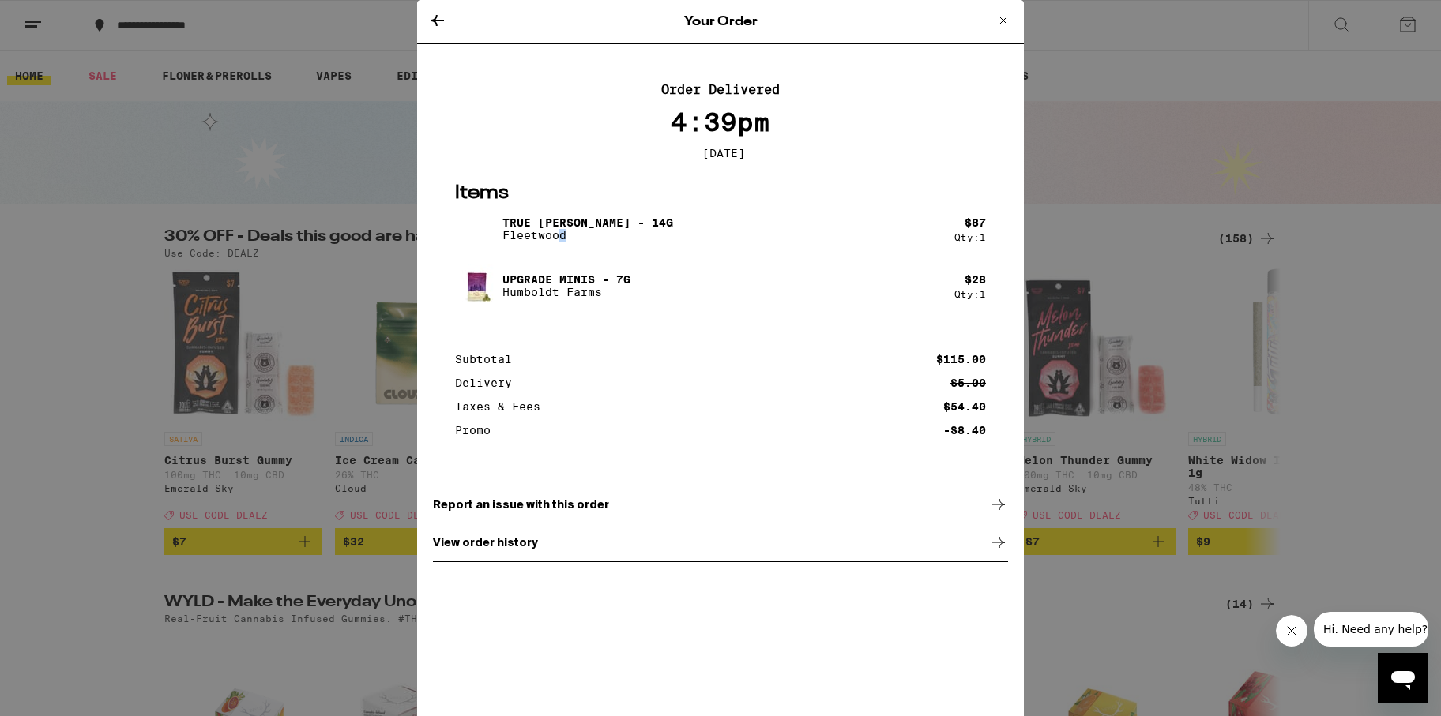
click at [584, 235] on p "Fleetwood" at bounding box center [587, 235] width 171 height 13
click at [585, 227] on p "True [PERSON_NAME] - 14g" at bounding box center [587, 222] width 171 height 13
drag, startPoint x: 503, startPoint y: 227, endPoint x: 650, endPoint y: 235, distance: 147.2
click at [652, 231] on div "True OG Smalls - 14g Fleetwood" at bounding box center [704, 229] width 499 height 44
copy p "True [PERSON_NAME] - 14g"
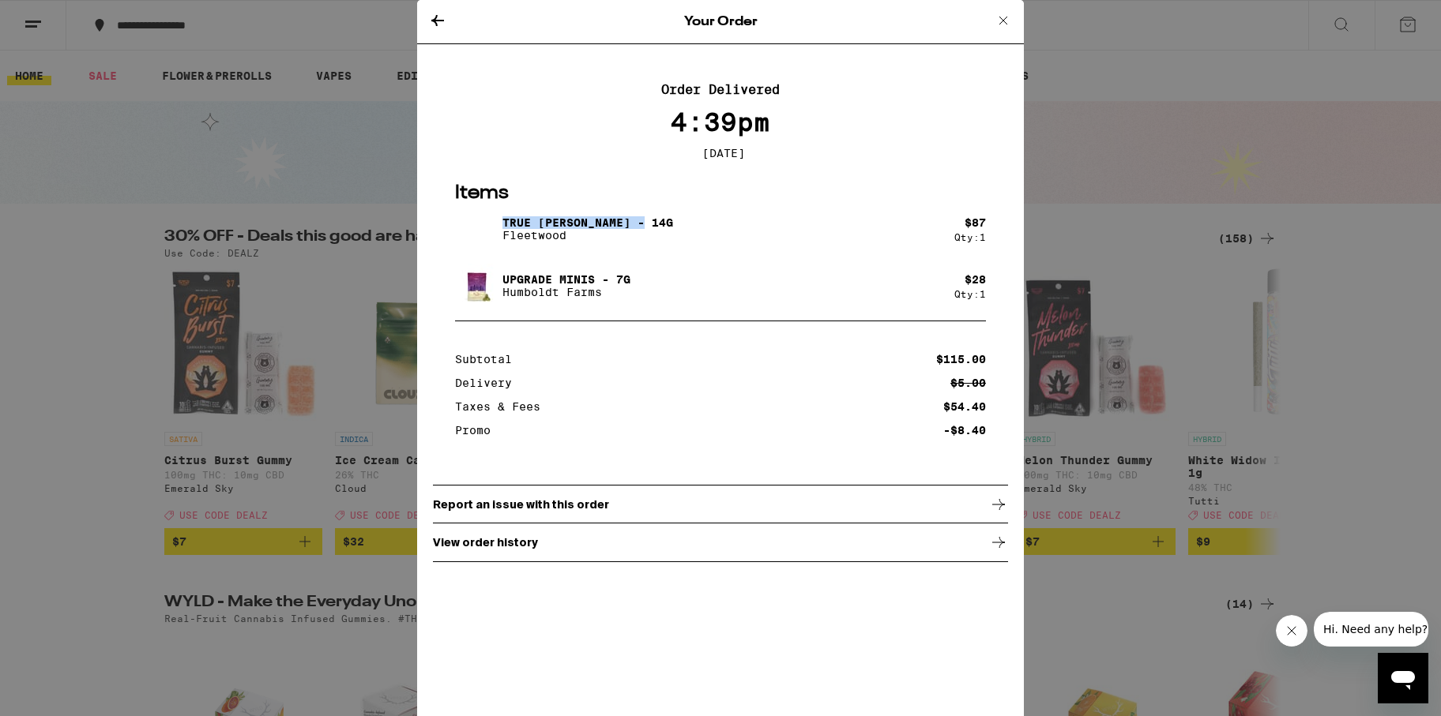
click at [611, 515] on div "Report an issue with this order" at bounding box center [720, 504] width 575 height 39
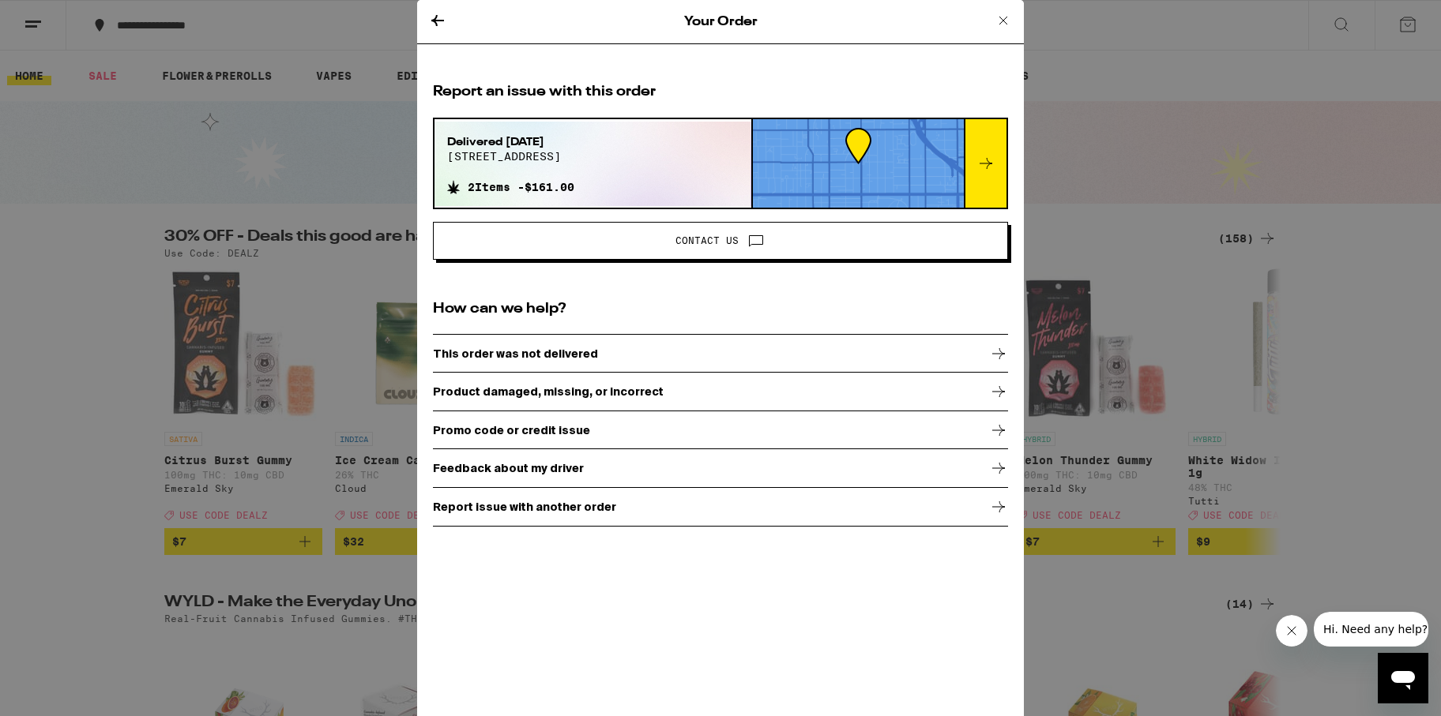
click at [990, 182] on div at bounding box center [985, 163] width 43 height 88
click at [658, 396] on div "Product damaged, missing, or incorrect" at bounding box center [720, 391] width 575 height 39
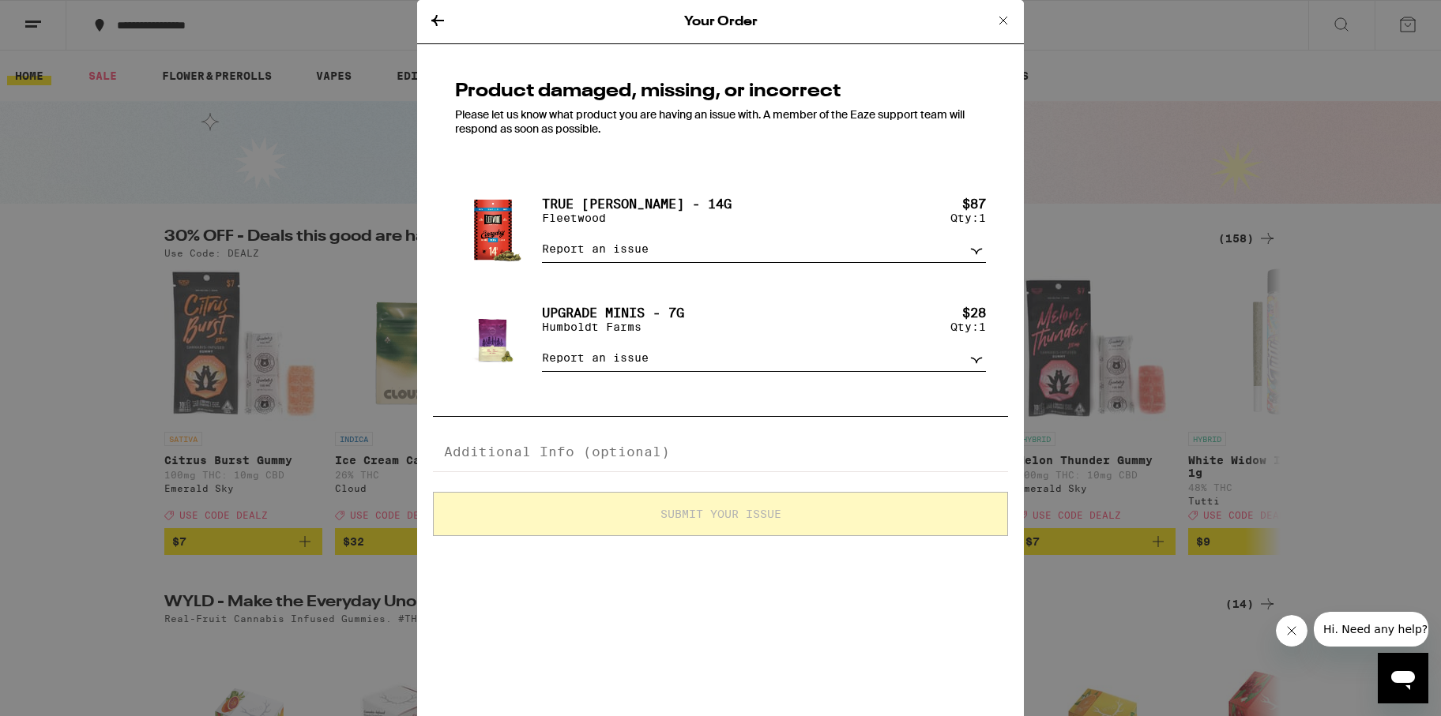
click at [694, 209] on label "True [PERSON_NAME] - 14g" at bounding box center [637, 204] width 190 height 15
click at [702, 254] on select "Report an issue Item missing Item is broken/defective Received the wrong item L…" at bounding box center [764, 249] width 444 height 28
select select "item_wrong"
click at [542, 239] on select "Report an issue Item missing Item is broken/defective Received the wrong item L…" at bounding box center [764, 249] width 444 height 28
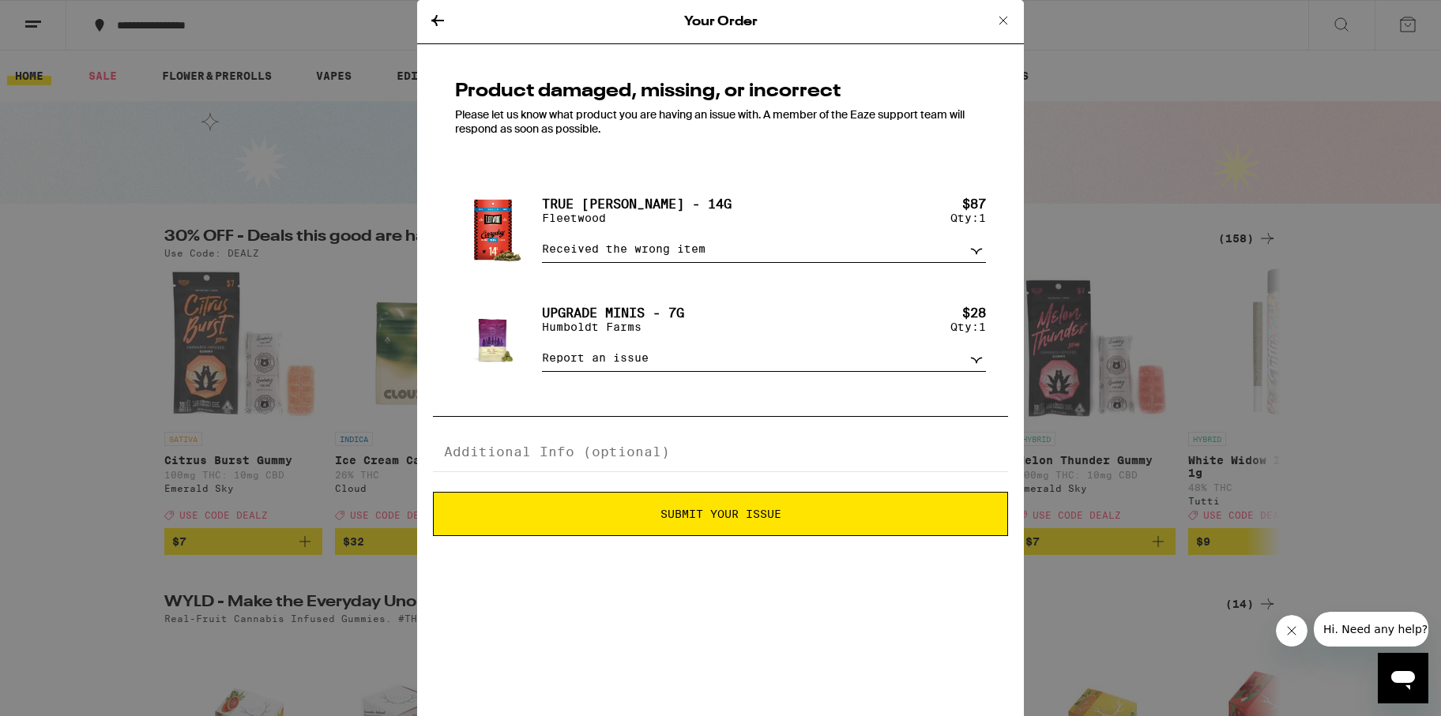
click at [610, 463] on textarea at bounding box center [720, 452] width 575 height 39
click at [656, 461] on textarea "Item listed at 35% thc - received is 27.40%" at bounding box center [720, 452] width 575 height 39
type textarea "Item listed at 35% thc - item received is 27.40%"
click at [672, 520] on span "Submit Your Issue" at bounding box center [720, 514] width 121 height 11
click at [734, 533] on button "Submit Your Issue" at bounding box center [720, 514] width 575 height 44
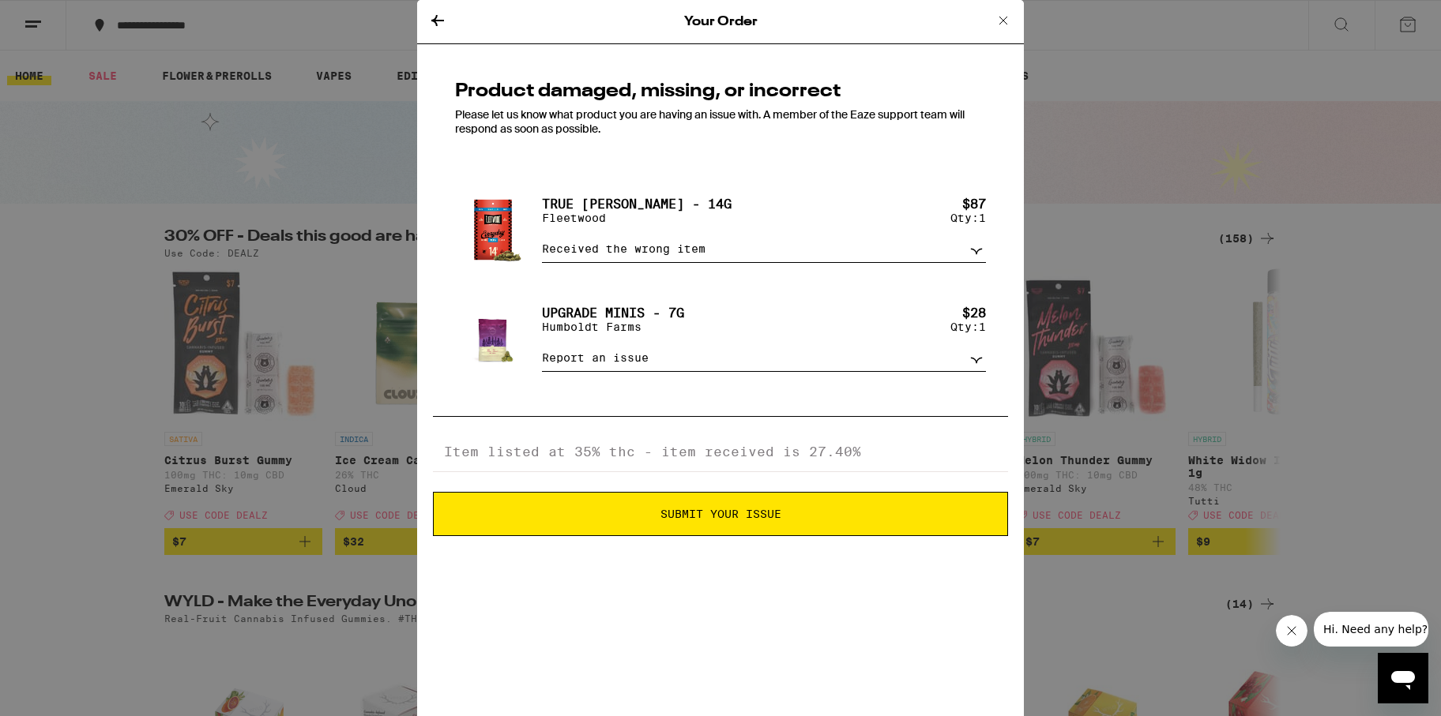
click at [859, 463] on textarea "Item listed at 35% thc - item received is 27.40%" at bounding box center [720, 452] width 575 height 39
click at [768, 573] on div "Product damaged, missing, or incorrect Please let us know what product you are …" at bounding box center [720, 320] width 607 height 508
click at [718, 520] on span "Submit Your Issue" at bounding box center [720, 514] width 121 height 11
click at [697, 467] on textarea "Item listed at 35% thc - item received is 27.40%" at bounding box center [720, 452] width 575 height 39
click at [703, 511] on button "Submit Your Issue" at bounding box center [720, 514] width 575 height 44
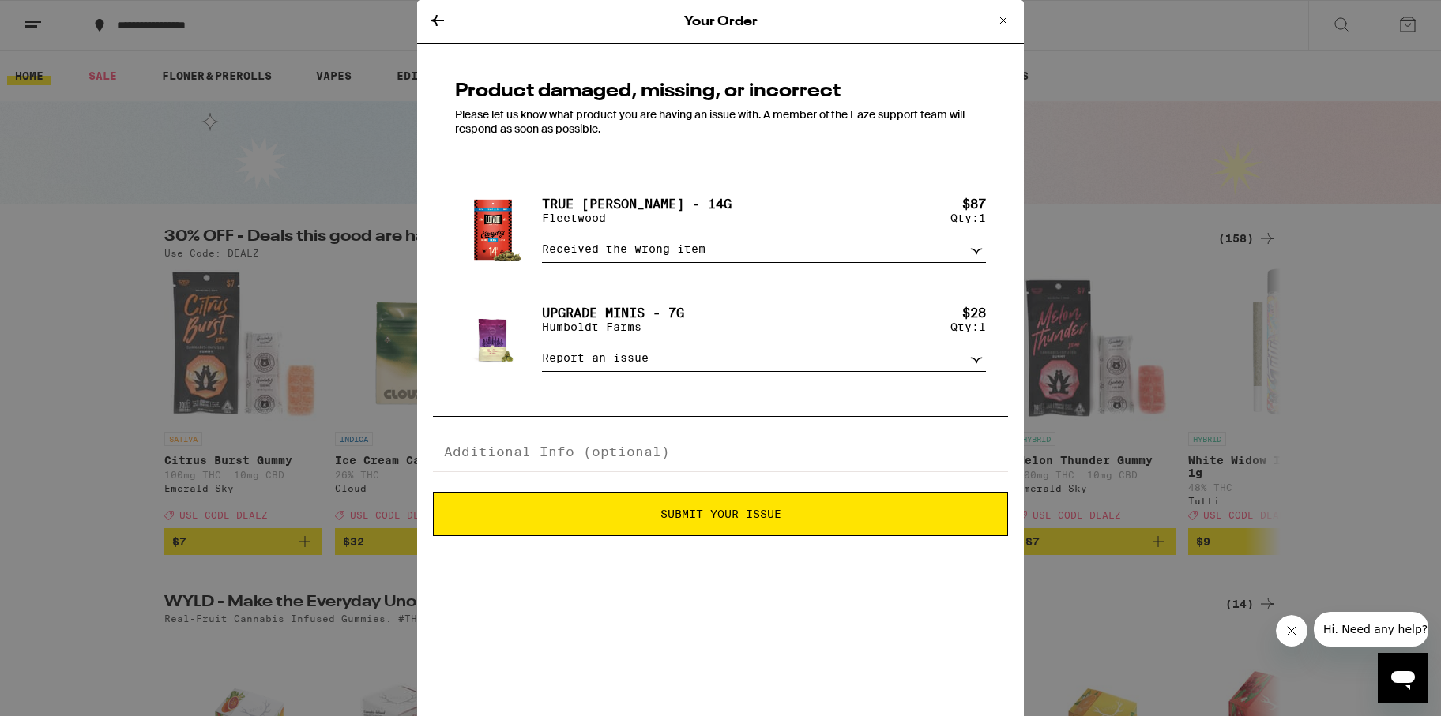
click at [717, 531] on button "Submit Your Issue" at bounding box center [720, 514] width 575 height 44
click at [634, 250] on select "Report an issue Item missing Item is broken/defective Received the wrong item L…" at bounding box center [764, 249] width 444 height 28
click at [542, 239] on select "Report an issue Item missing Item is broken/defective Received the wrong item L…" at bounding box center [764, 249] width 444 height 28
click at [787, 520] on span "Submit Your Issue" at bounding box center [721, 514] width 558 height 11
click at [602, 250] on select "Report an issue Item missing Item is broken/defective Received the wrong item L…" at bounding box center [764, 249] width 444 height 28
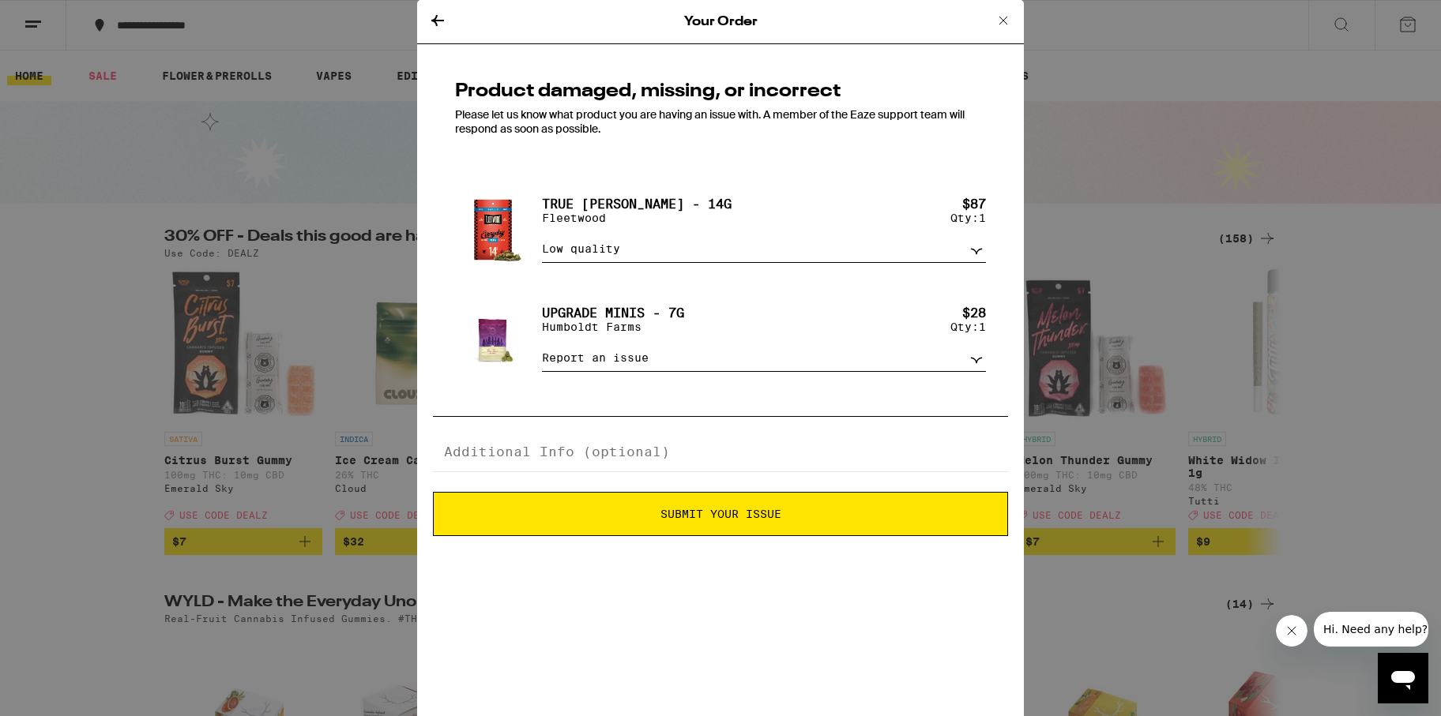
select select "item_broken"
click at [542, 239] on select "Report an issue Item missing Item is broken/defective Received the wrong item L…" at bounding box center [764, 249] width 444 height 28
click at [770, 534] on button "Submit Your Issue" at bounding box center [720, 514] width 575 height 44
click at [1007, 21] on icon at bounding box center [1003, 20] width 19 height 19
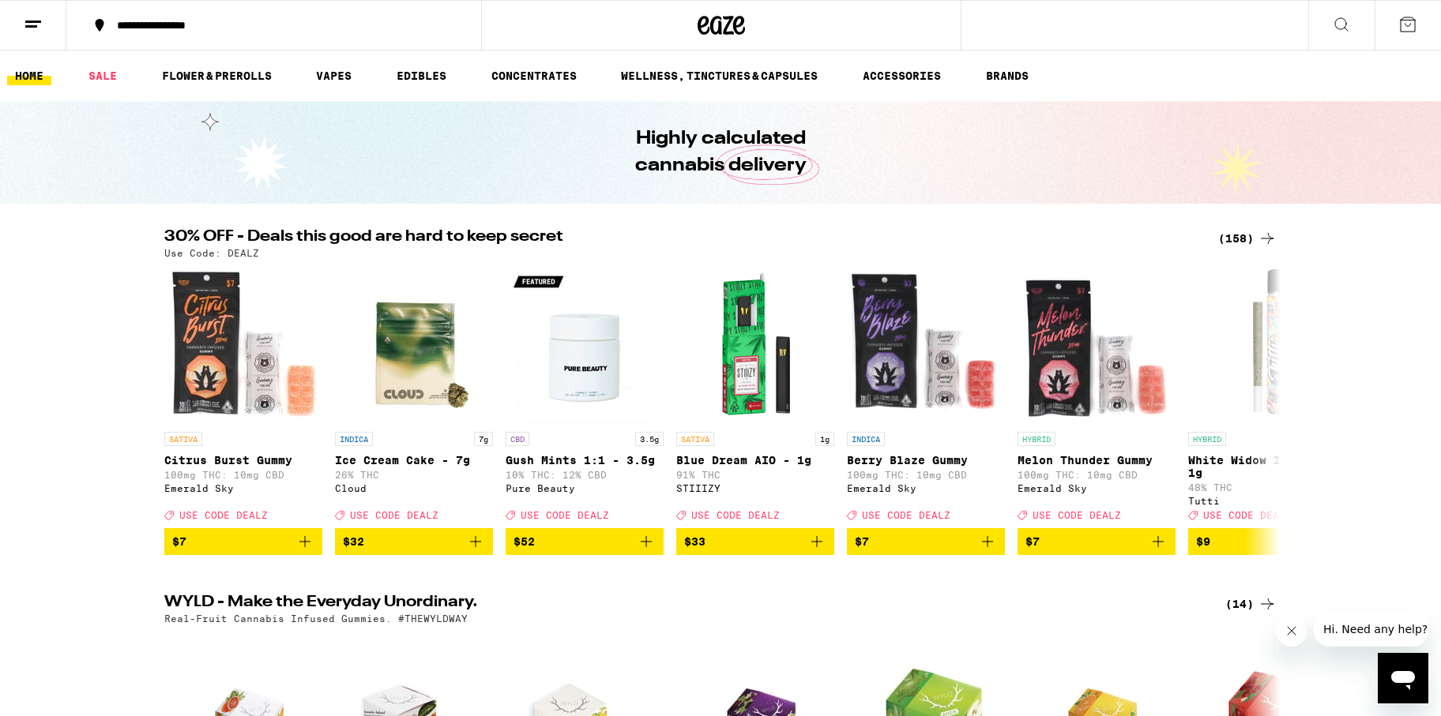
click at [39, 23] on icon at bounding box center [33, 24] width 19 height 19
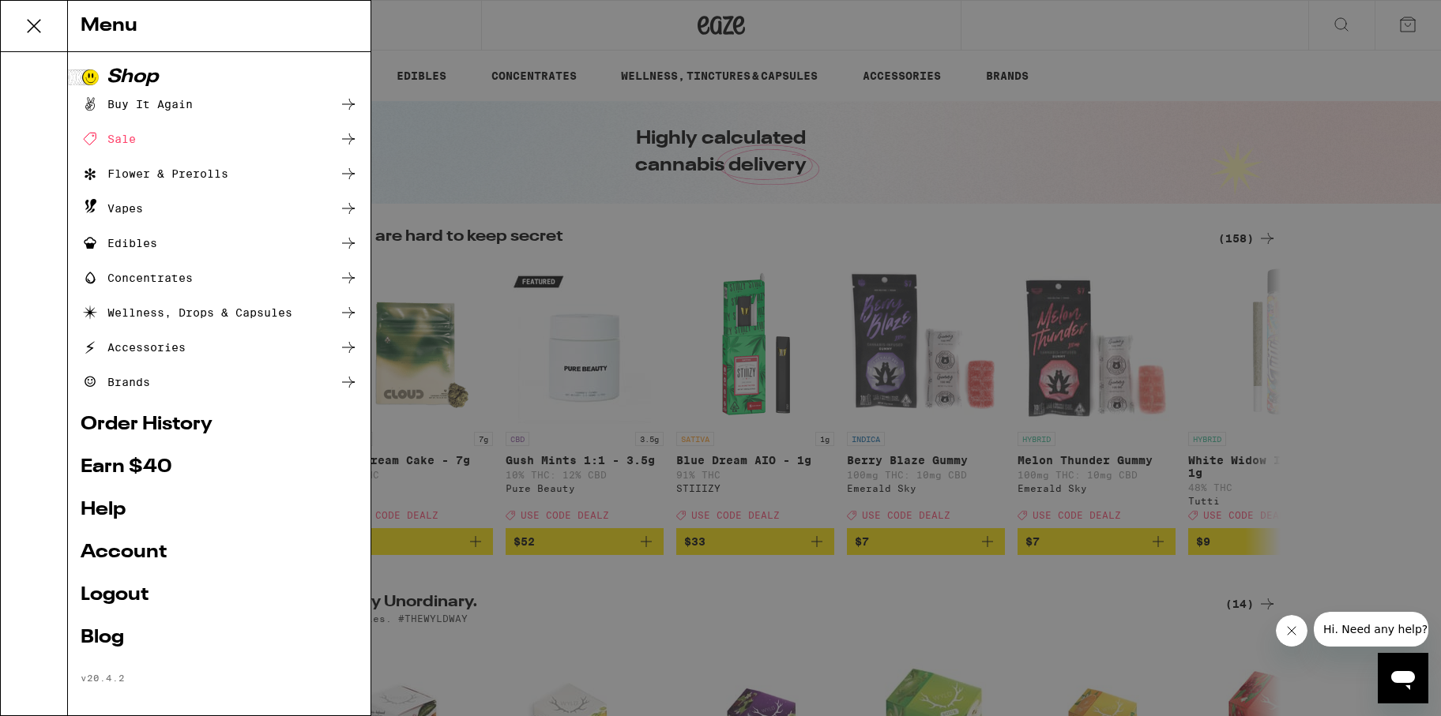
scroll to position [2, 0]
drag, startPoint x: 118, startPoint y: 549, endPoint x: 467, endPoint y: 476, distance: 356.6
click at [117, 549] on link "Account" at bounding box center [219, 550] width 277 height 19
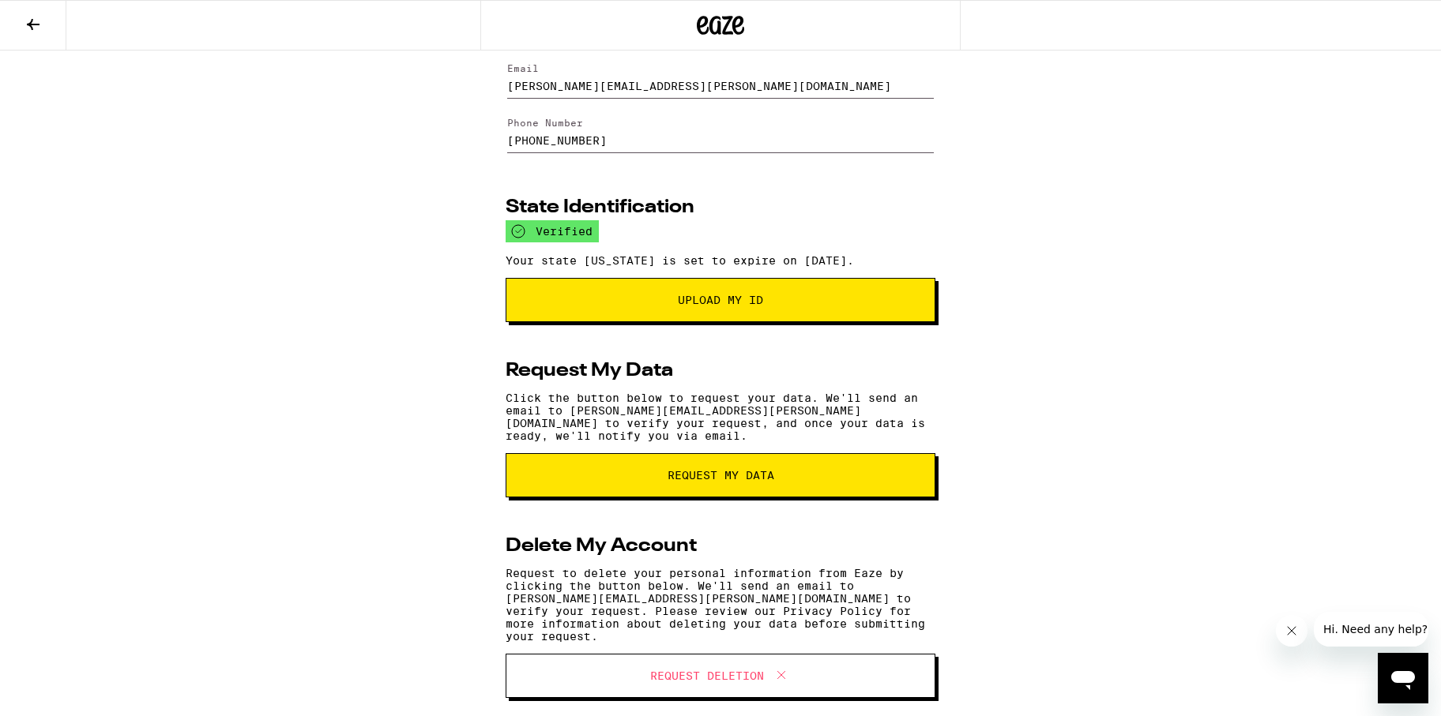
scroll to position [120, 0]
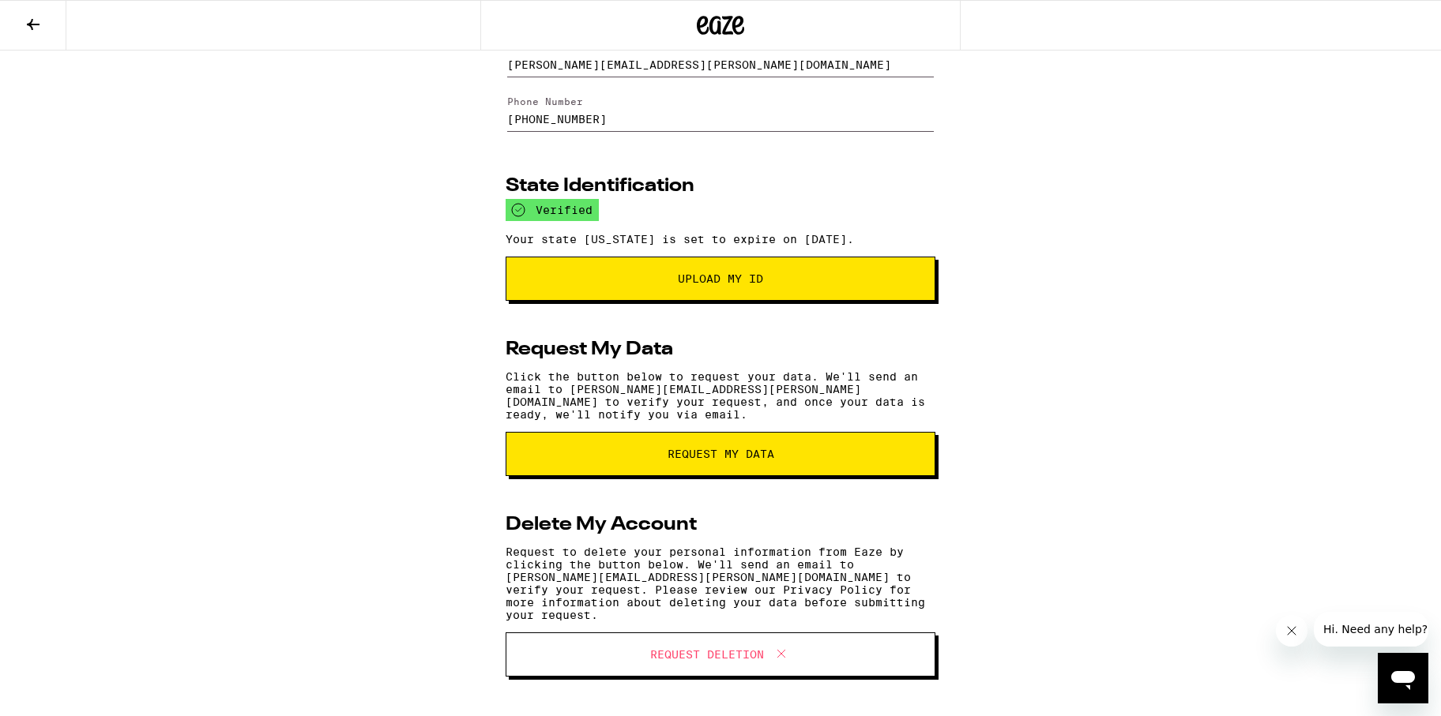
click at [37, 24] on icon at bounding box center [33, 24] width 13 height 11
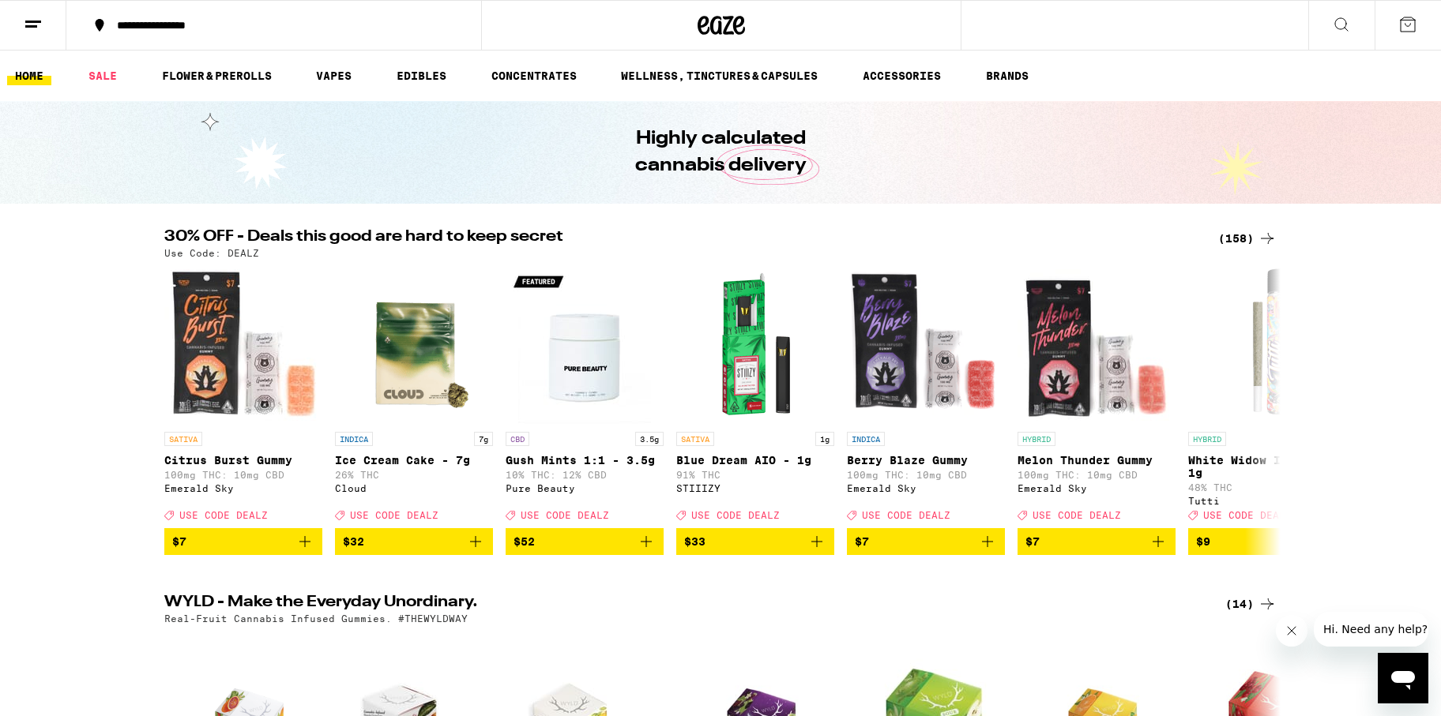
click at [30, 26] on line at bounding box center [31, 26] width 12 height 0
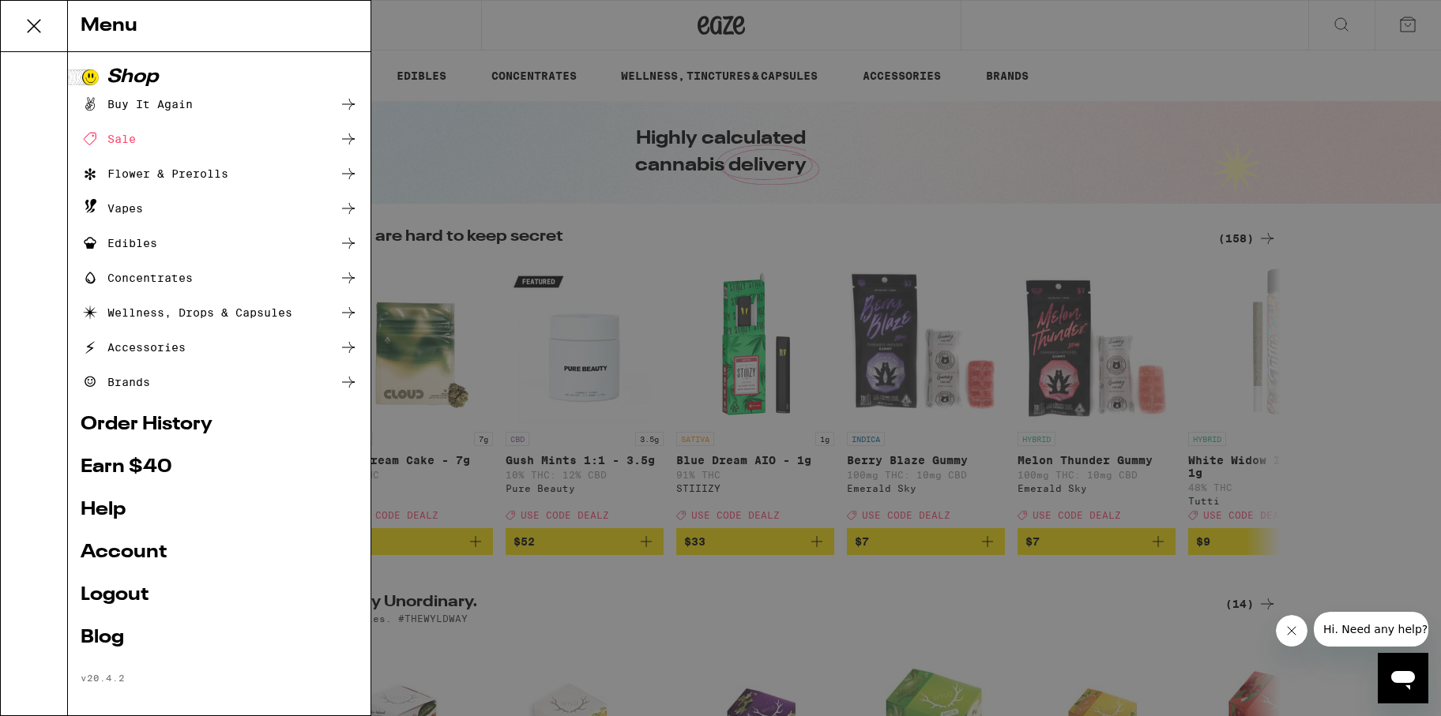
click at [158, 422] on link "Order History" at bounding box center [219, 424] width 277 height 19
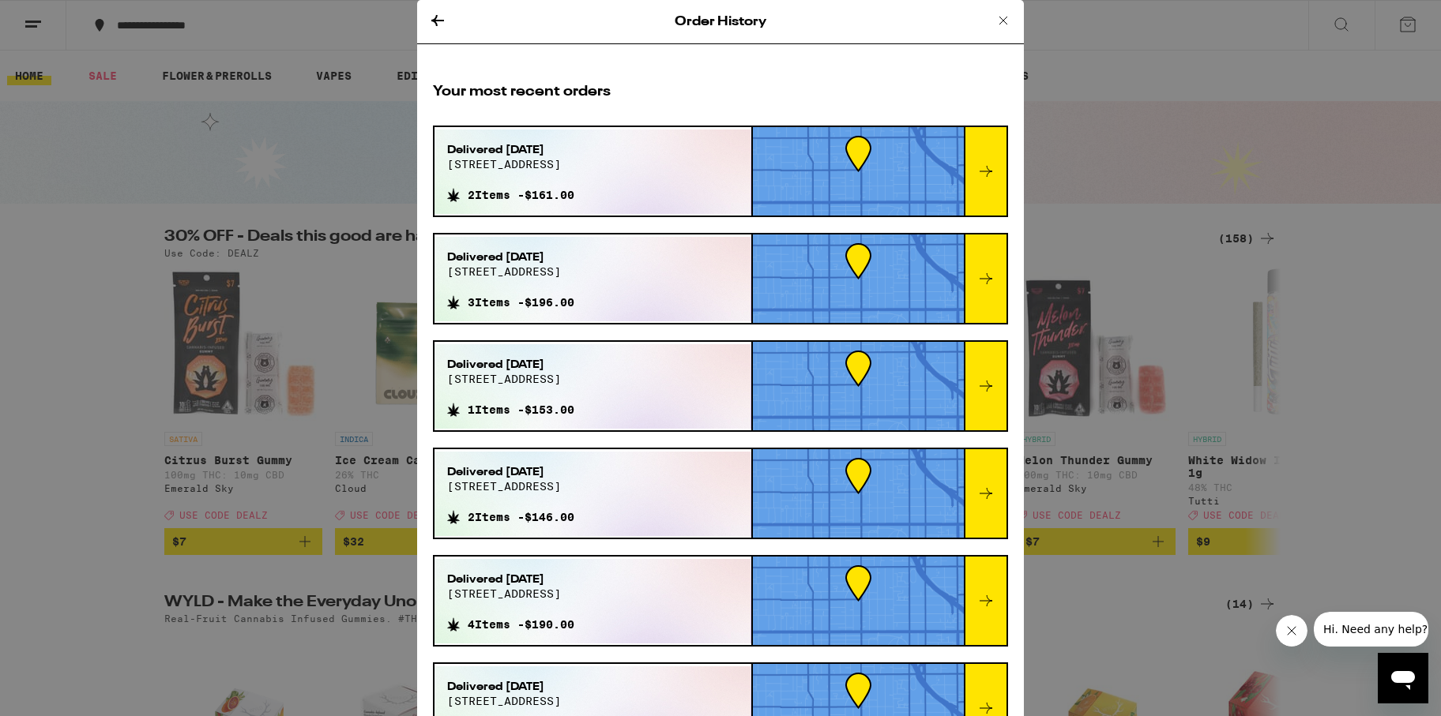
click at [979, 179] on icon at bounding box center [985, 171] width 19 height 19
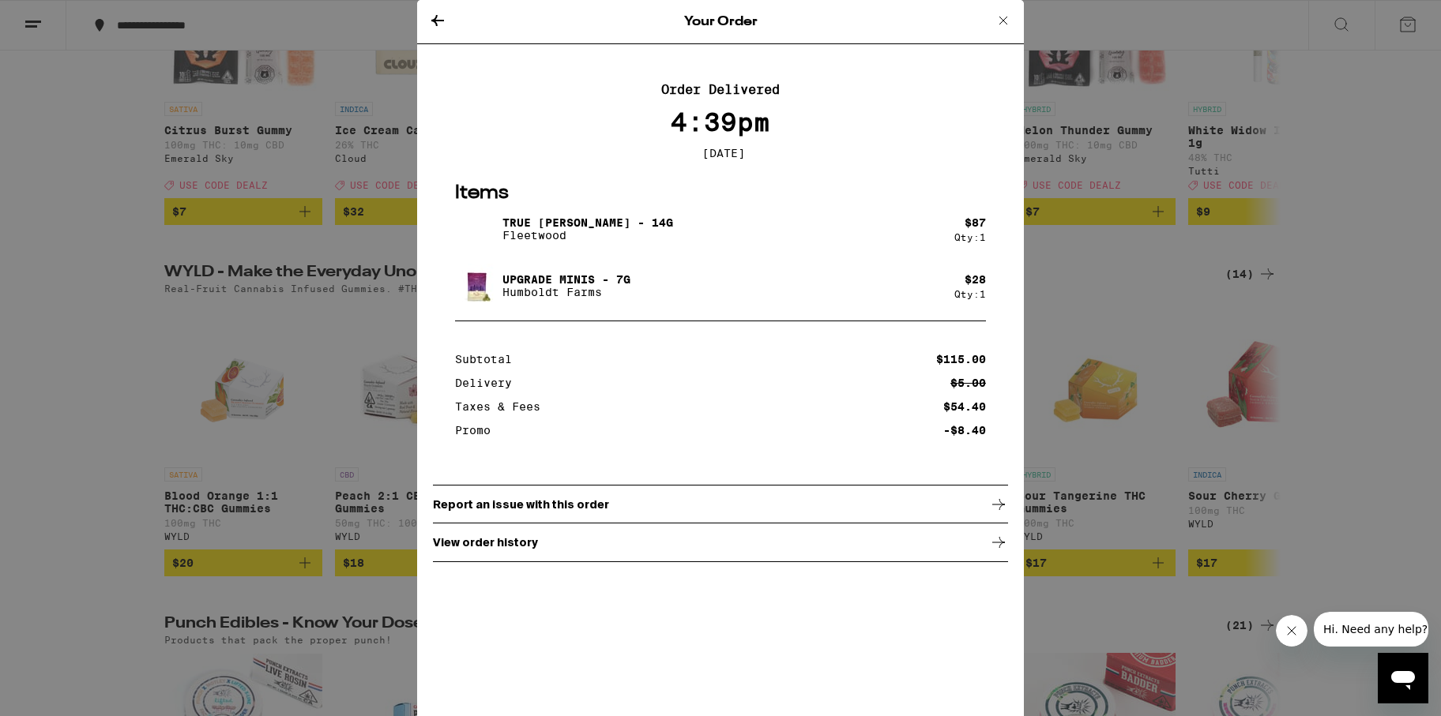
scroll to position [332, 0]
click at [633, 516] on div "Report an issue with this order" at bounding box center [720, 504] width 575 height 39
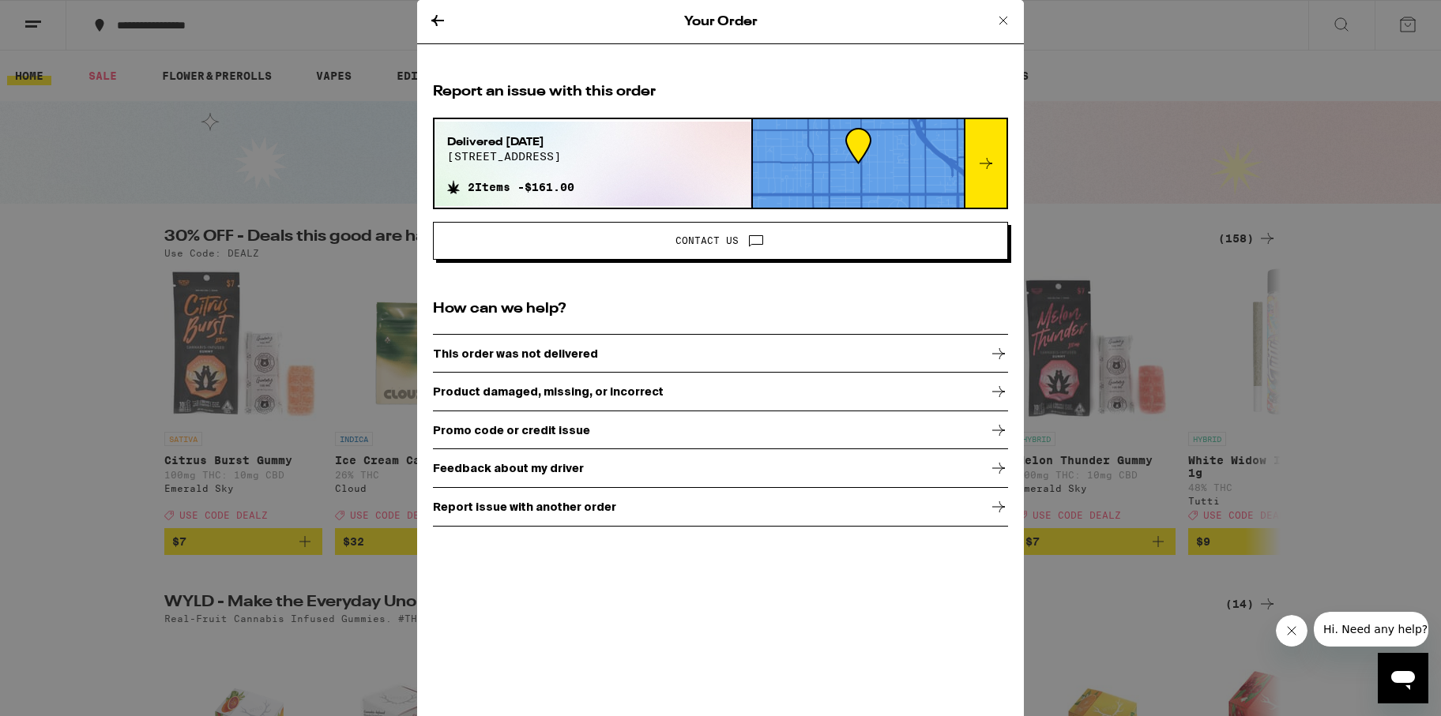
click at [738, 246] on span at bounding box center [751, 241] width 27 height 21
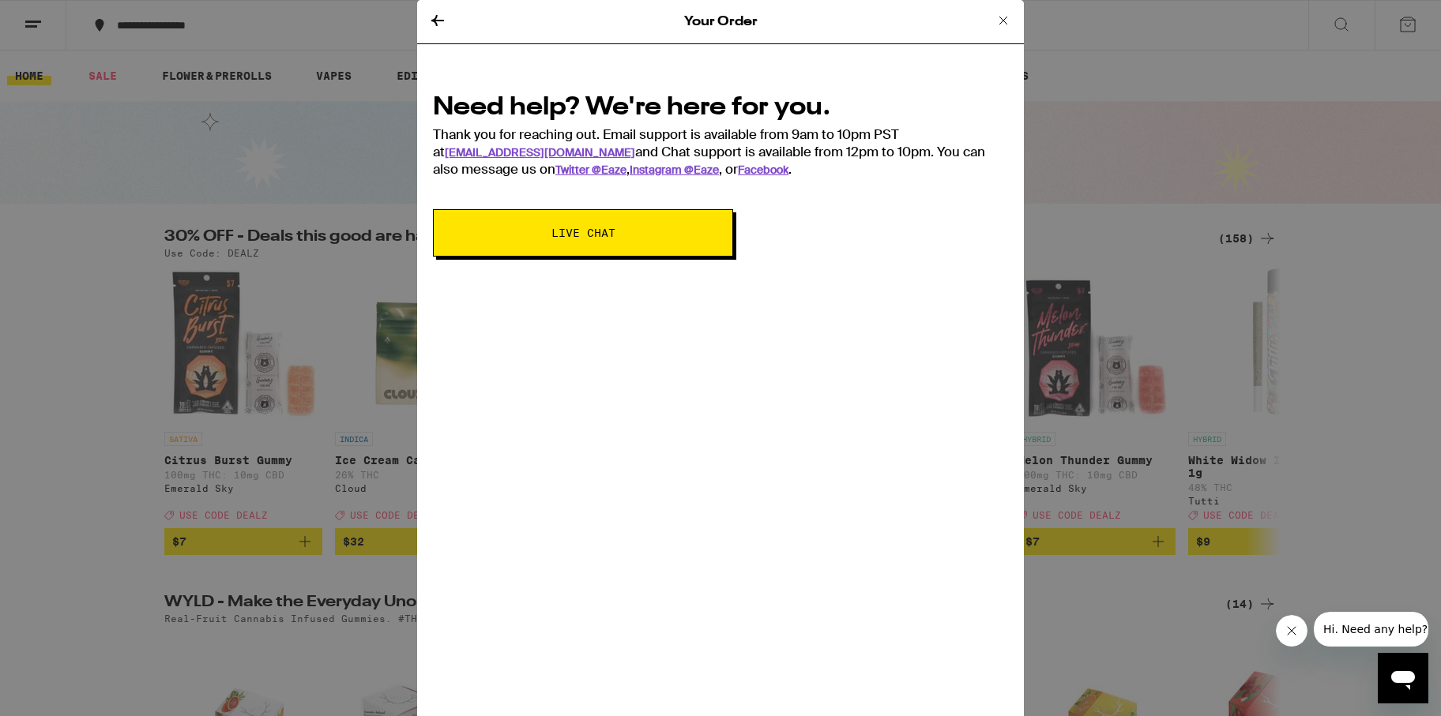
click at [543, 233] on span "Live Chat" at bounding box center [583, 232] width 172 height 11
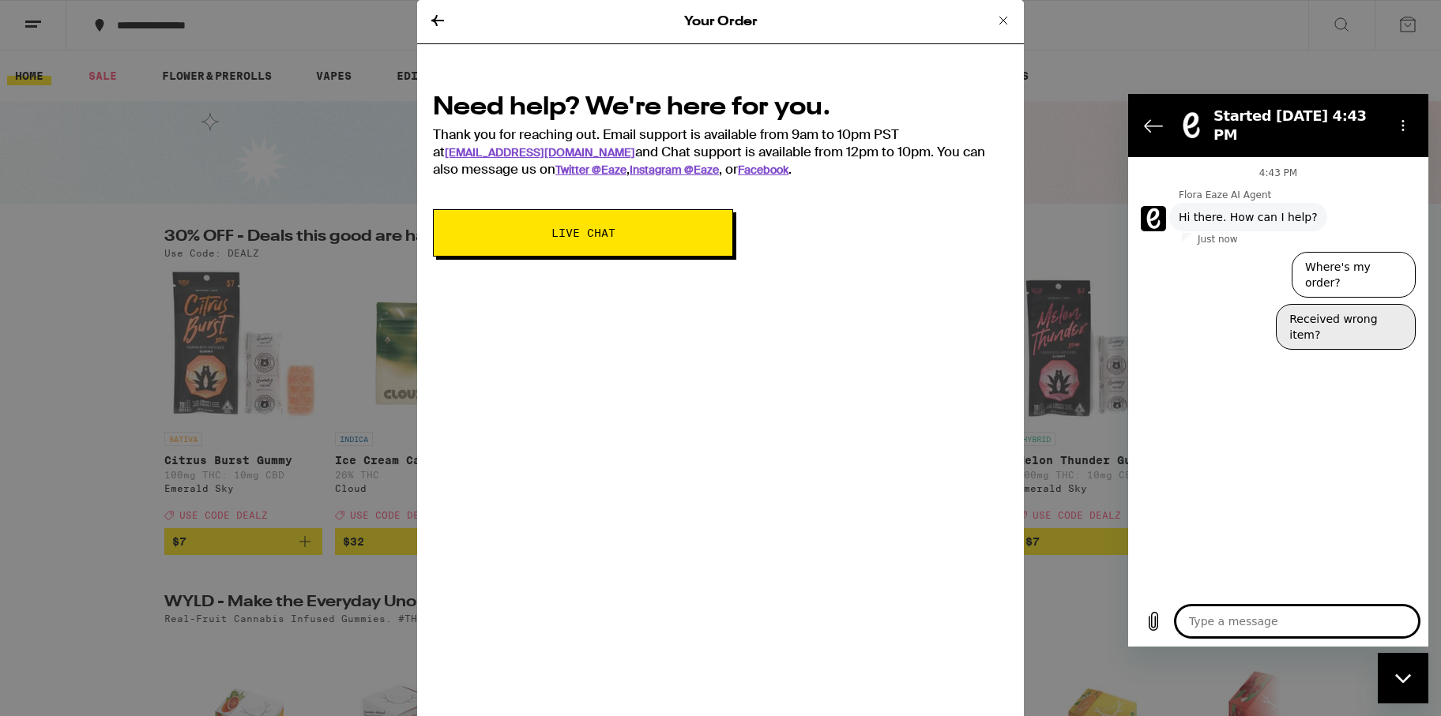
click at [1339, 304] on button "Received wrong item?" at bounding box center [1346, 327] width 140 height 46
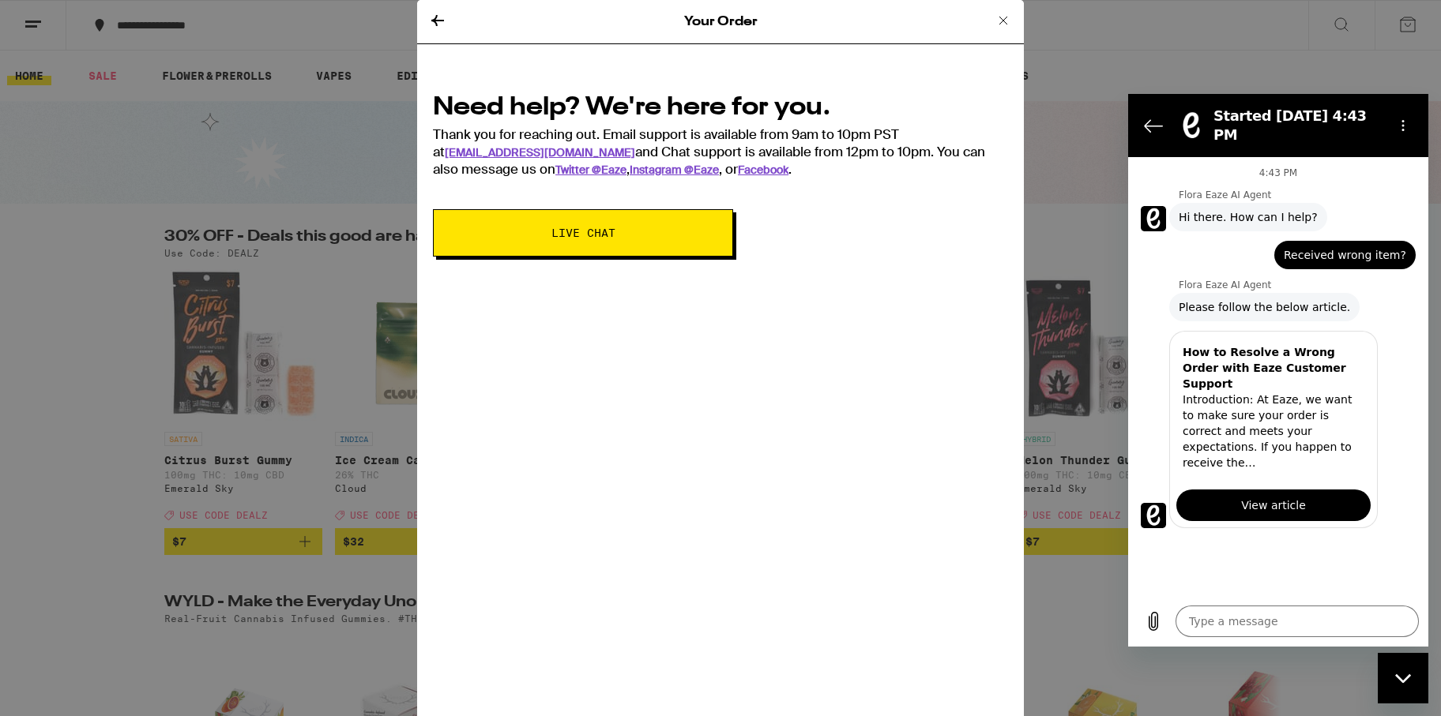
click at [1304, 490] on link "View article" at bounding box center [1273, 506] width 194 height 32
click at [1001, 25] on icon at bounding box center [1003, 20] width 19 height 19
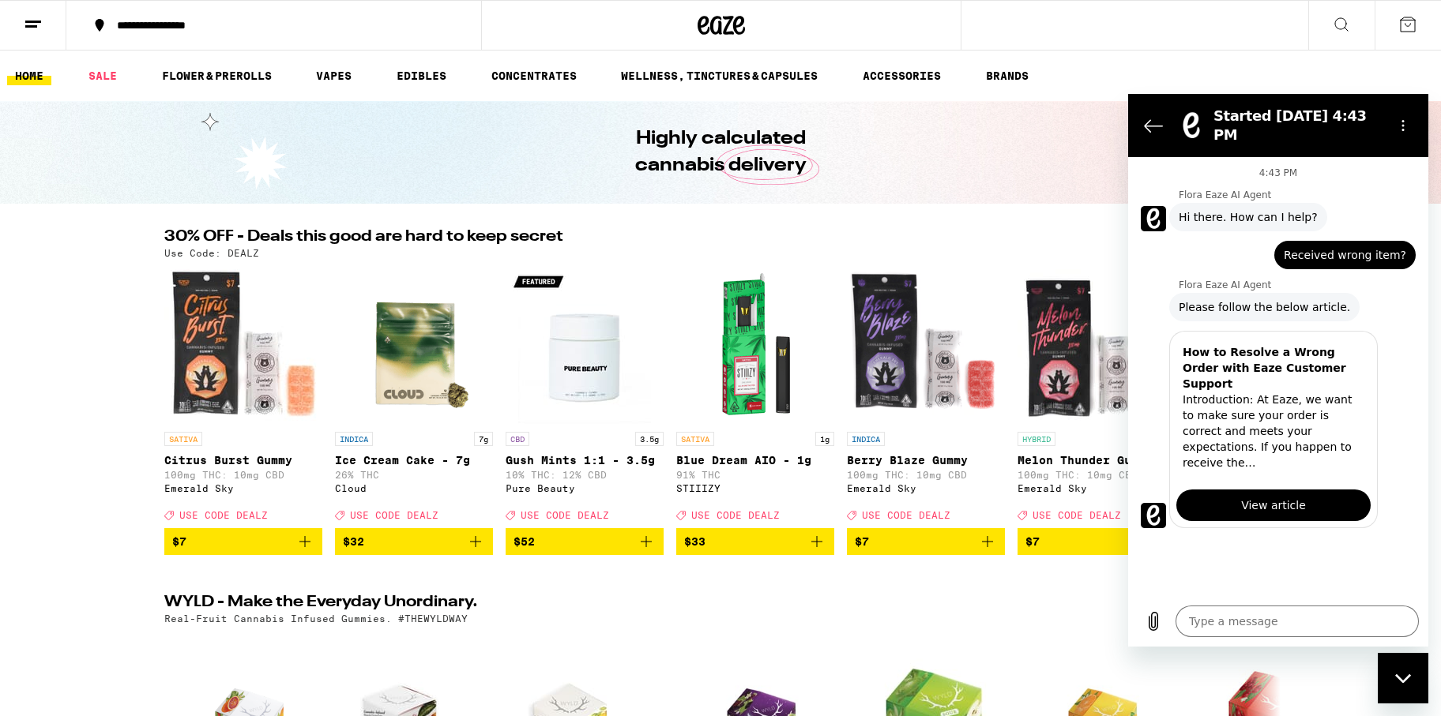
click at [31, 26] on line at bounding box center [31, 26] width 12 height 0
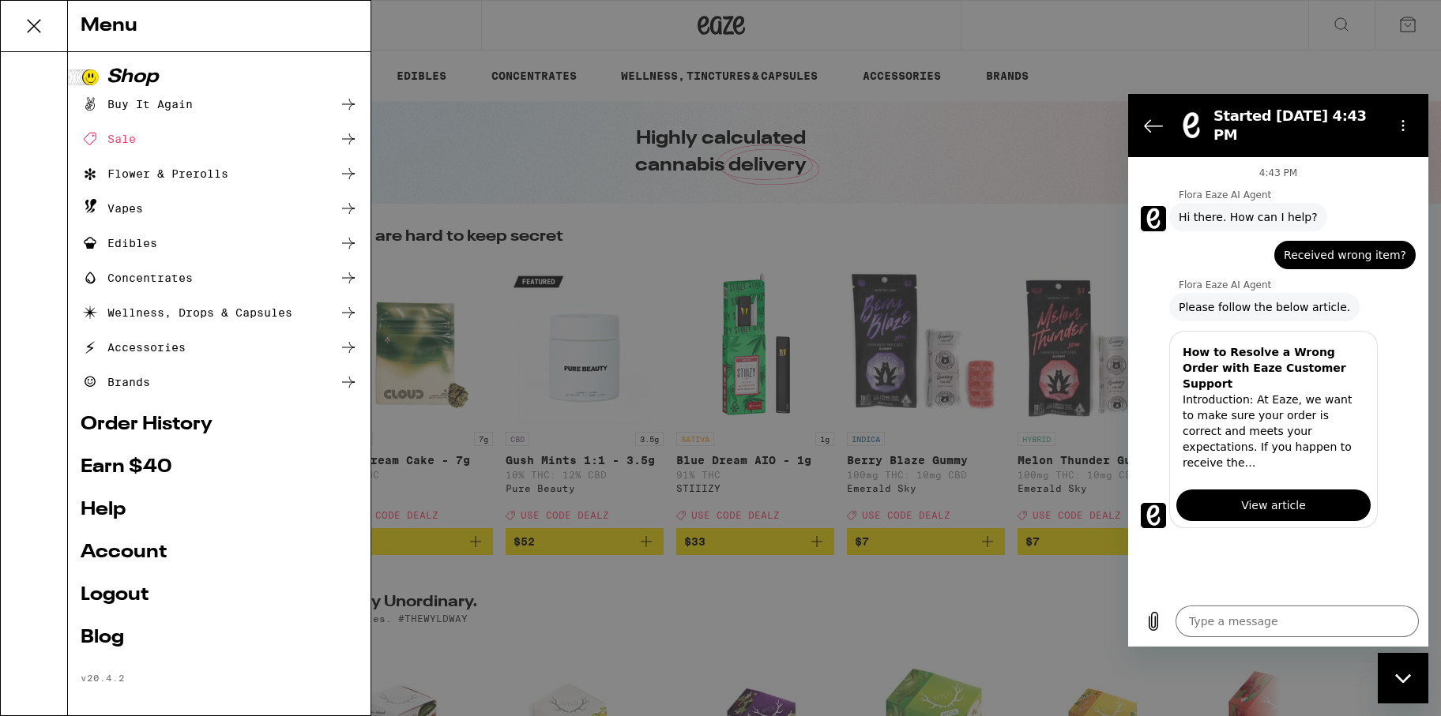
drag, startPoint x: 178, startPoint y: 419, endPoint x: 273, endPoint y: 379, distance: 103.4
click at [178, 419] on link "Order History" at bounding box center [219, 424] width 277 height 19
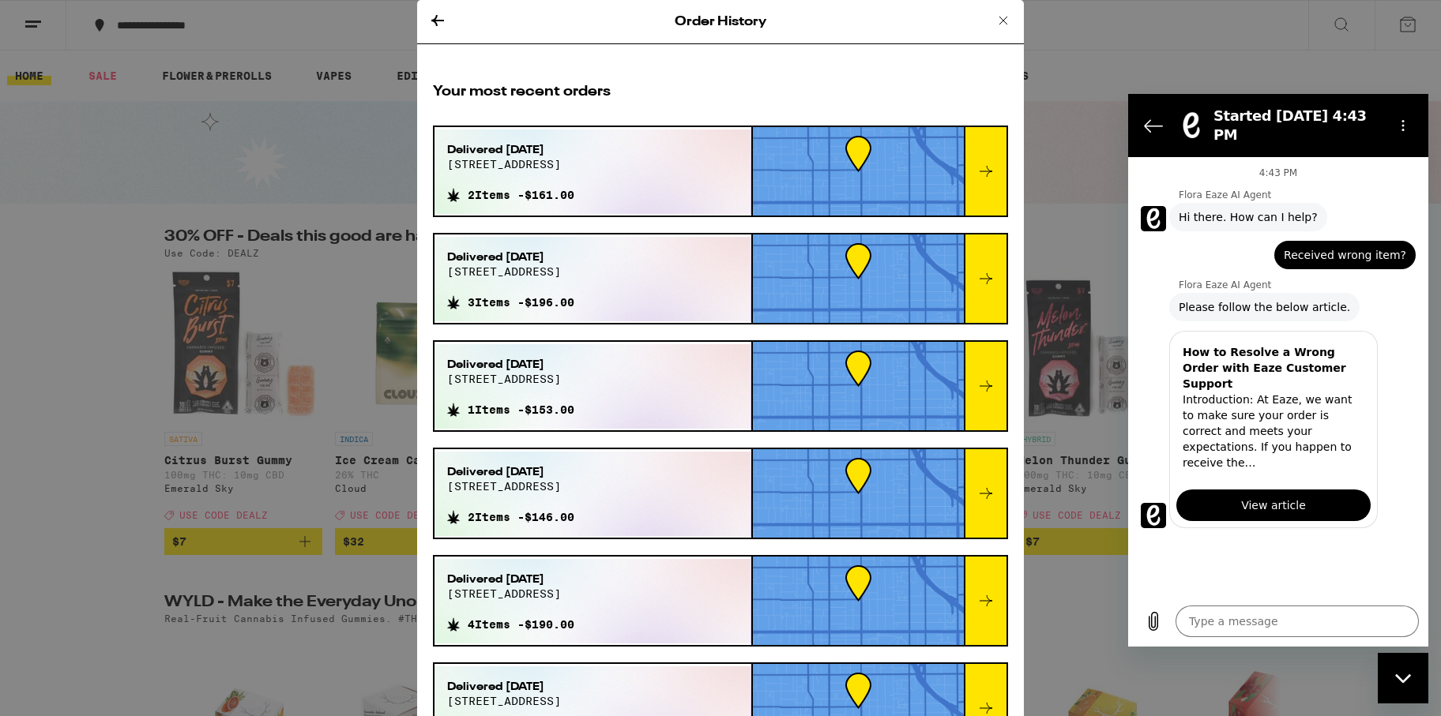
click at [988, 182] on div at bounding box center [985, 171] width 43 height 88
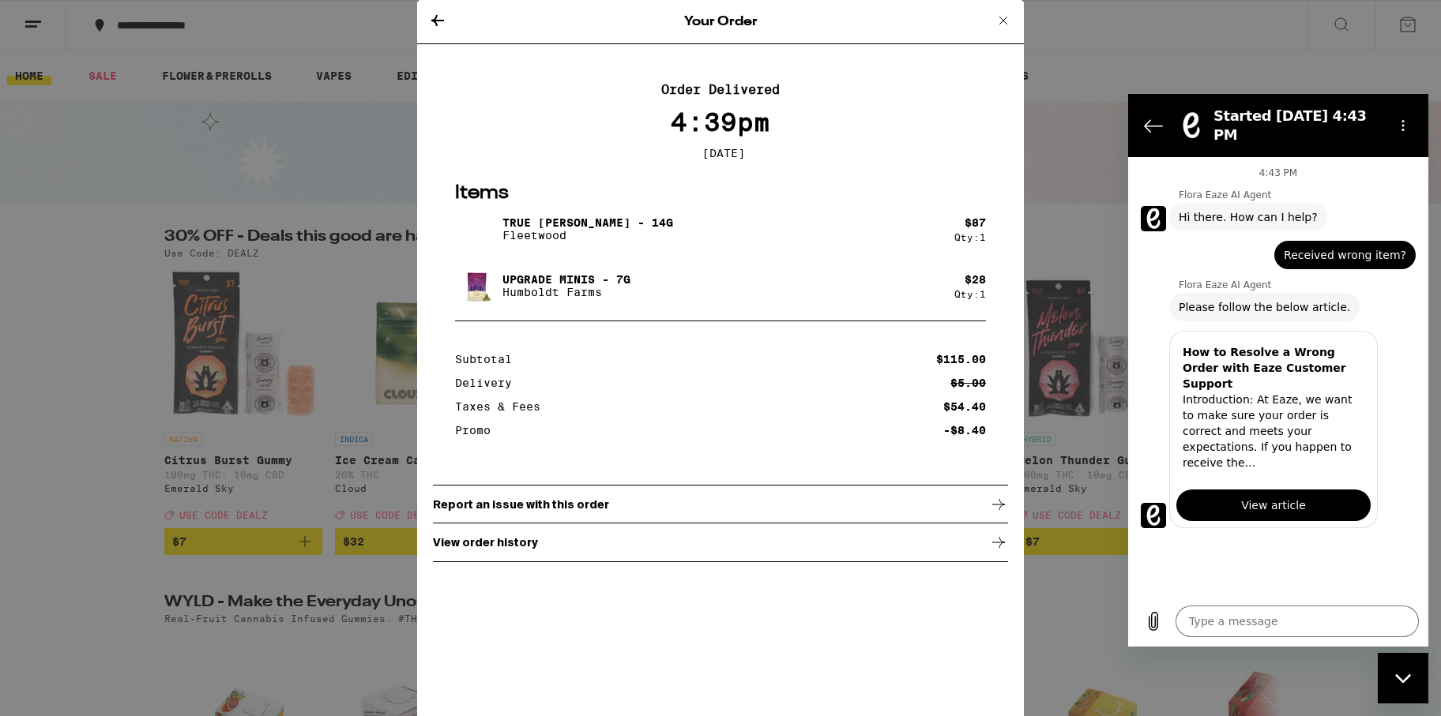
click at [582, 554] on div "View order history" at bounding box center [720, 542] width 575 height 39
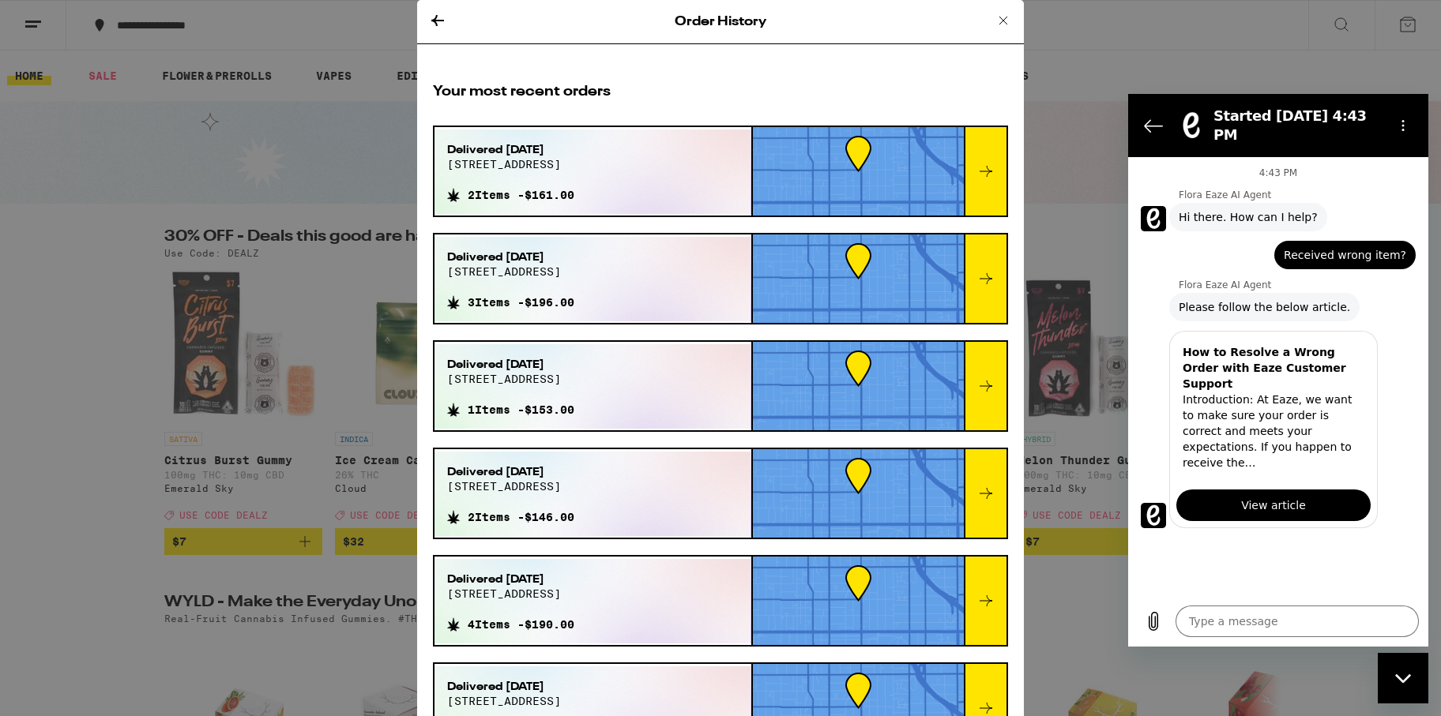
type textarea "x"
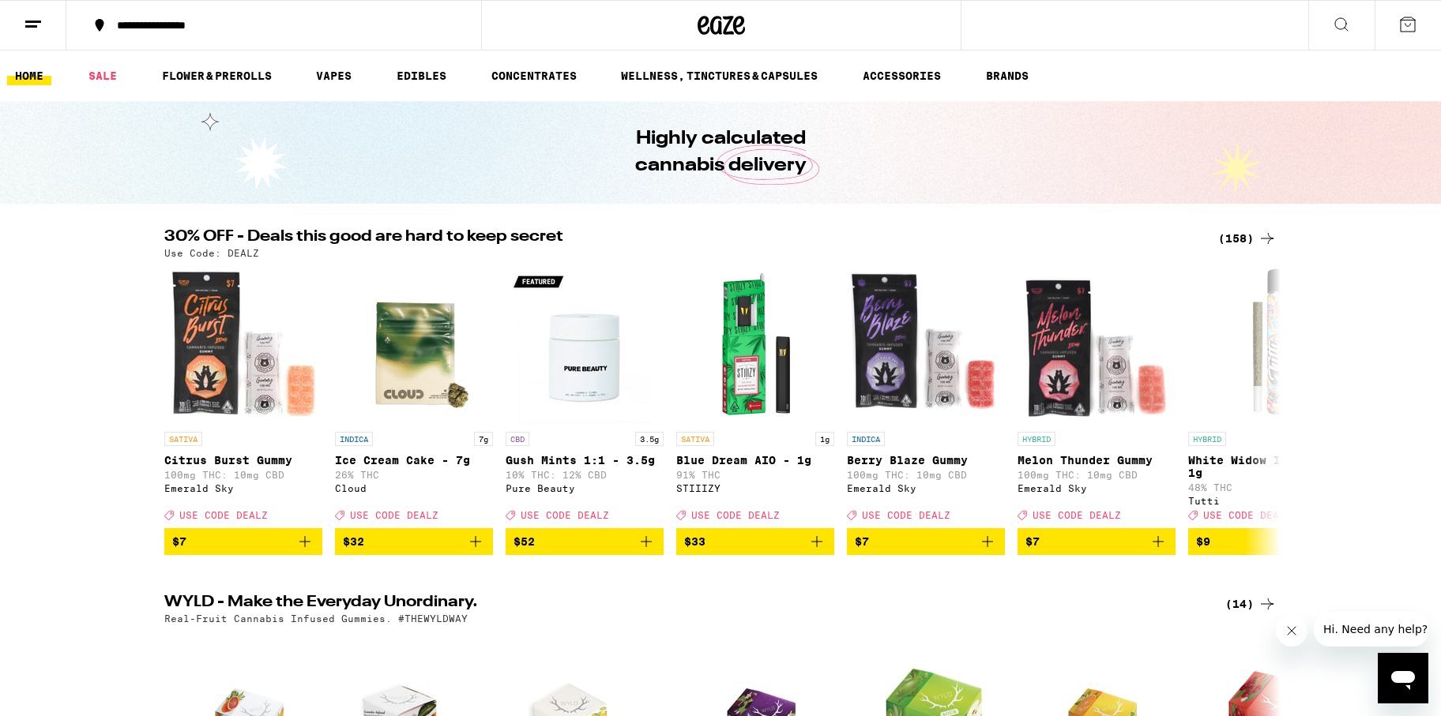
click at [1342, 28] on icon at bounding box center [1341, 24] width 19 height 19
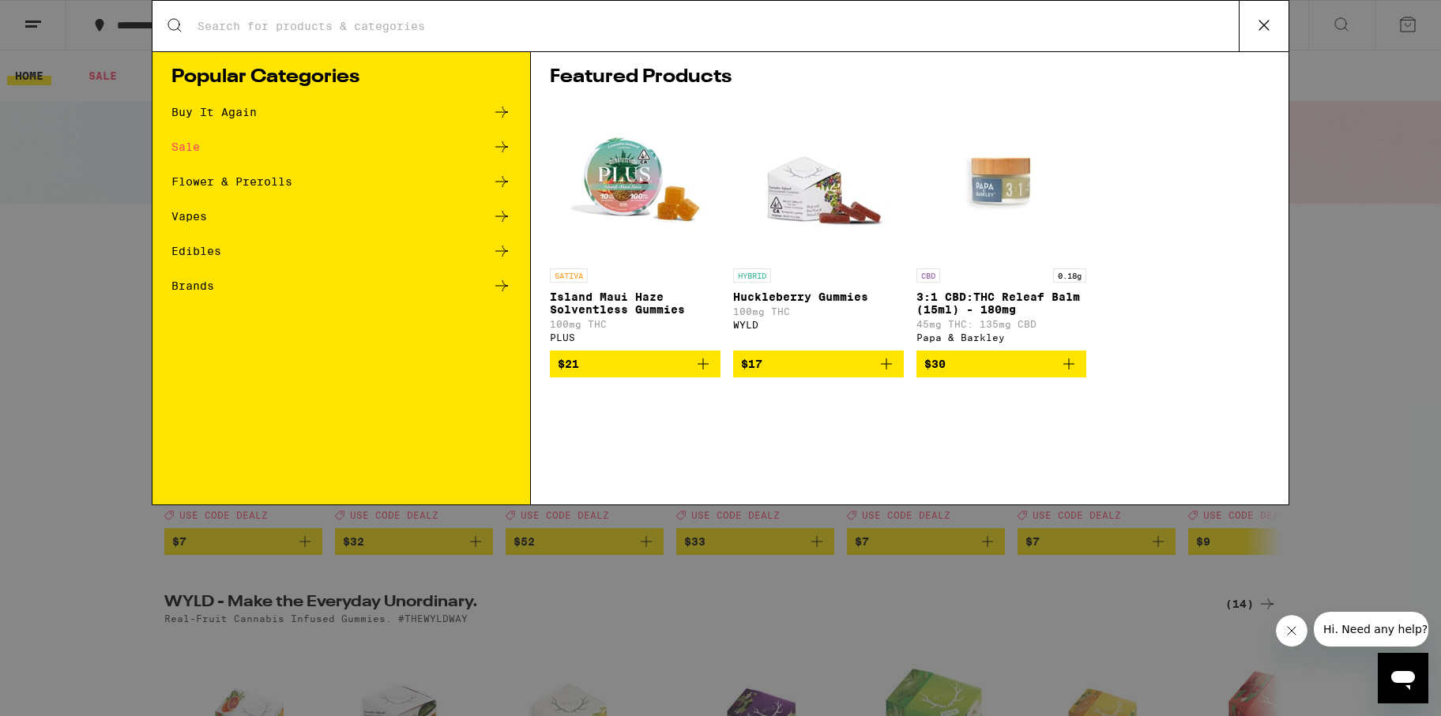
click at [532, 32] on input "Search for Products" at bounding box center [718, 26] width 1042 height 14
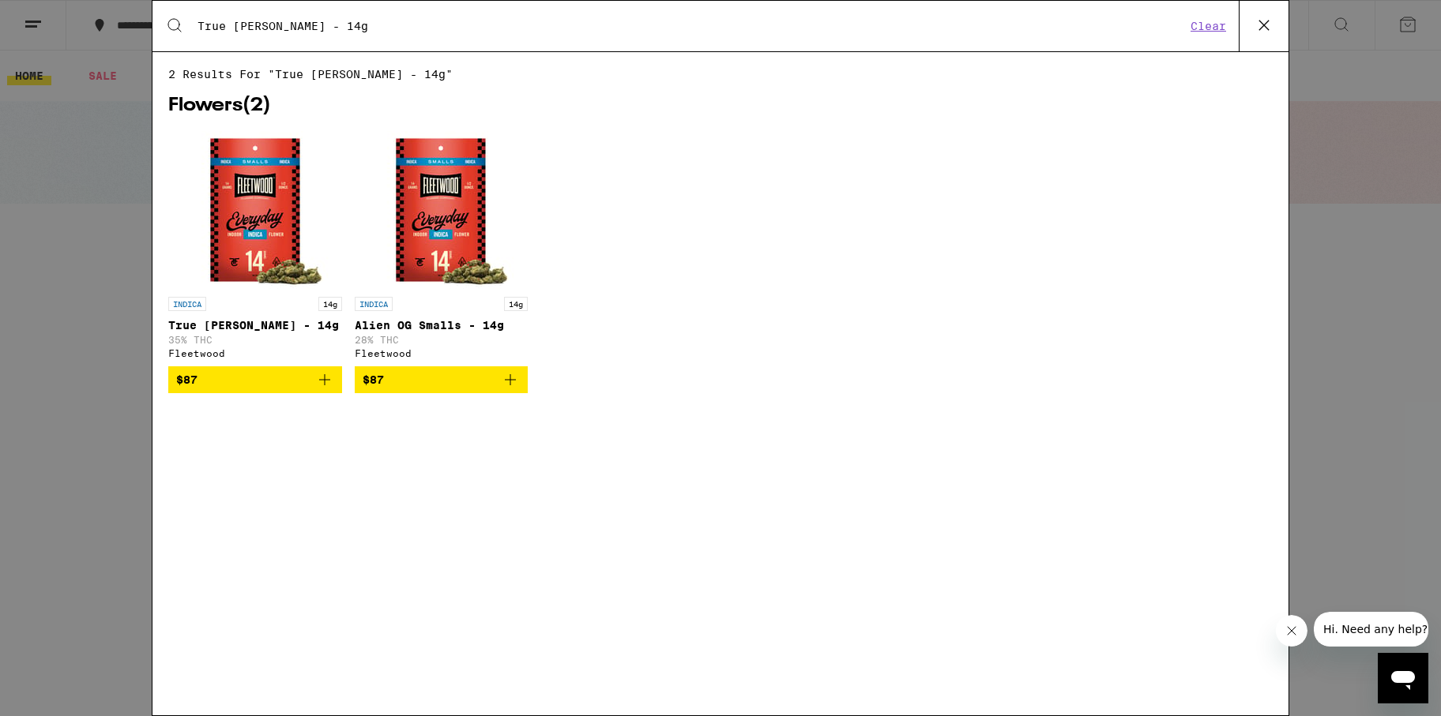
type input "True [PERSON_NAME] - 14g"
click at [236, 185] on img "Open page for True OG Smalls - 14g from Fleetwood" at bounding box center [255, 210] width 158 height 158
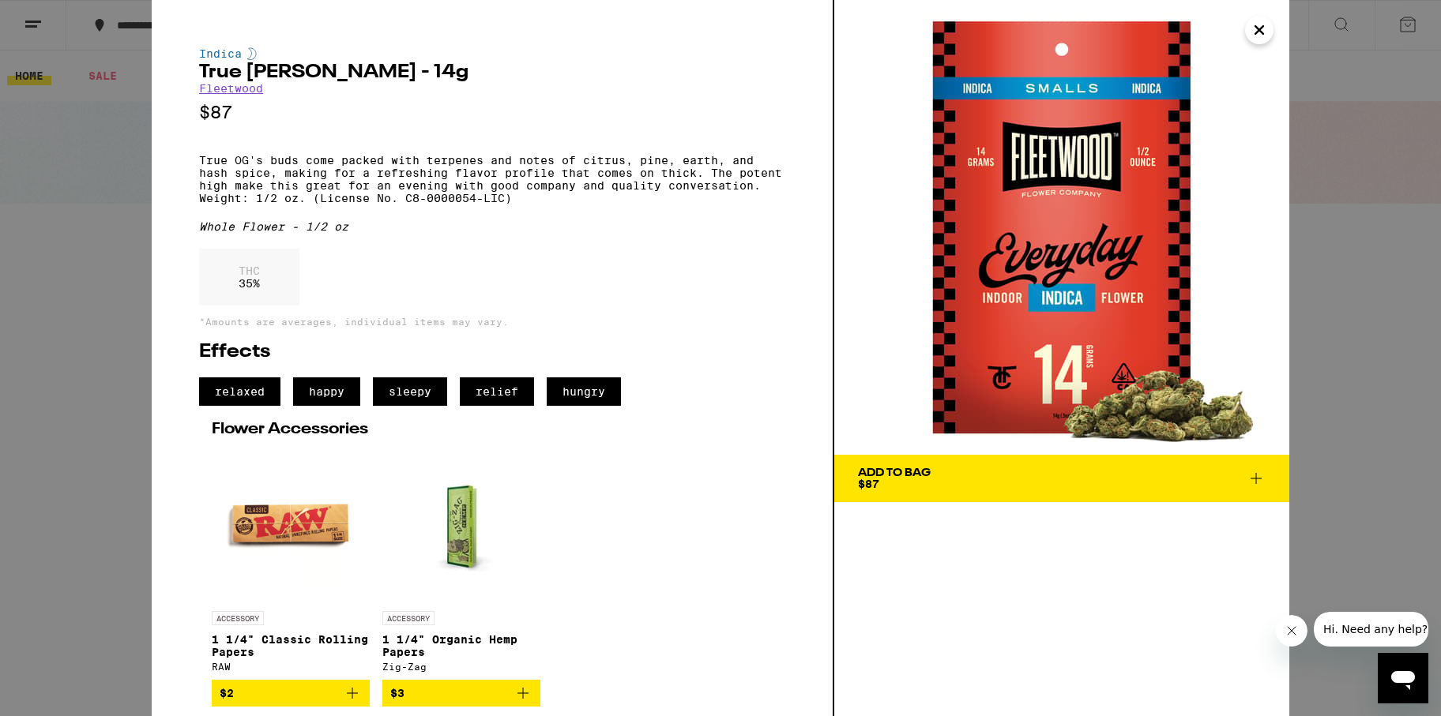
click at [1355, 58] on div "Indica True [PERSON_NAME] - 14g Fleetwood $87 True OG's buds come packed with t…" at bounding box center [720, 358] width 1441 height 716
